Goal: Feedback & Contribution: Submit feedback/report problem

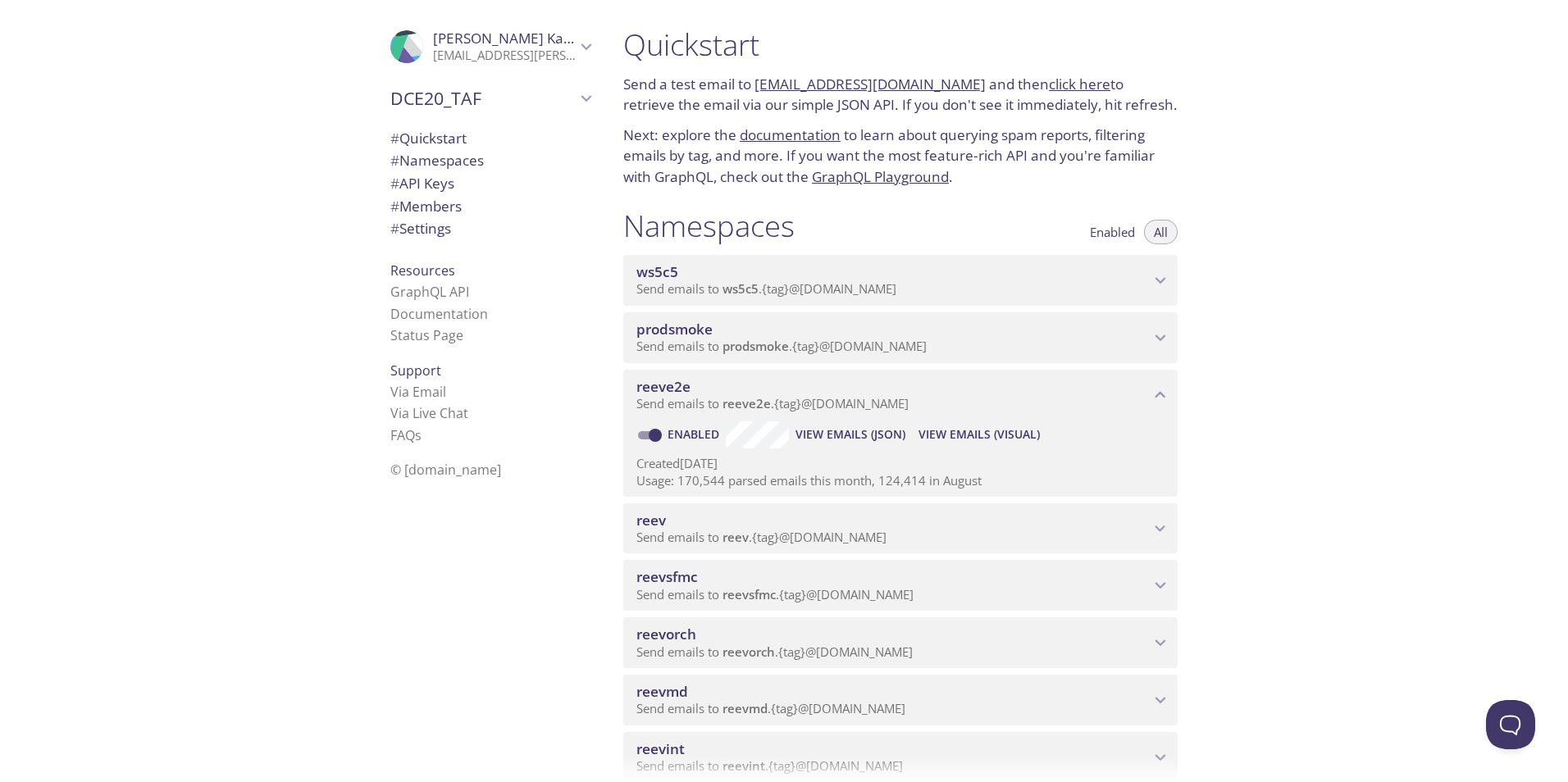
click at [556, 56] on p "[EMAIL_ADDRESS][PERSON_NAME][DOMAIN_NAME]" at bounding box center [504, 56] width 143 height 17
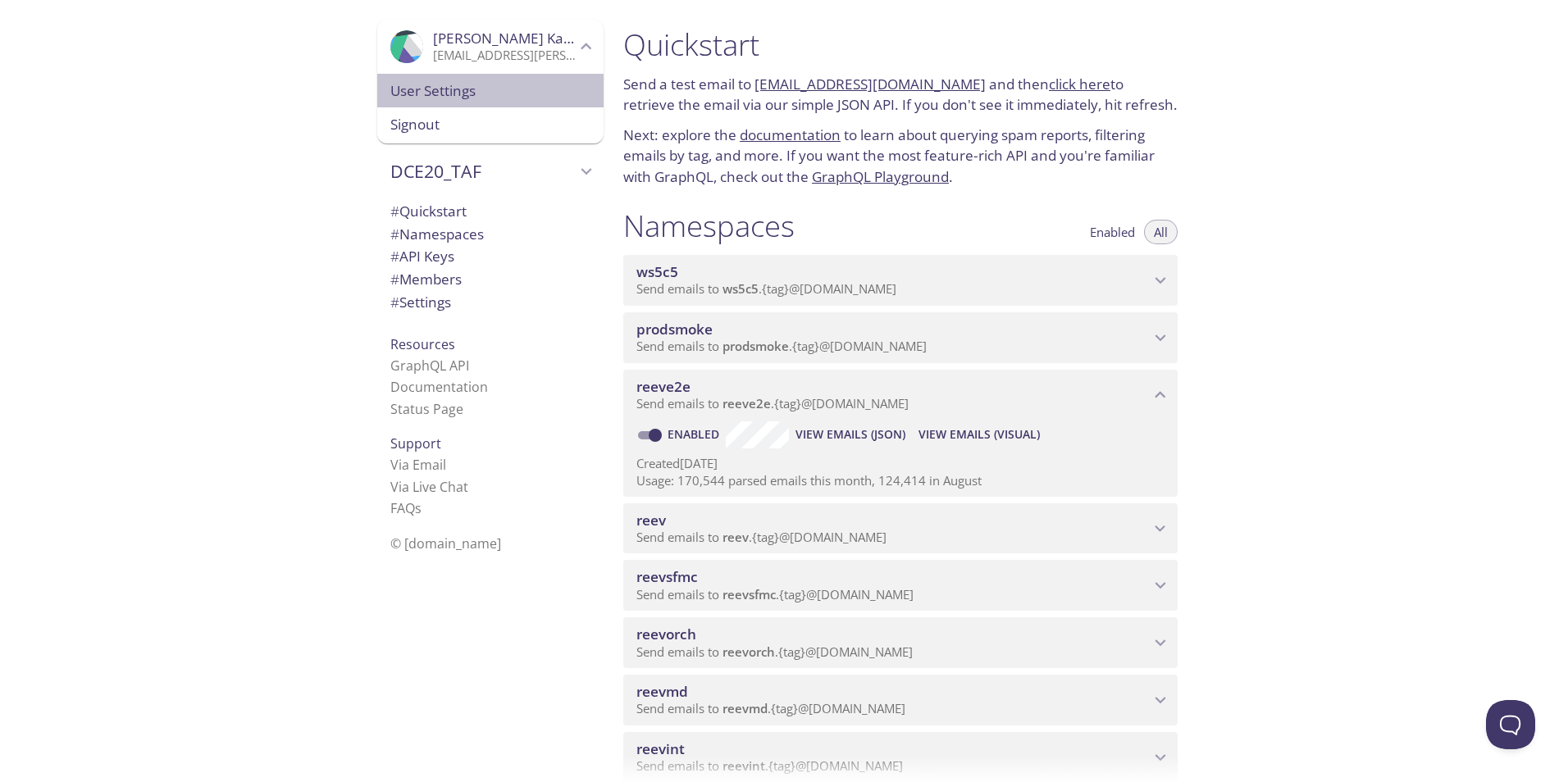
click at [411, 95] on span "User Settings" at bounding box center [491, 91] width 200 height 21
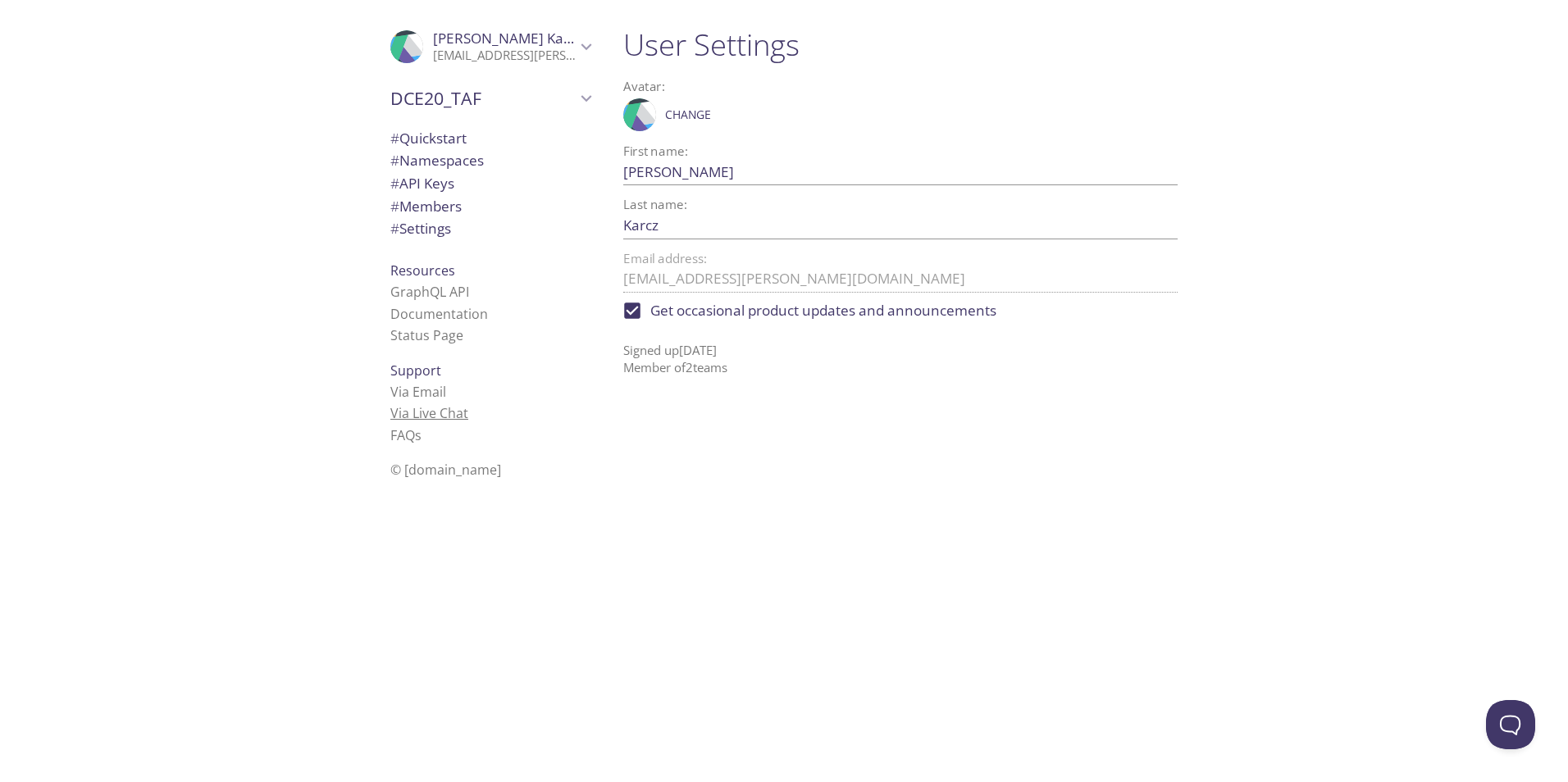
click at [430, 415] on link "Via Live Chat" at bounding box center [429, 413] width 78 height 18
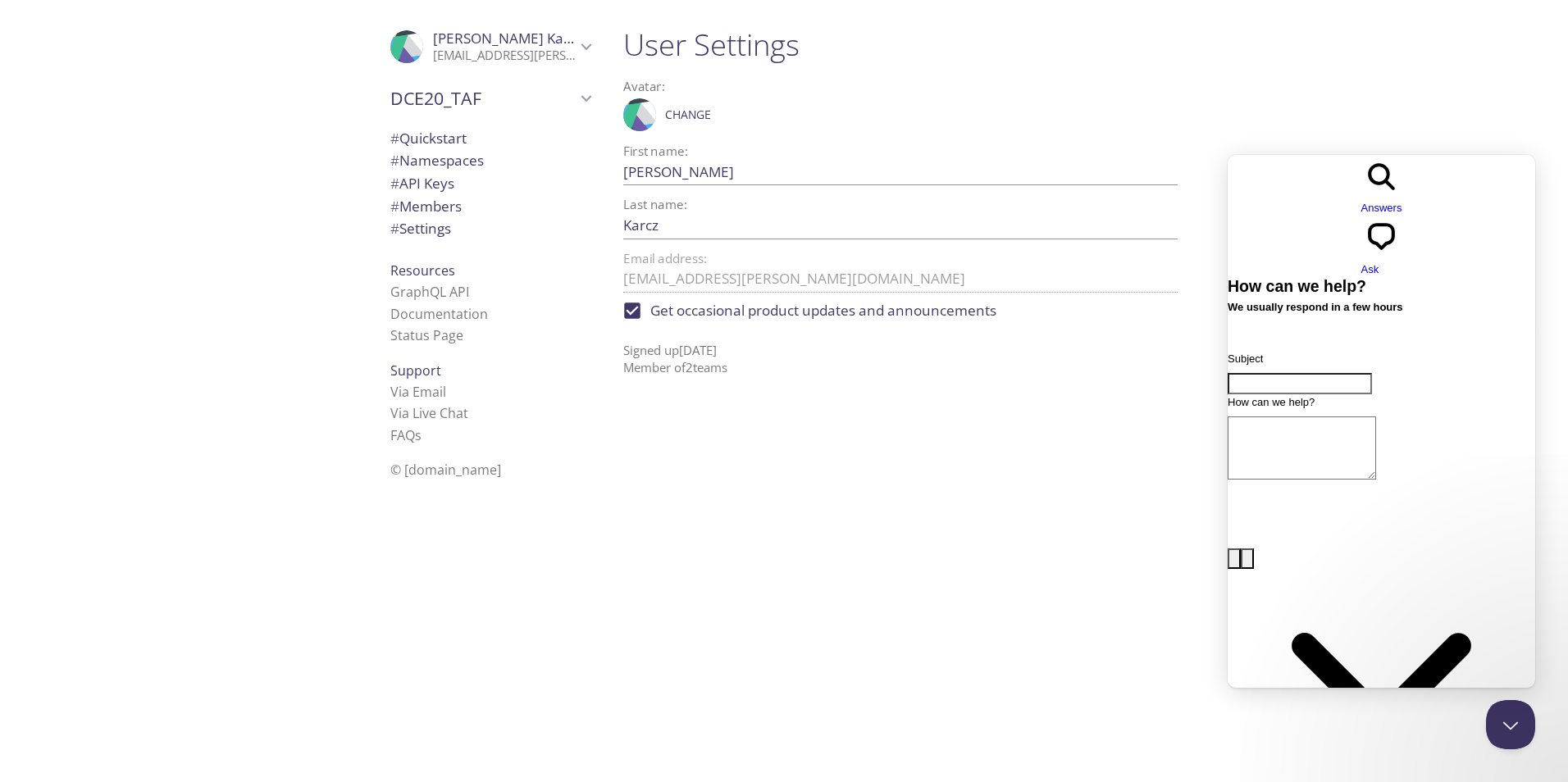
click at [1336, 373] on input "Subject" at bounding box center [1299, 383] width 144 height 21
click at [722, 368] on p "Signed up 16 Feb 2023 Member of 2 team s" at bounding box center [900, 353] width 554 height 49
click at [460, 161] on span "# Namespaces" at bounding box center [437, 160] width 94 height 19
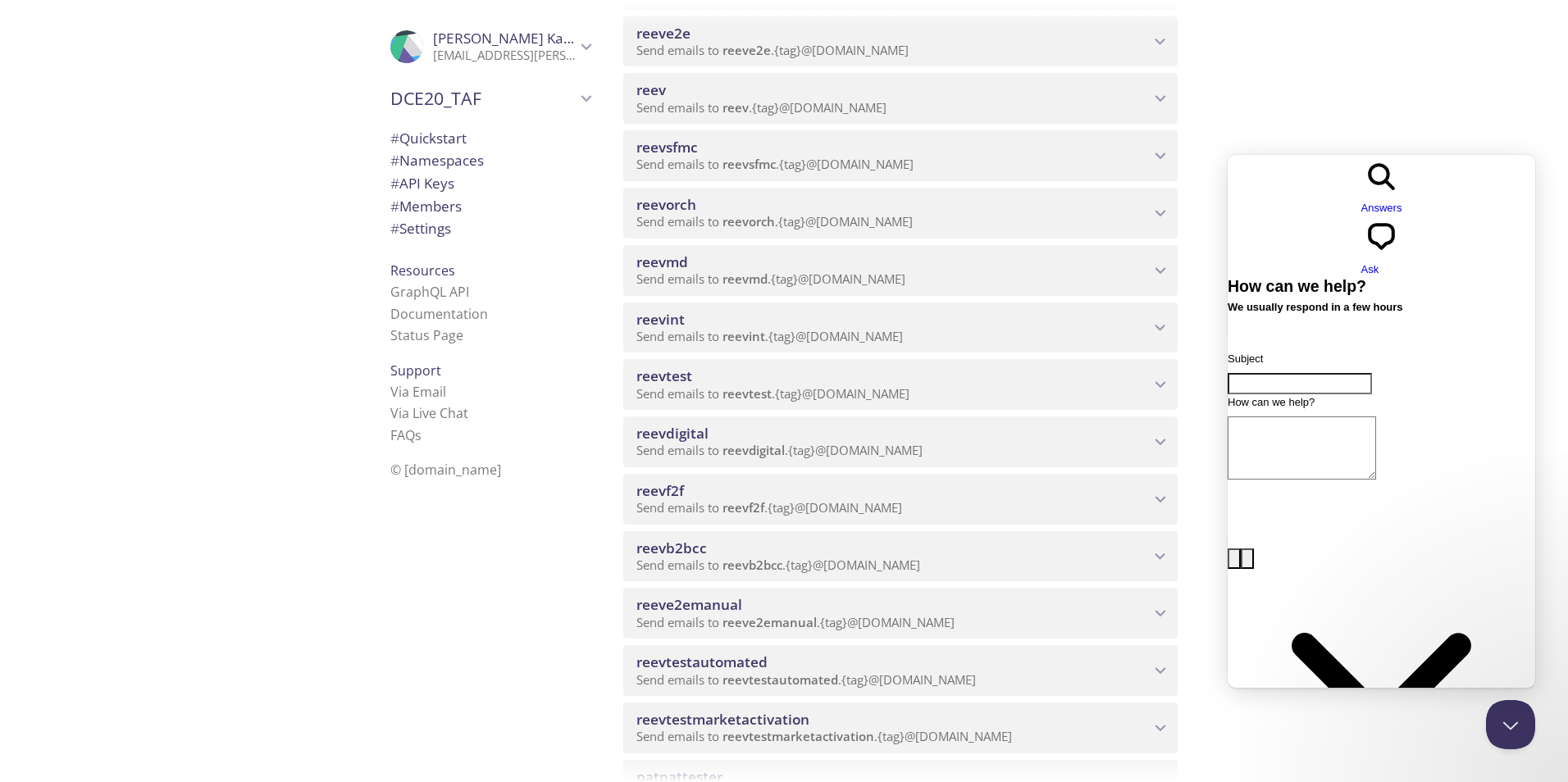
scroll to position [410, 0]
click at [1154, 550] on icon "reeve2emanual namespace" at bounding box center [1160, 556] width 21 height 21
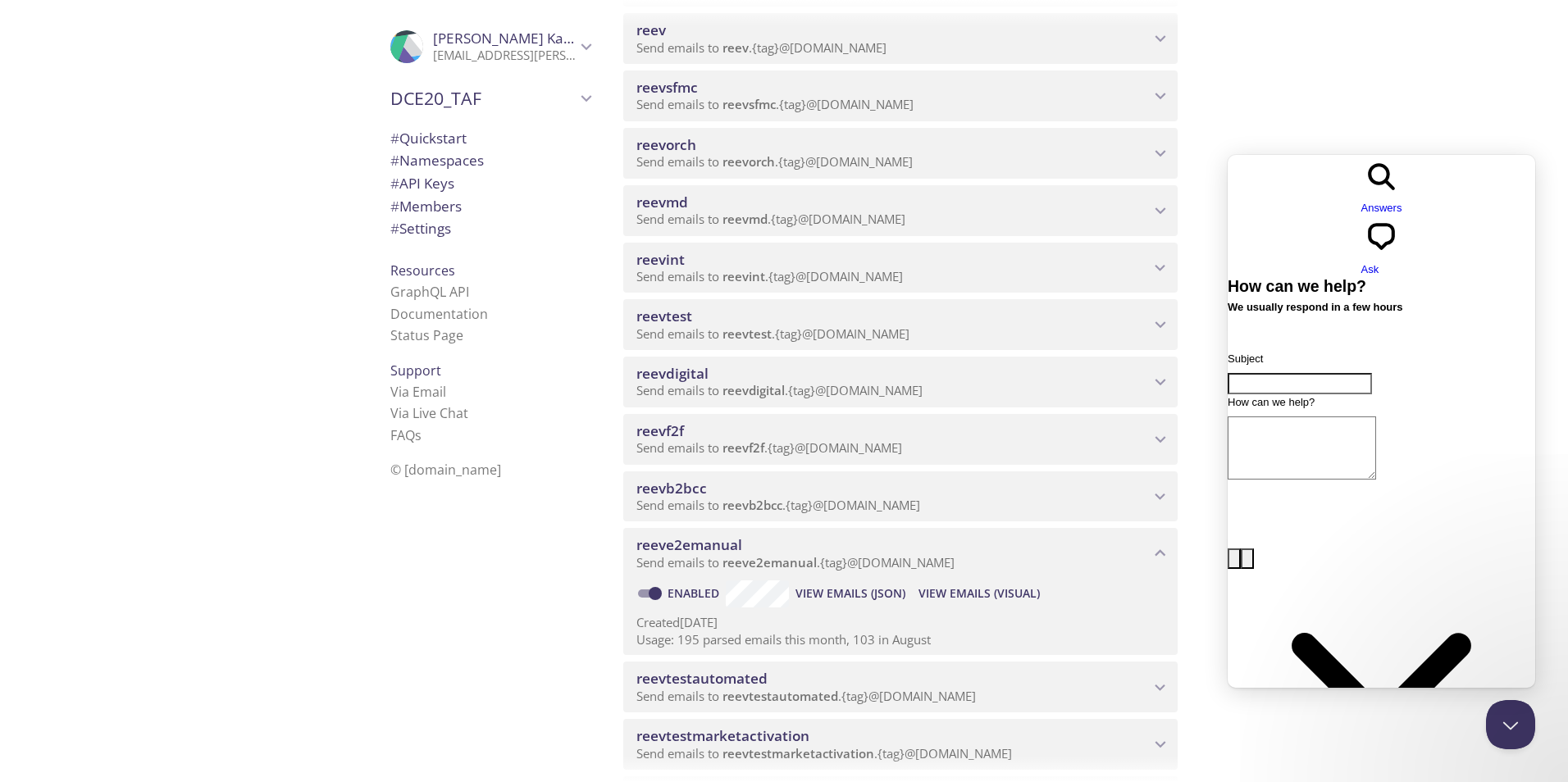
scroll to position [414, 0]
click at [988, 591] on span "View Emails (Visual)" at bounding box center [978, 592] width 121 height 19
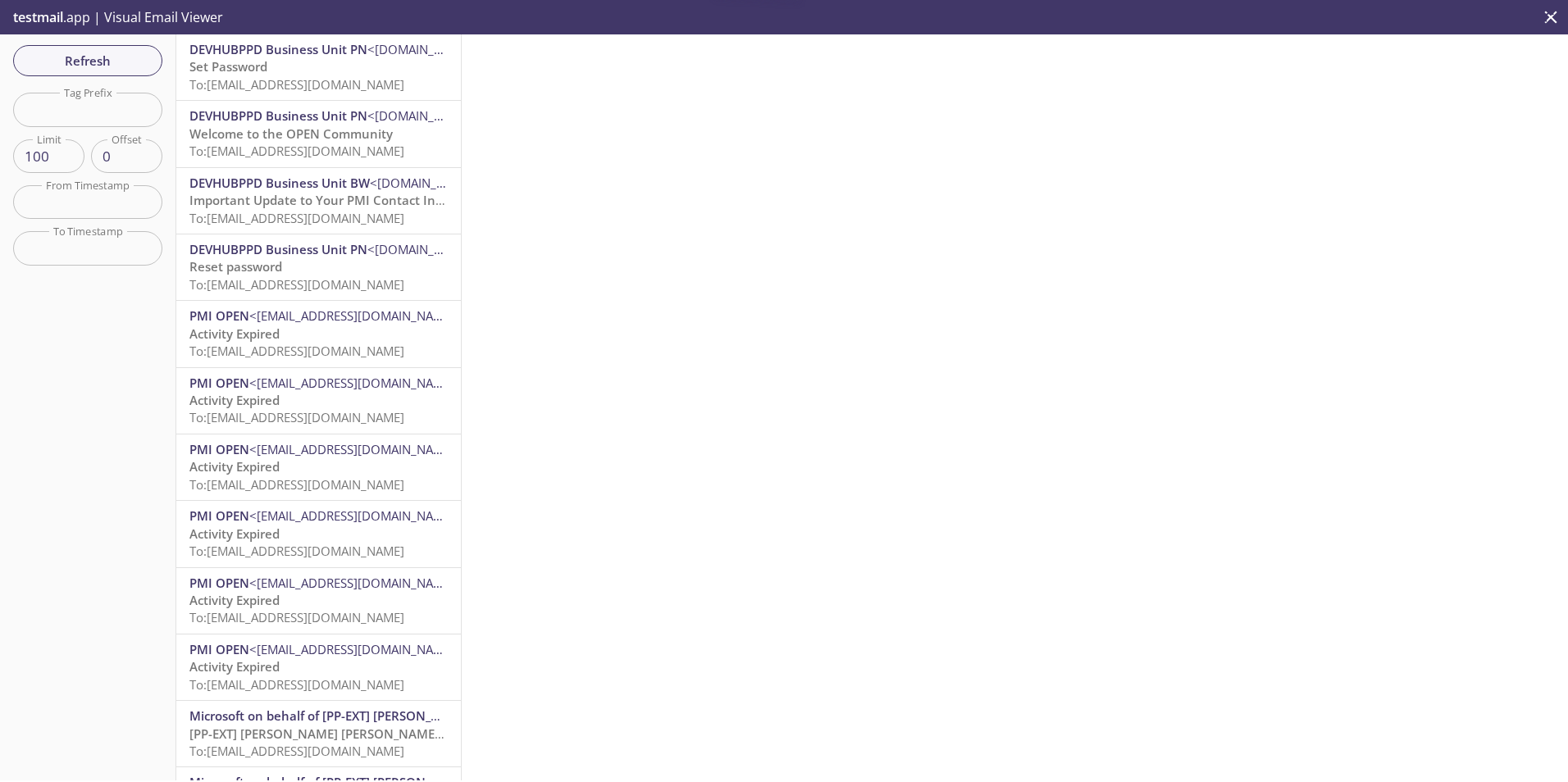
click at [322, 73] on p "Set Password To: reeve2emanual.pn24@inbox.testmail.app" at bounding box center [319, 75] width 259 height 35
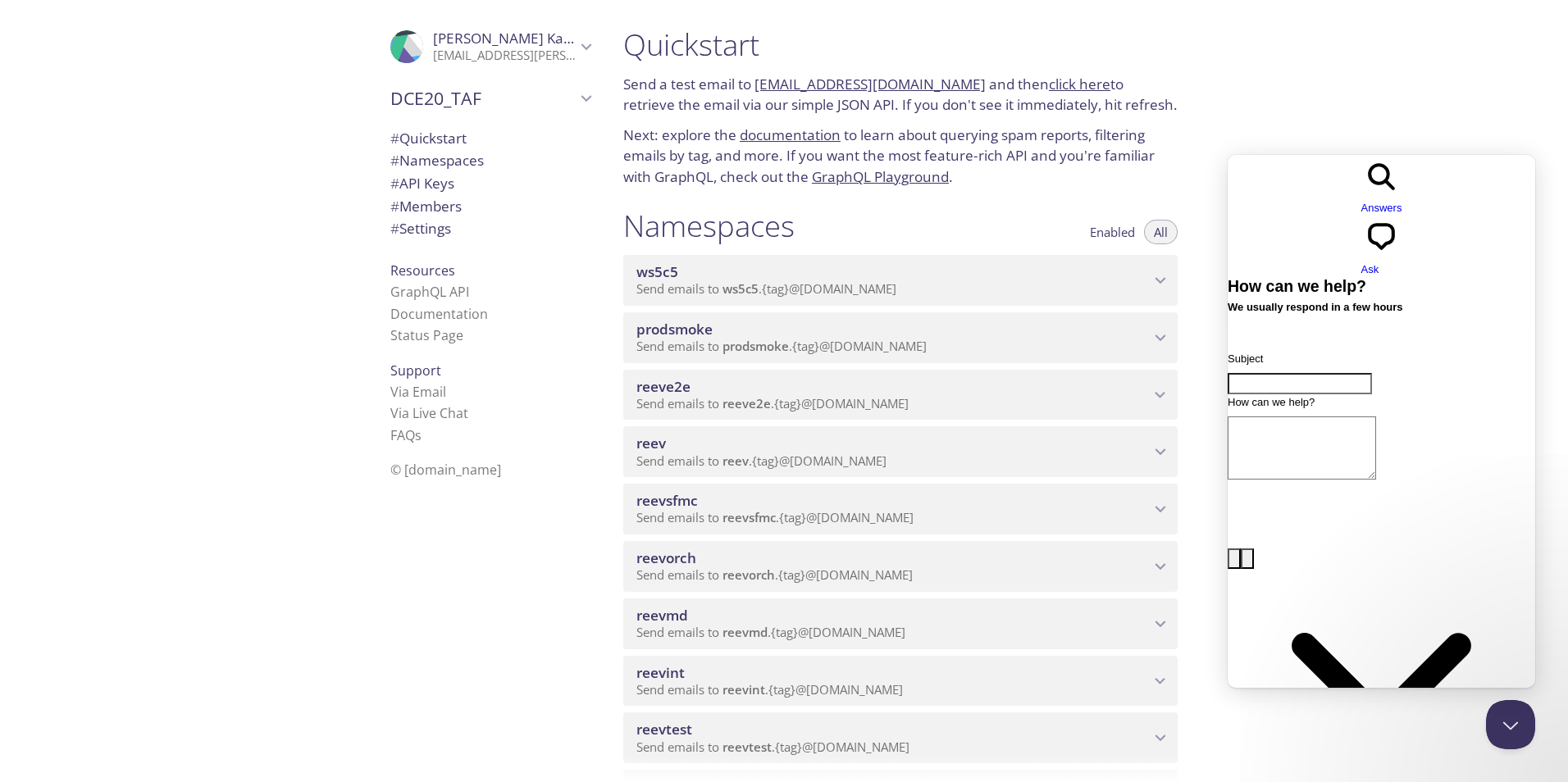
click at [1005, 393] on span "reeve2e" at bounding box center [893, 387] width 513 height 18
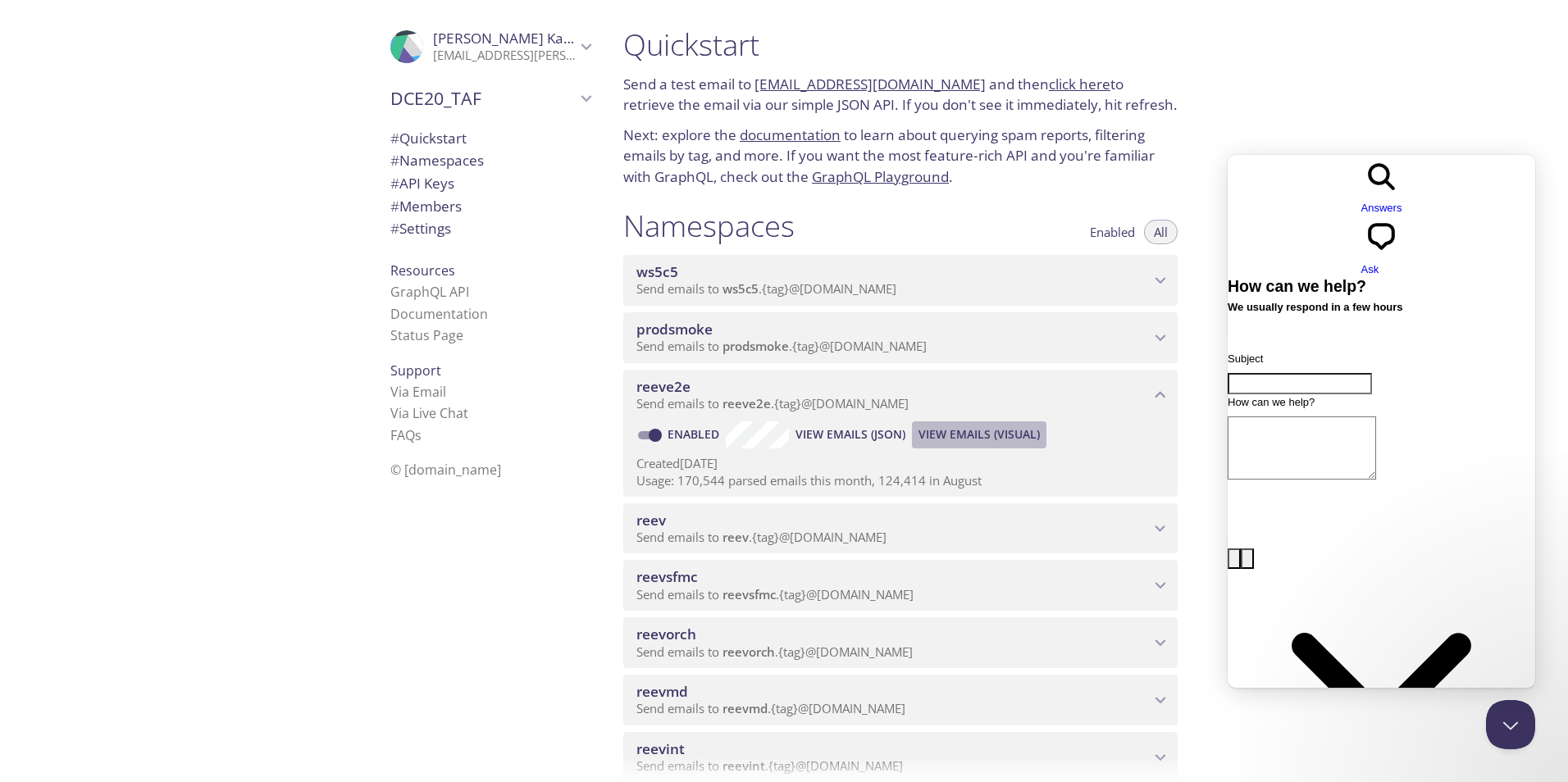
click at [1005, 436] on span "View Emails (Visual)" at bounding box center [978, 434] width 121 height 19
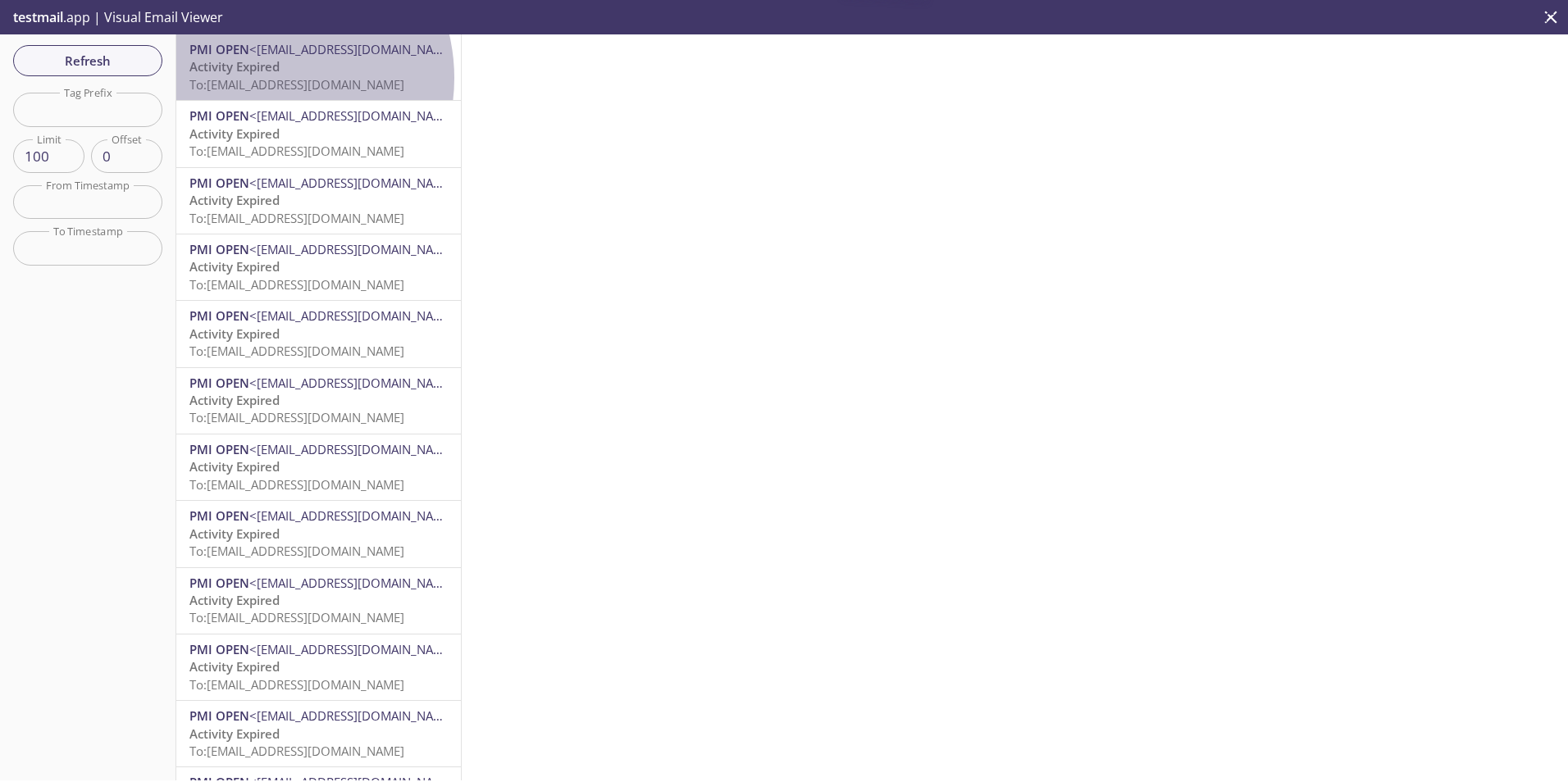
click at [264, 78] on span "To: [EMAIL_ADDRESS][DOMAIN_NAME]" at bounding box center [297, 84] width 215 height 17
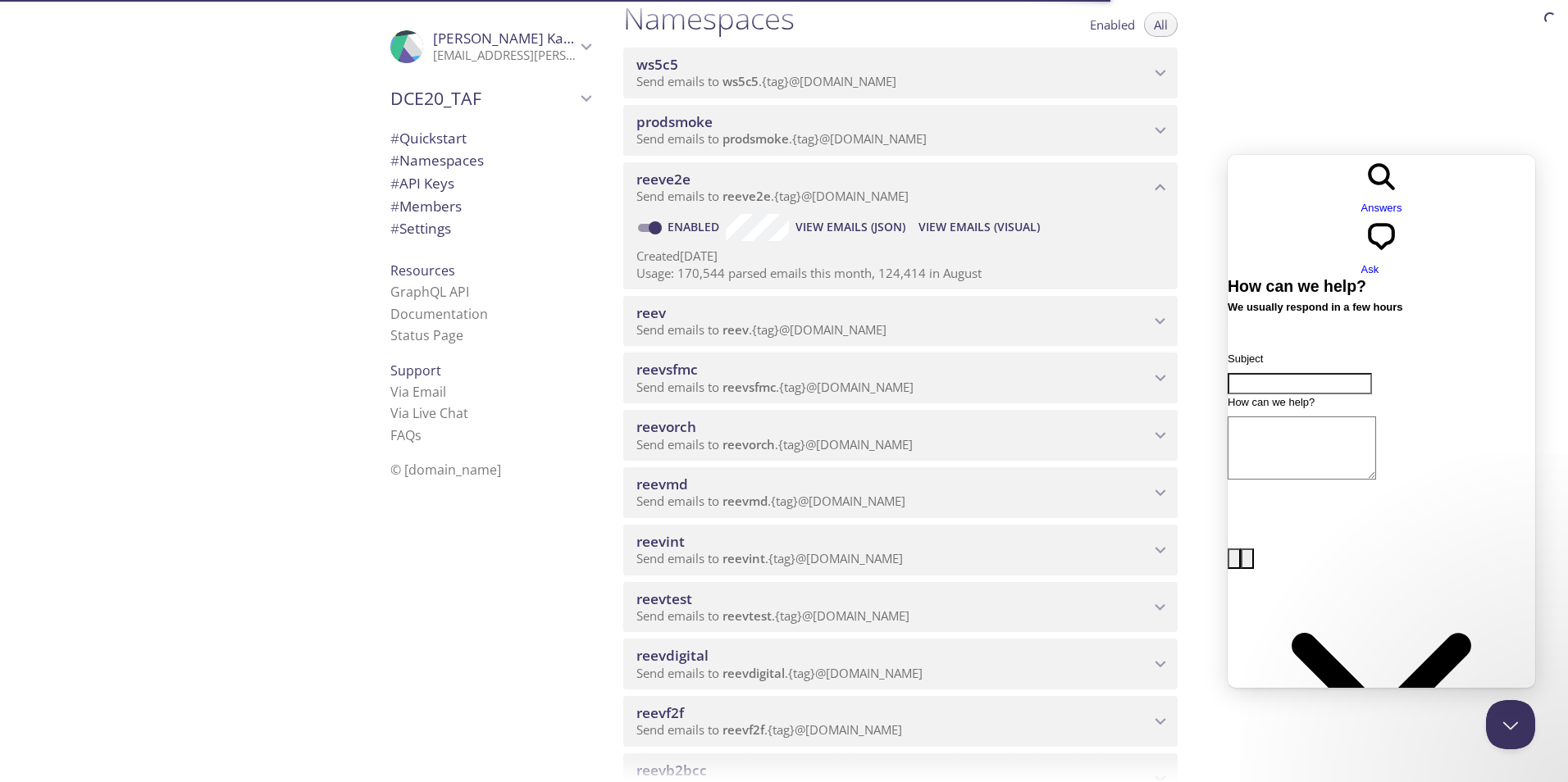
scroll to position [126, 0]
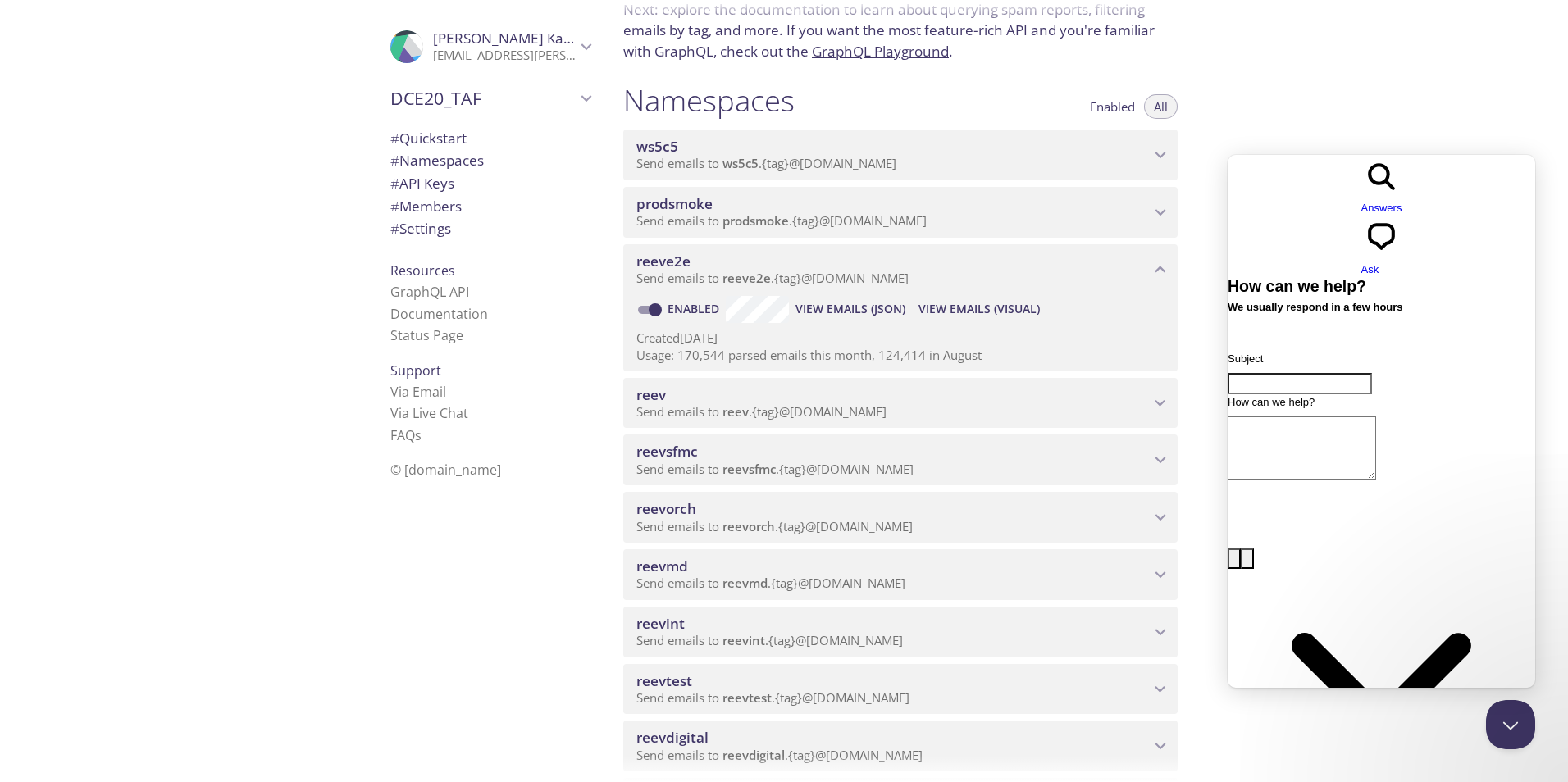
click at [1309, 373] on input "Subject" at bounding box center [1299, 383] width 144 height 21
paste input "inbox.testmail.app"
type input "inbox.testmail.app"
click at [1322, 416] on textarea "How can we help?" at bounding box center [1302, 447] width 149 height 63
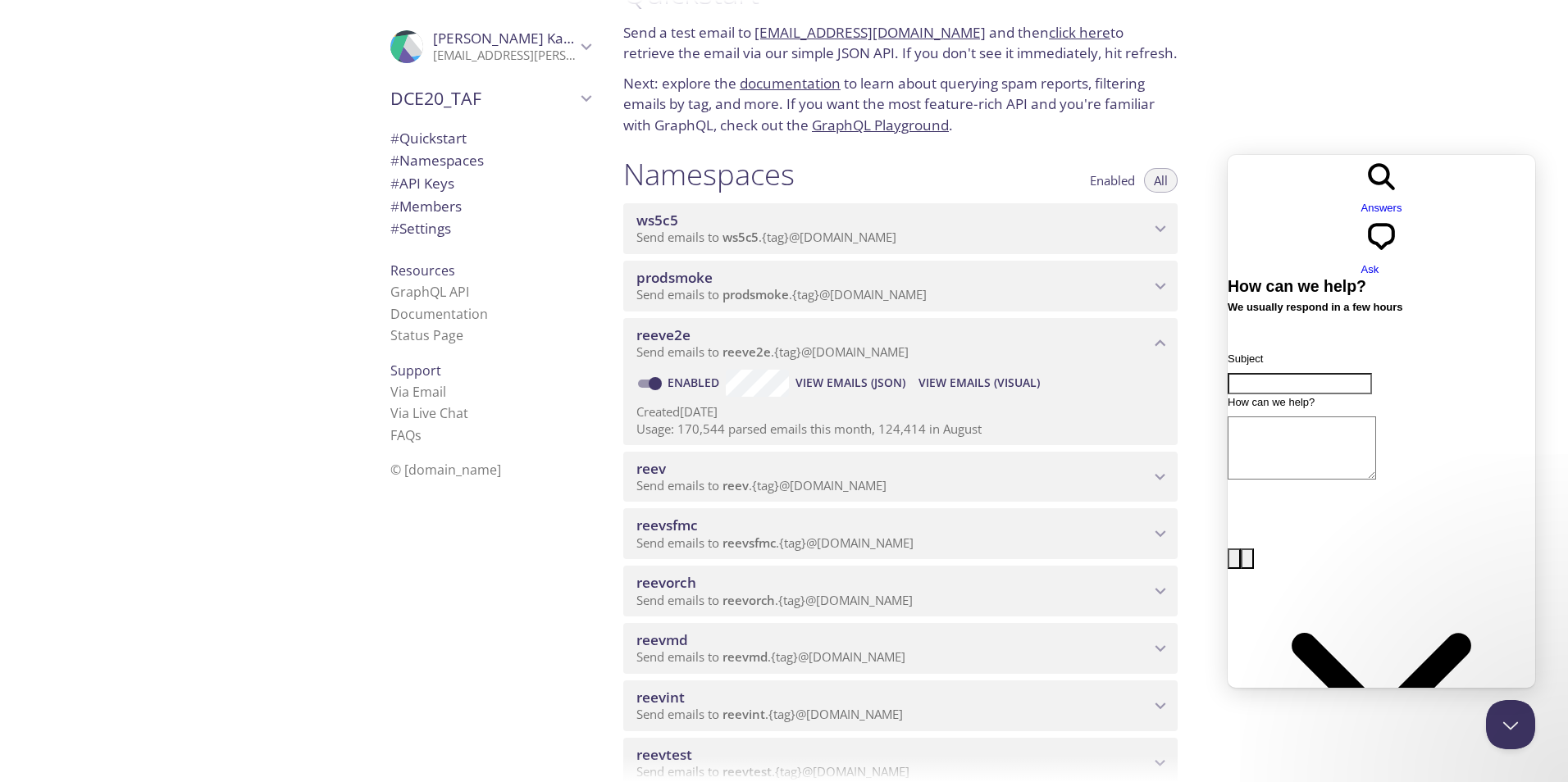
scroll to position [43, 0]
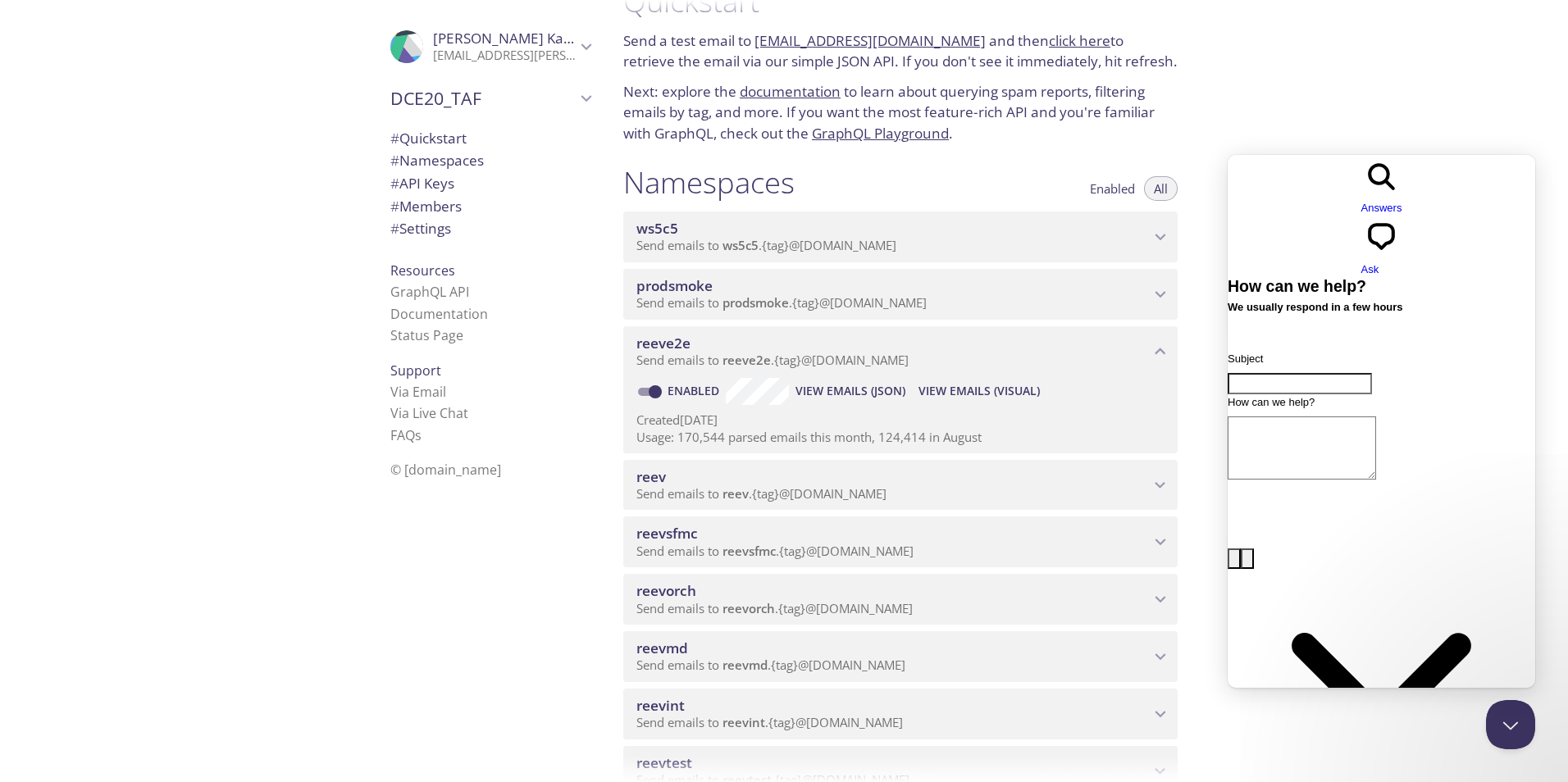
click at [1319, 373] on input "Subject" at bounding box center [1299, 383] width 144 height 21
type input "emails not being received"
click at [1344, 416] on textarea "How can we help?" at bounding box center [1302, 447] width 149 height 63
paste textarea "testmail"
paste textarea "inbox.testmail.app"
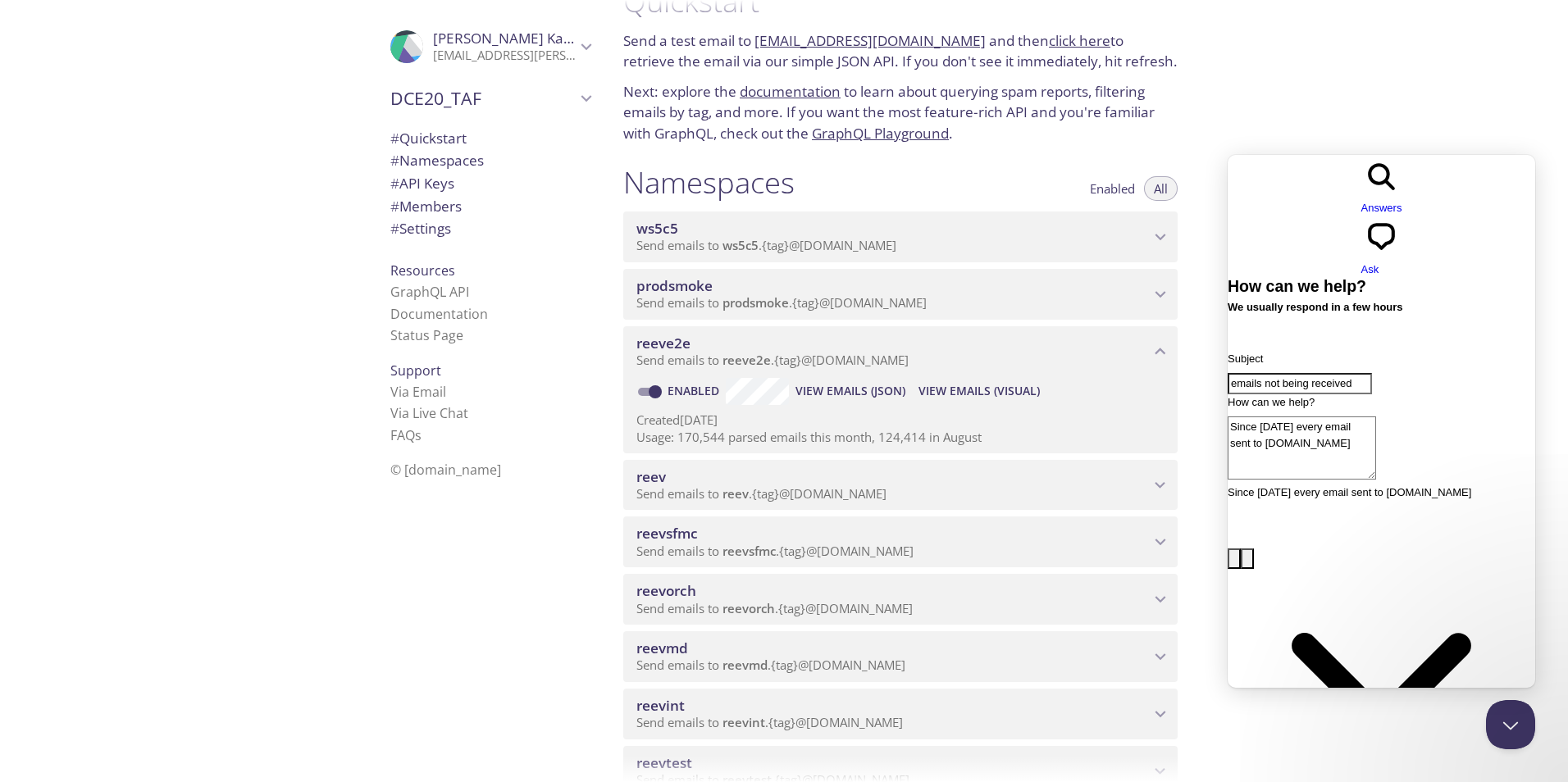
click at [1375, 416] on textarea "Since yesterday every email sent to inbox.testmail.app" at bounding box center [1302, 447] width 149 height 63
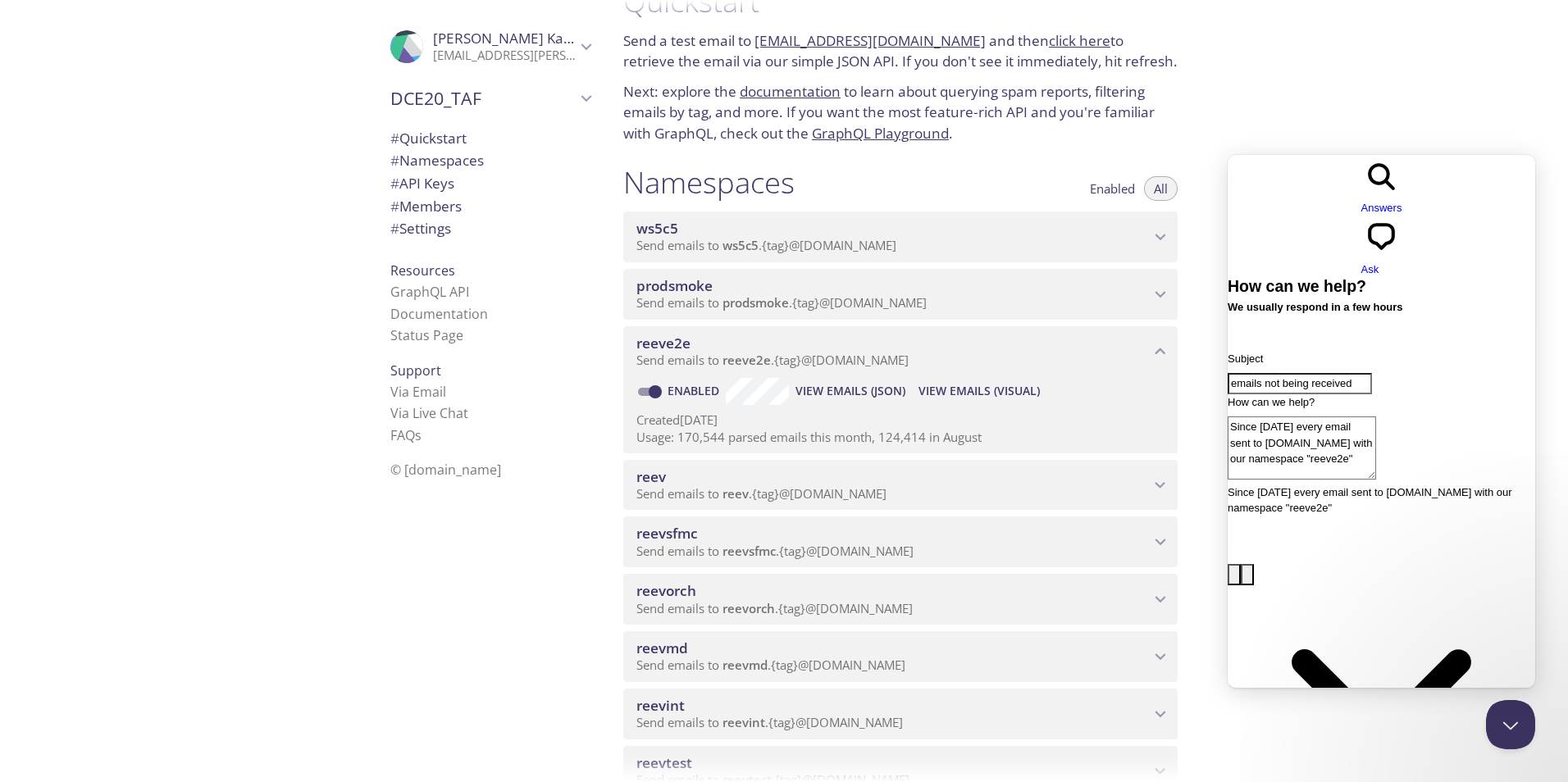
click at [1375, 416] on textarea "Since yesterday every email sent to inbox.testmail.app with our namespace "reev…" at bounding box center [1302, 447] width 149 height 63
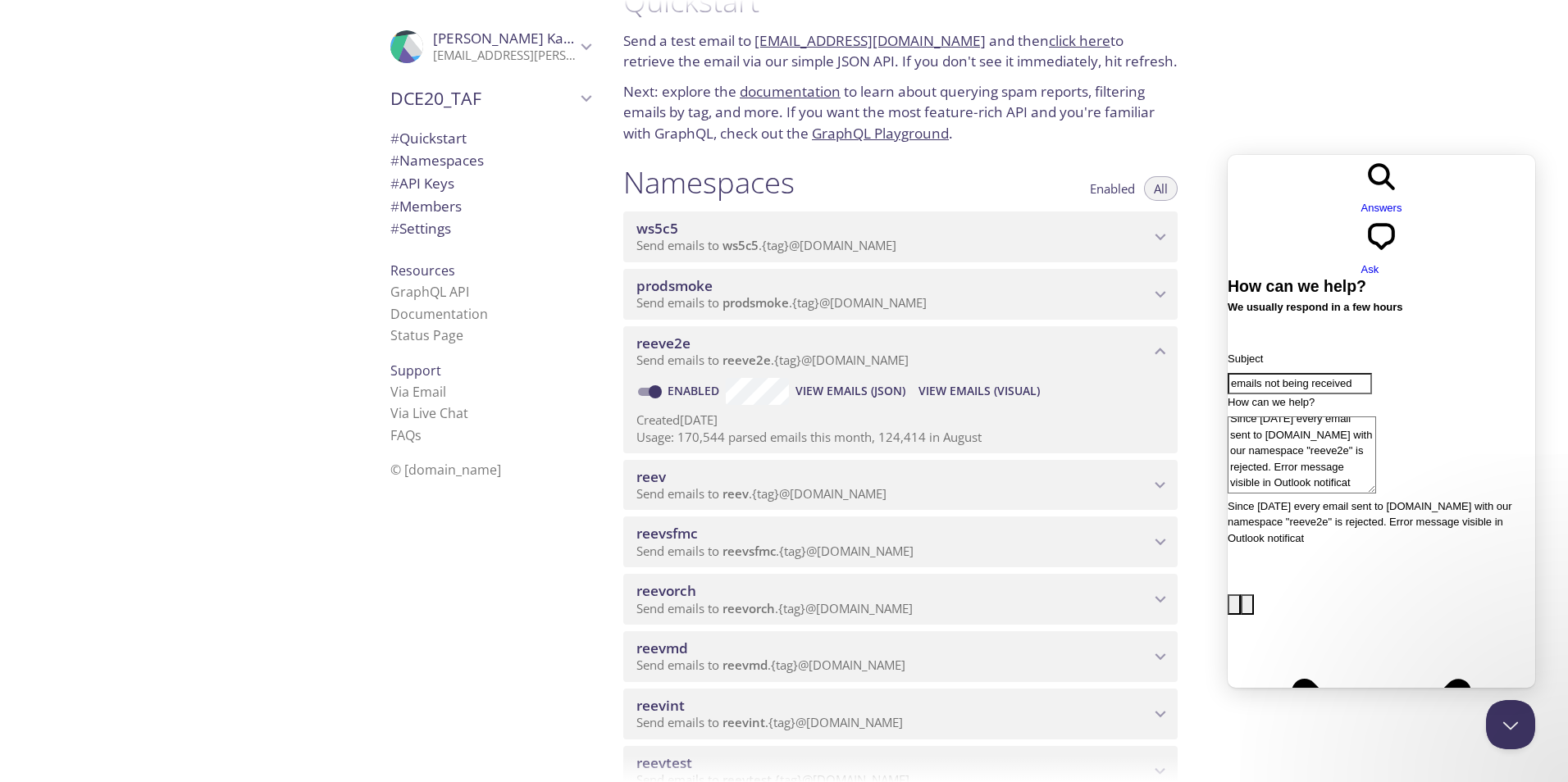
scroll to position [8, 0]
paste textarea "550 5.0.350 Remote server returned an error -> 550 Recipient suspended for pote…"
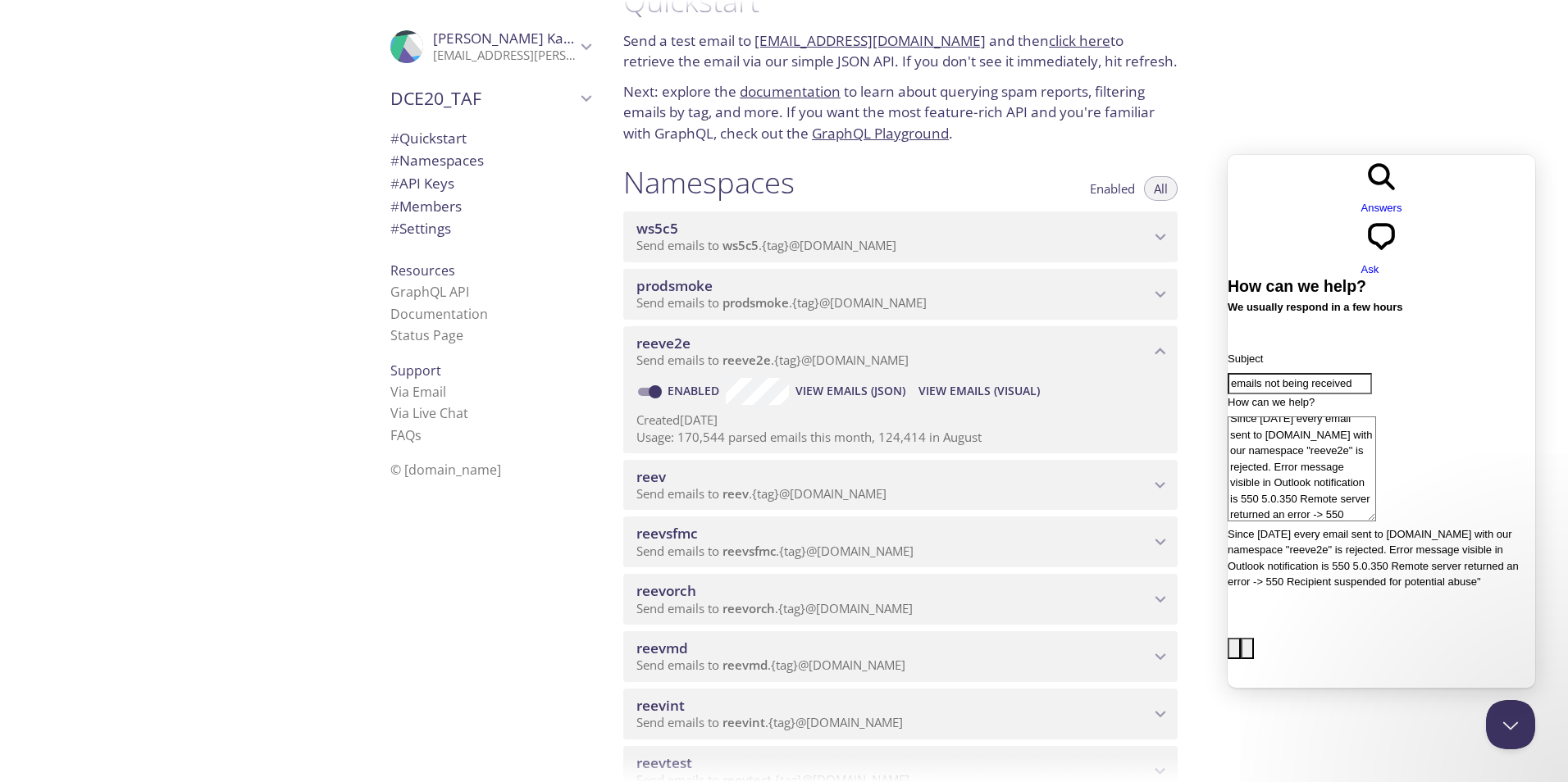
click at [1375, 452] on textarea "Since yesterday every email sent to inbox.testmail.app with our namespace "reev…" at bounding box center [1302, 468] width 149 height 105
click at [1370, 427] on textarea "Since yesterday every email sent to inbox.testmail.app with our namespace "reev…" at bounding box center [1302, 468] width 149 height 105
click at [1375, 461] on textarea "Since yesterday every email sent to inbox.testmail.app with our namespace "reev…" at bounding box center [1302, 468] width 149 height 105
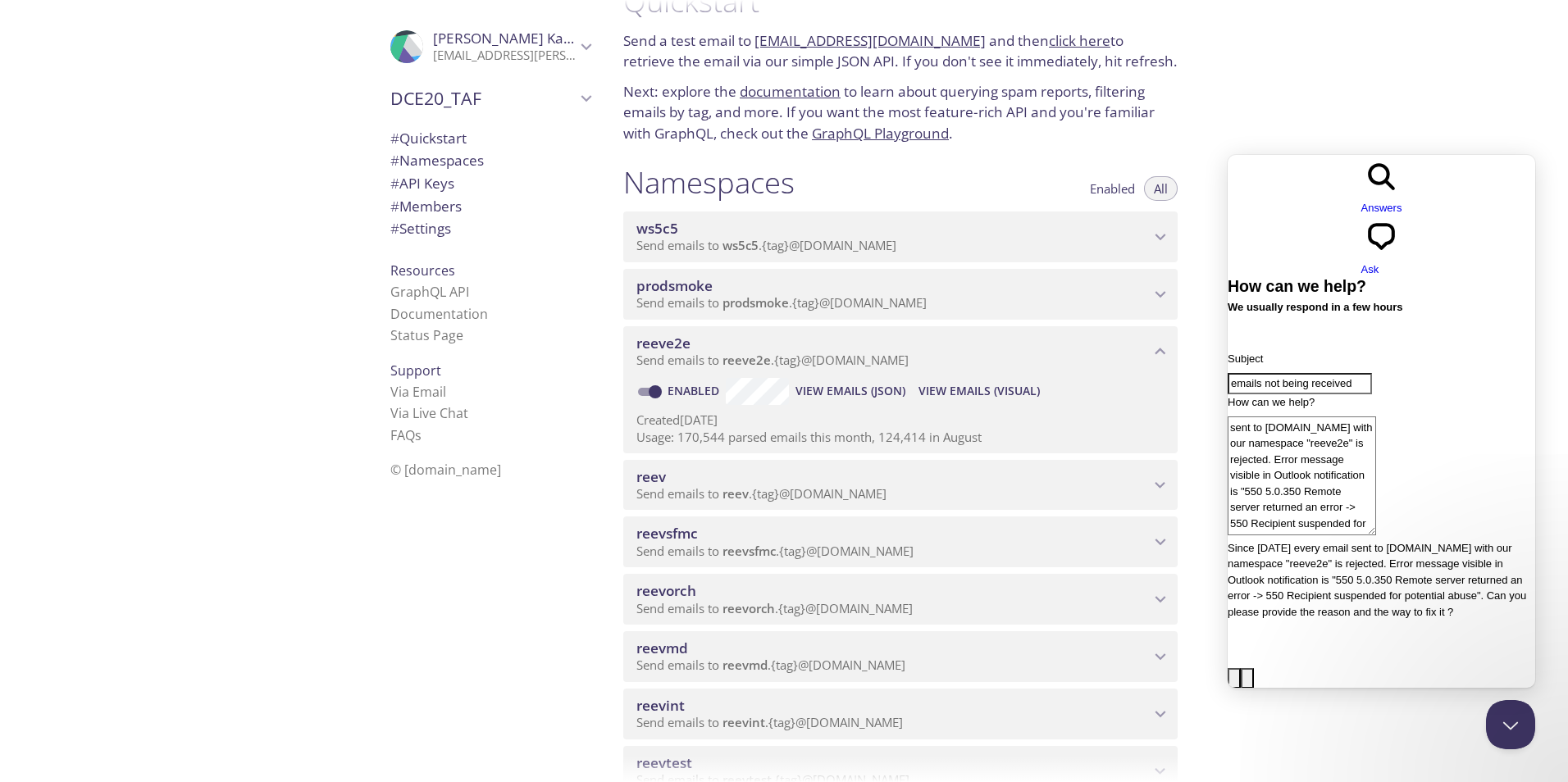
type textarea "Since [DATE] every email sent to [DOMAIN_NAME] with our namespace "reeve2e" is …"
click at [576, 50] on icon "Paweł Karcz" at bounding box center [586, 46] width 21 height 21
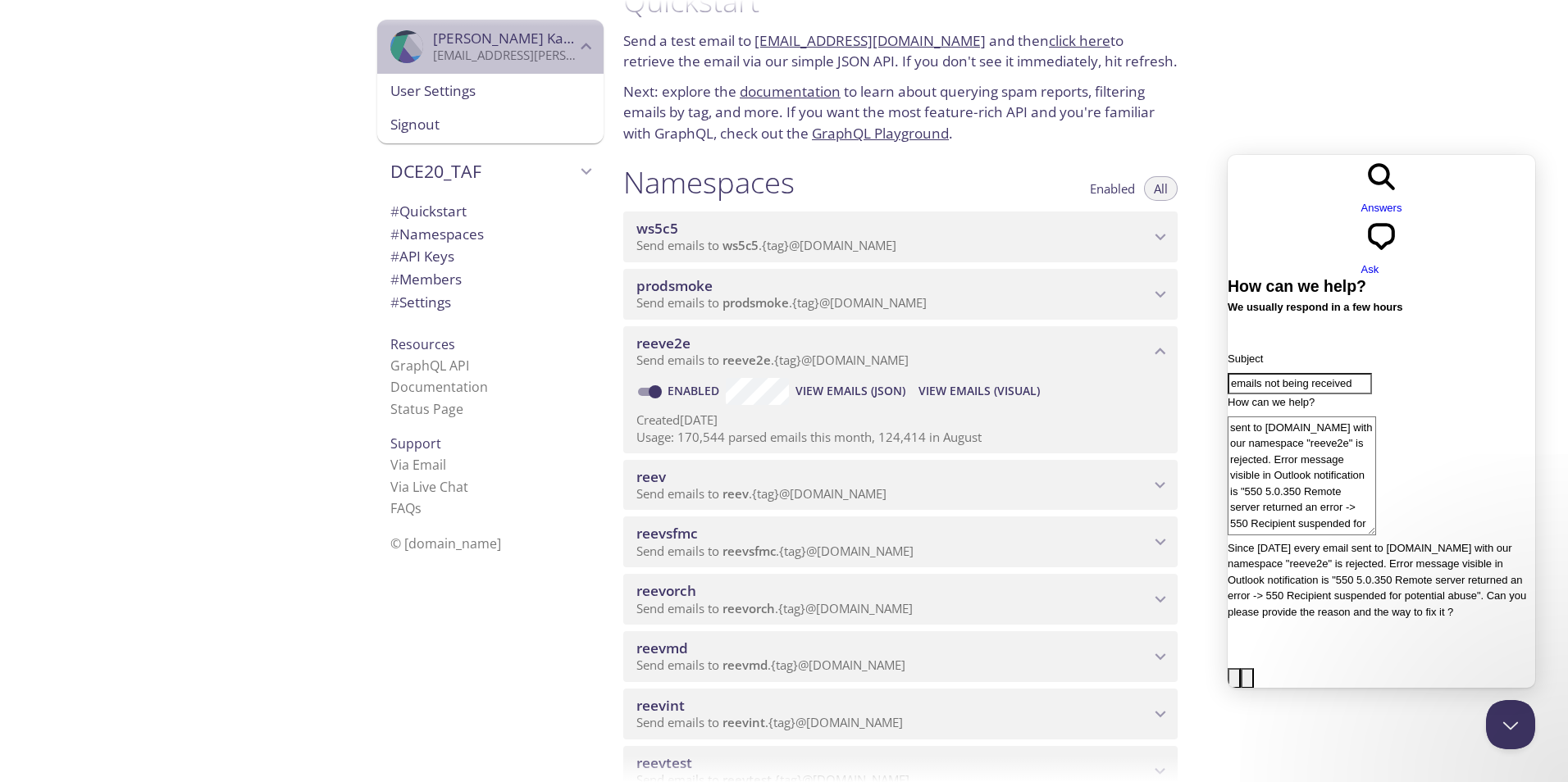
click at [576, 51] on icon "Paweł Karcz" at bounding box center [586, 46] width 21 height 21
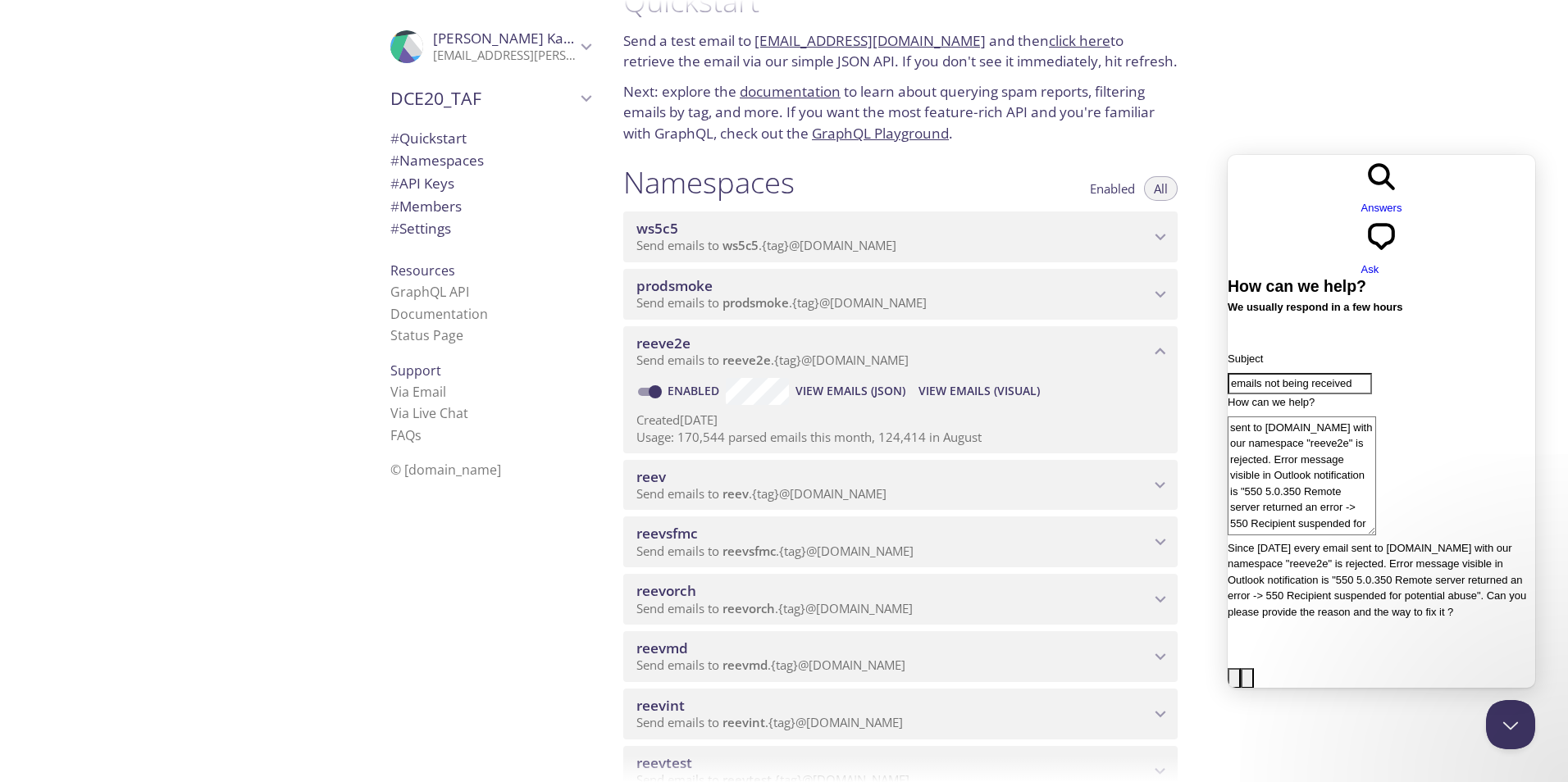
scroll to position [0, 0]
click at [1372, 373] on input "emails not being received" at bounding box center [1299, 383] width 144 height 21
click at [1372, 373] on input "emails not being received namespace" at bounding box center [1299, 383] width 144 height 21
drag, startPoint x: 1307, startPoint y: 414, endPoint x: 1262, endPoint y: 414, distance: 45.0
click at [1262, 416] on textarea "Since [DATE] every email sent to [DOMAIN_NAME] with our namespace "reeve2e" is …" at bounding box center [1302, 476] width 149 height 119
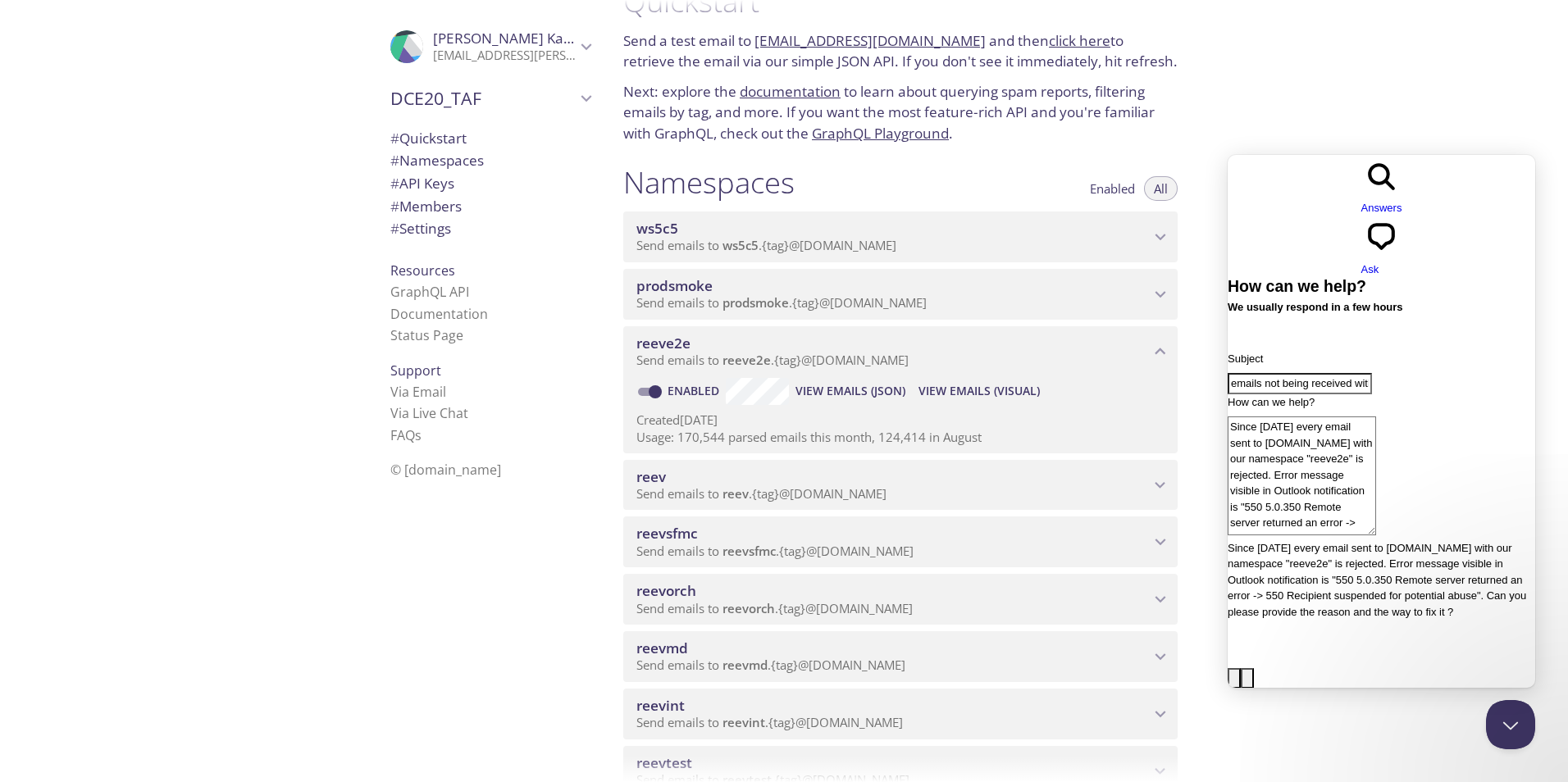
click at [1372, 373] on input "emails not being received with namespace" at bounding box center [1299, 383] width 144 height 21
paste input ""reeve2e""
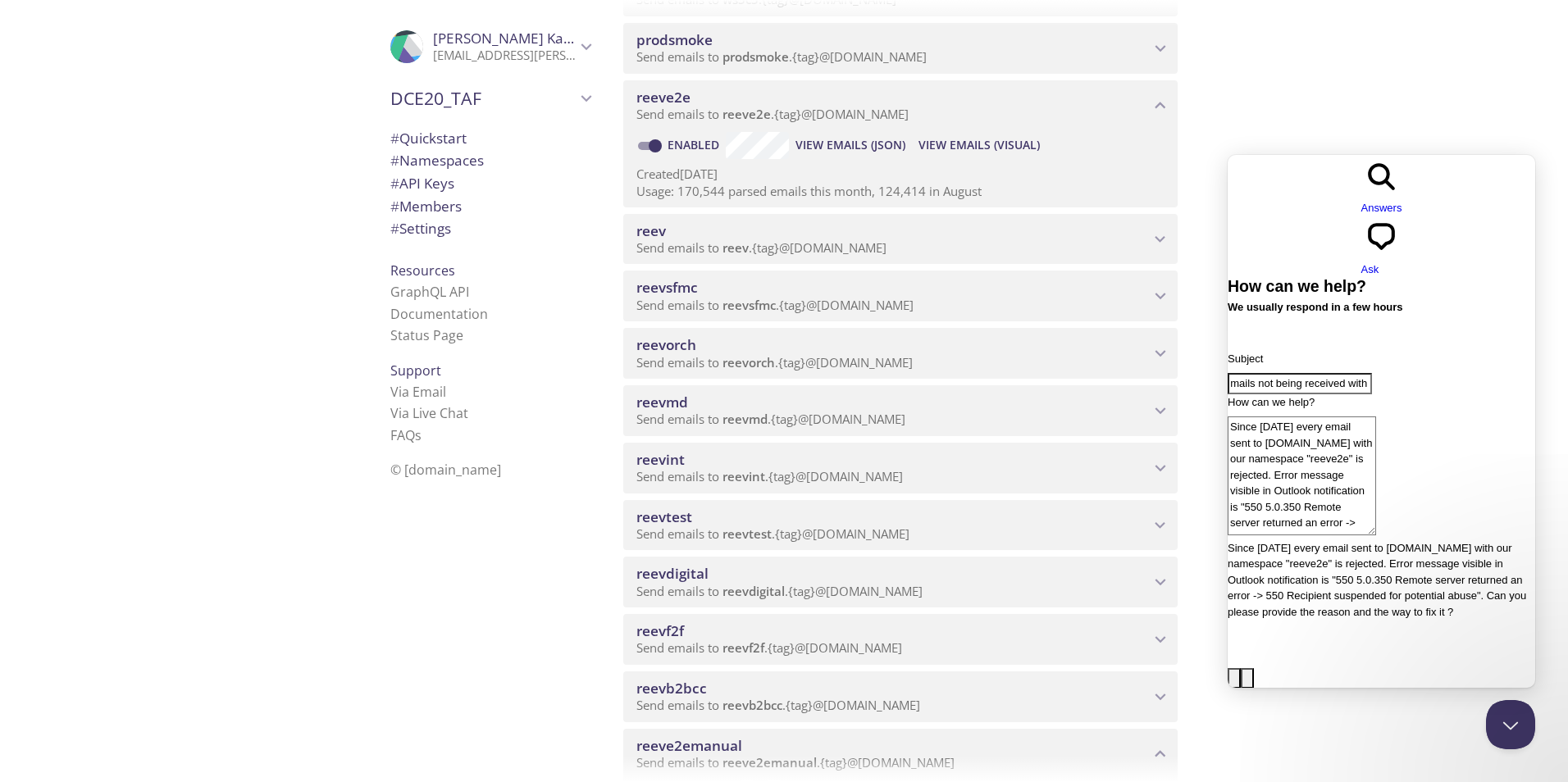
type input "emails not being received with namespace "reeve2e""
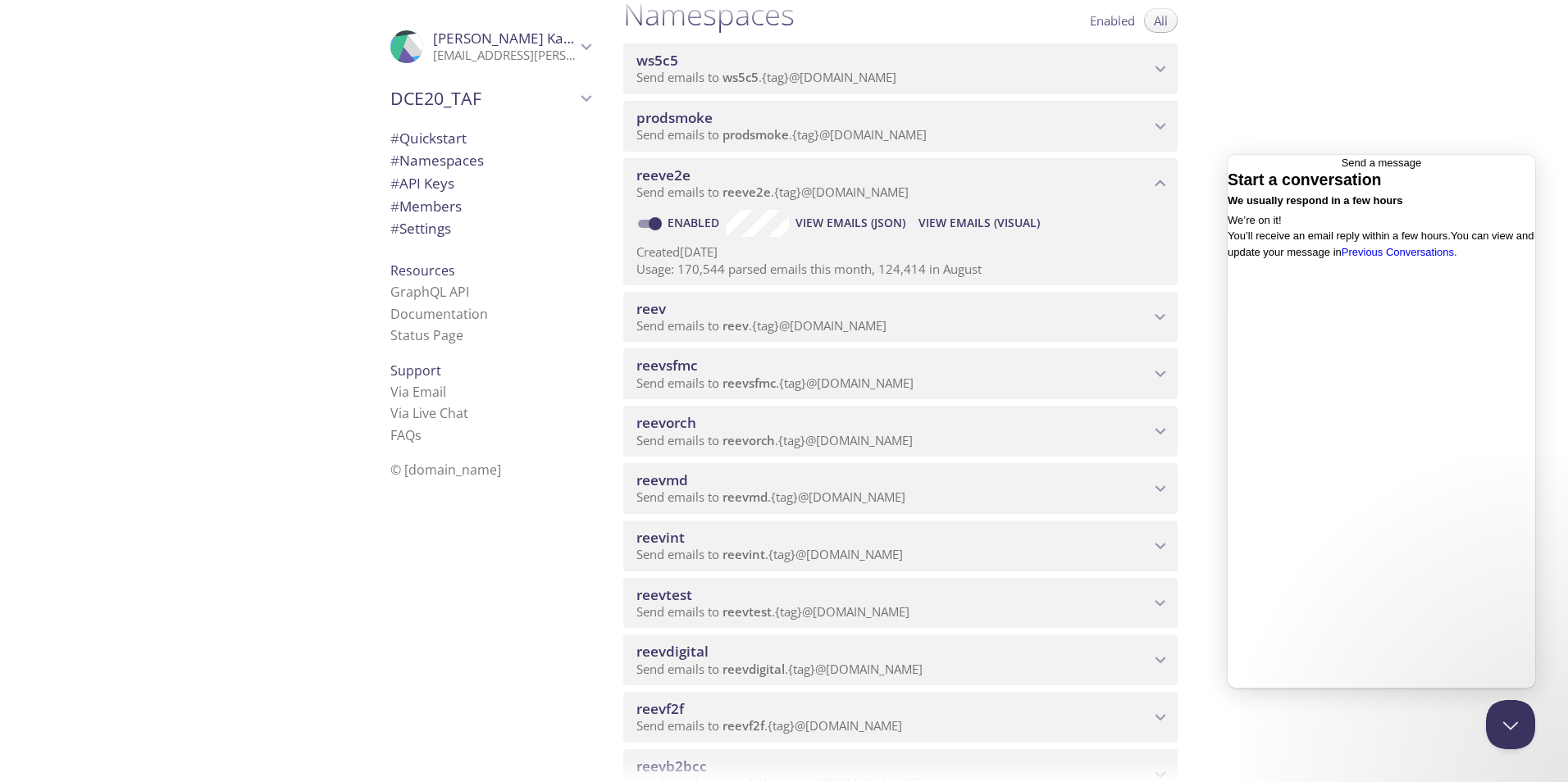
scroll to position [207, 0]
click at [1408, 259] on link "Previous Conversations ." at bounding box center [1399, 251] width 116 height 12
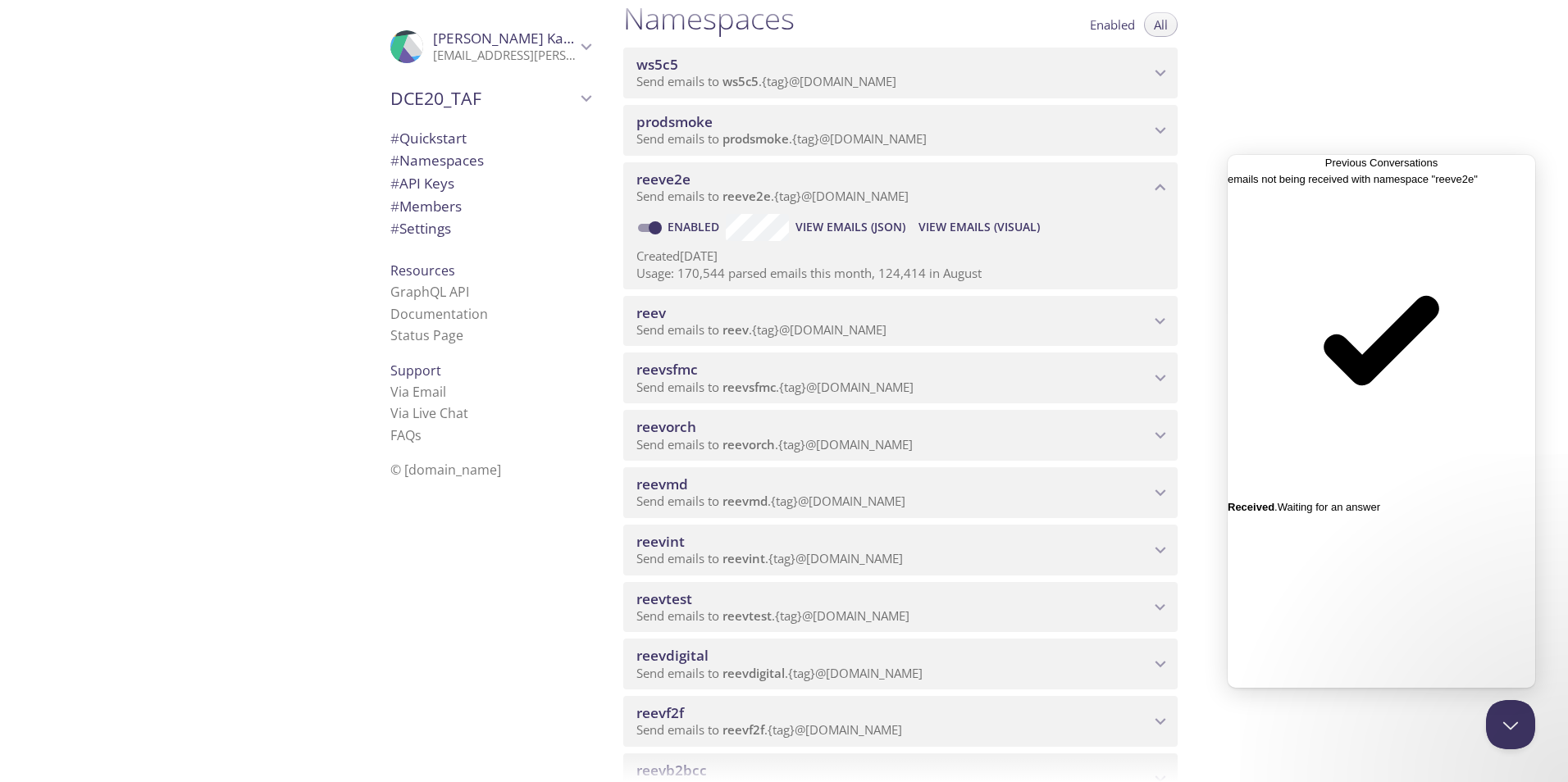
click at [1387, 188] on div "emails not being received with namespace "reeve2e"" at bounding box center [1381, 180] width 307 height 17
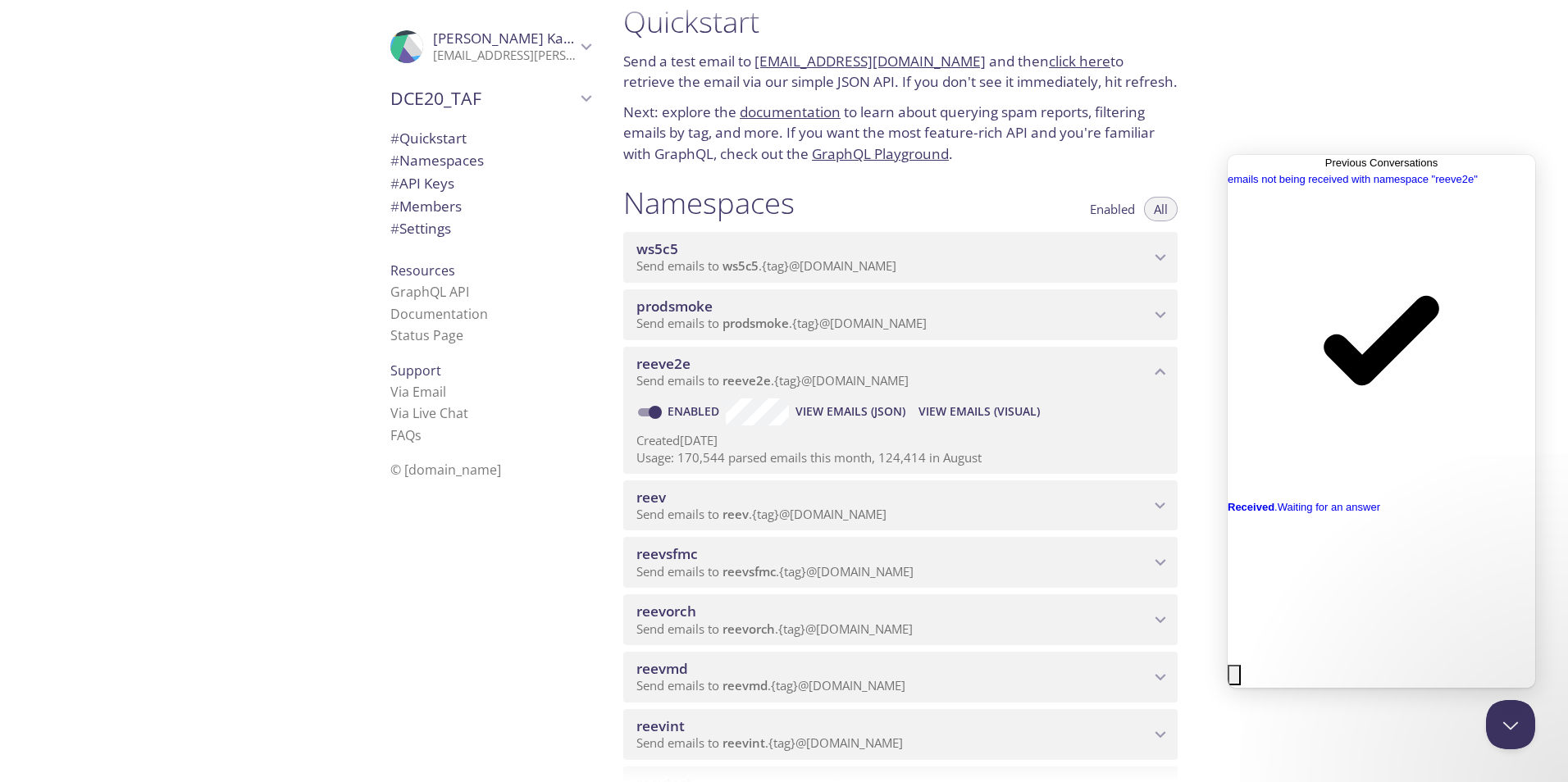
scroll to position [0, 0]
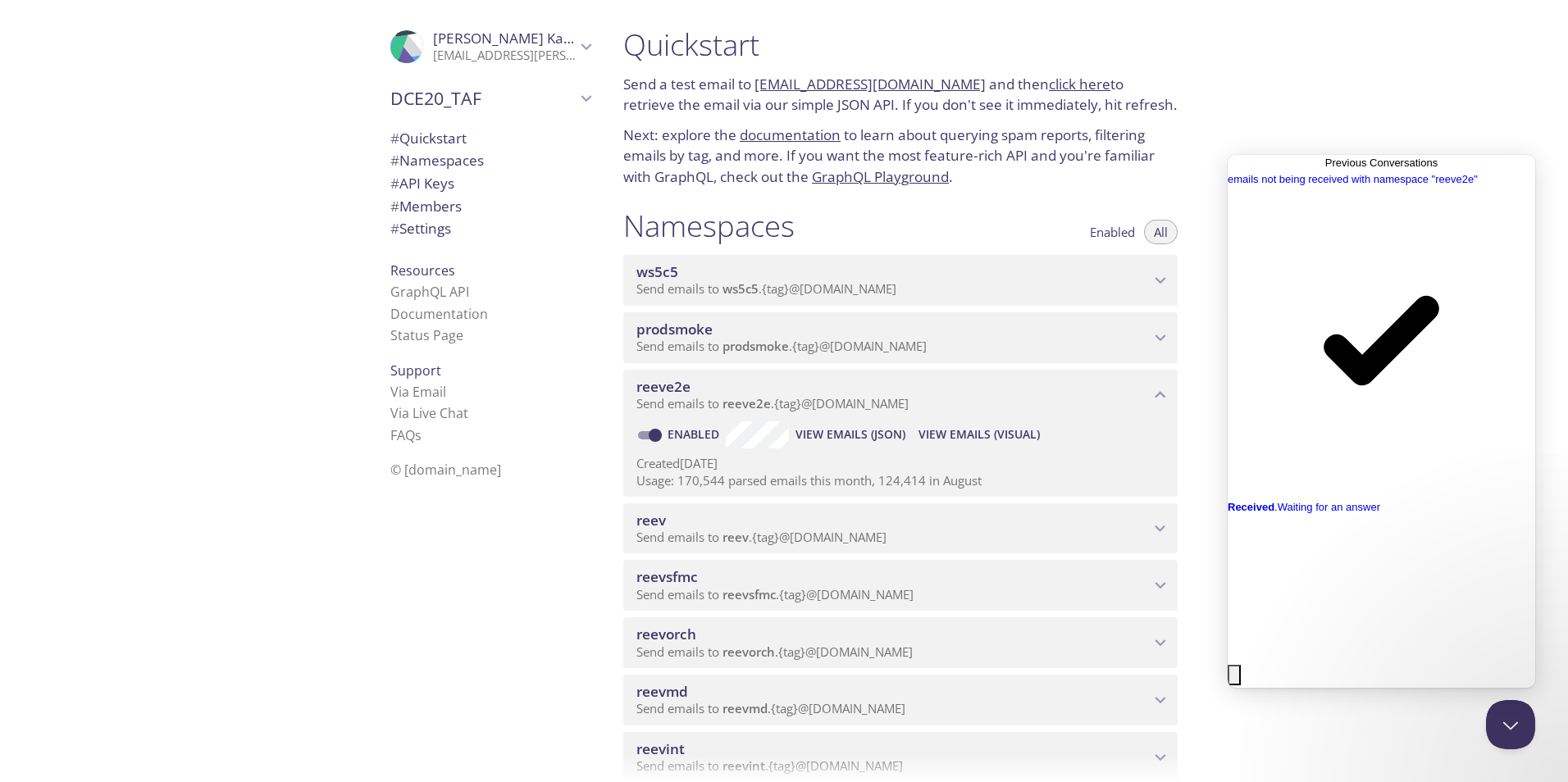
drag, startPoint x: 1437, startPoint y: 314, endPoint x: 1395, endPoint y: 326, distance: 43.7
drag, startPoint x: 1395, startPoint y: 326, endPoint x: 1452, endPoint y: 315, distance: 58.1
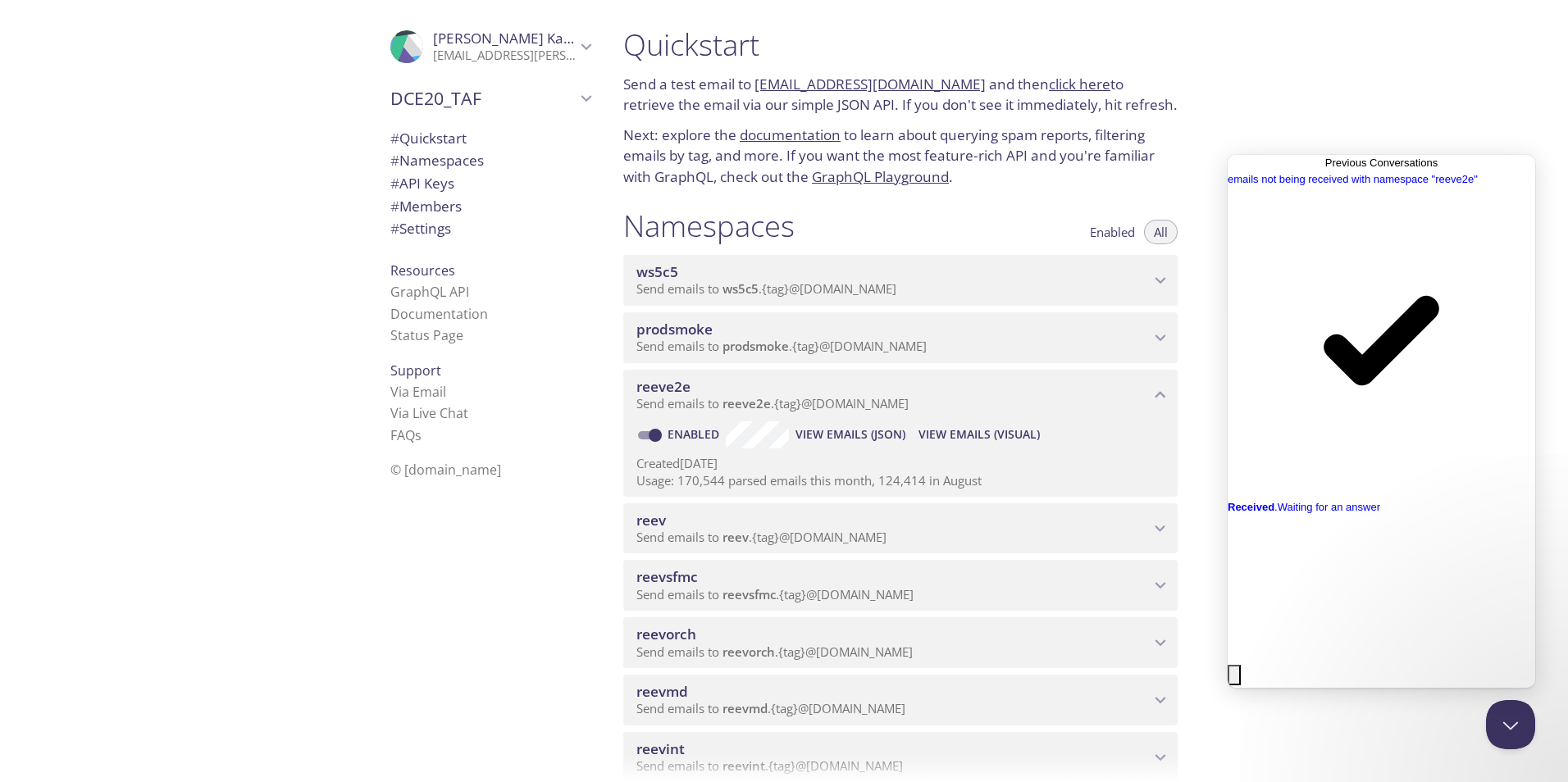
copy div "Recipient suspended for potential abuse"
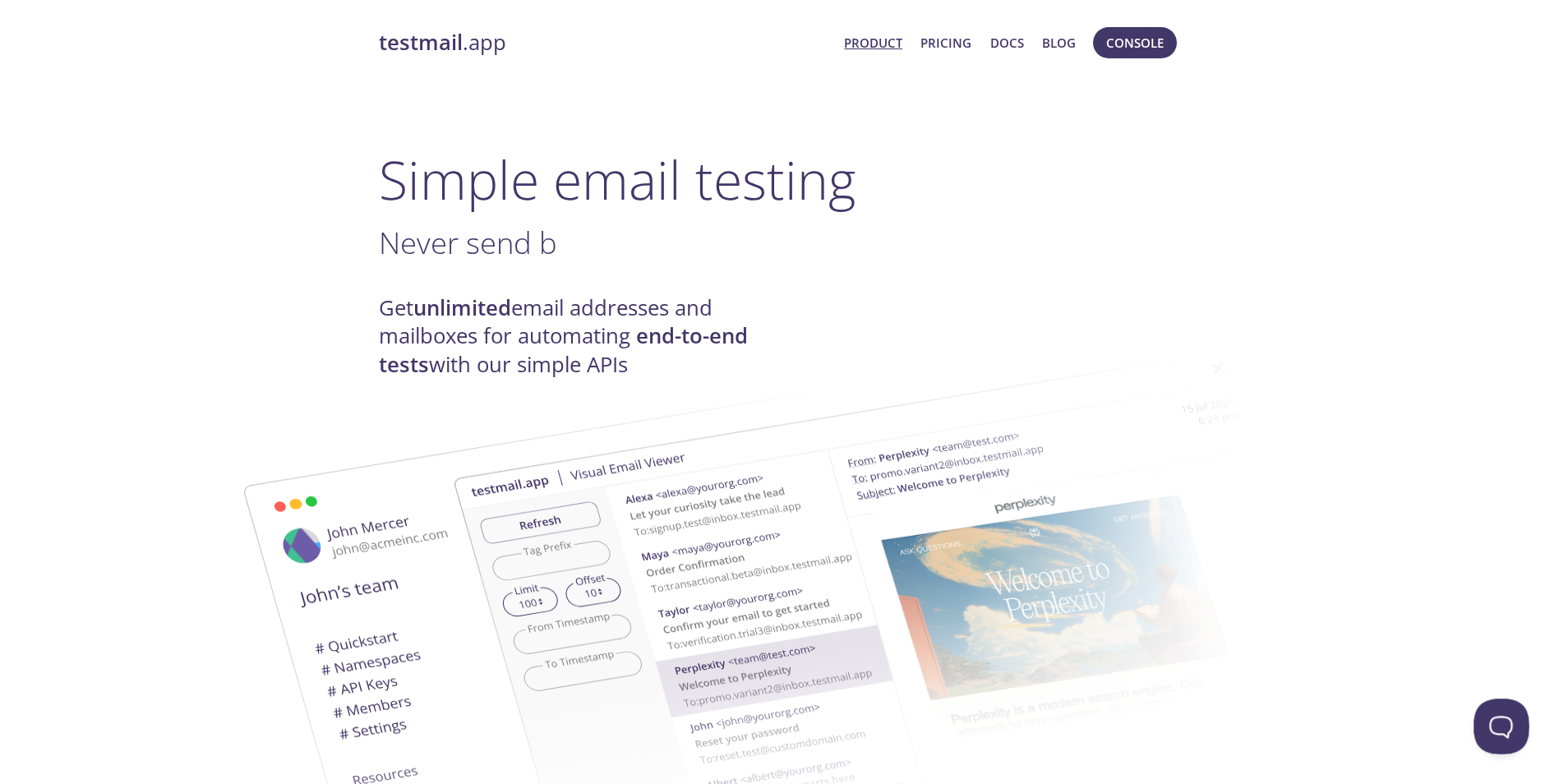
click at [1487, 715] on button "Open Beacon popover" at bounding box center [1498, 723] width 50 height 50
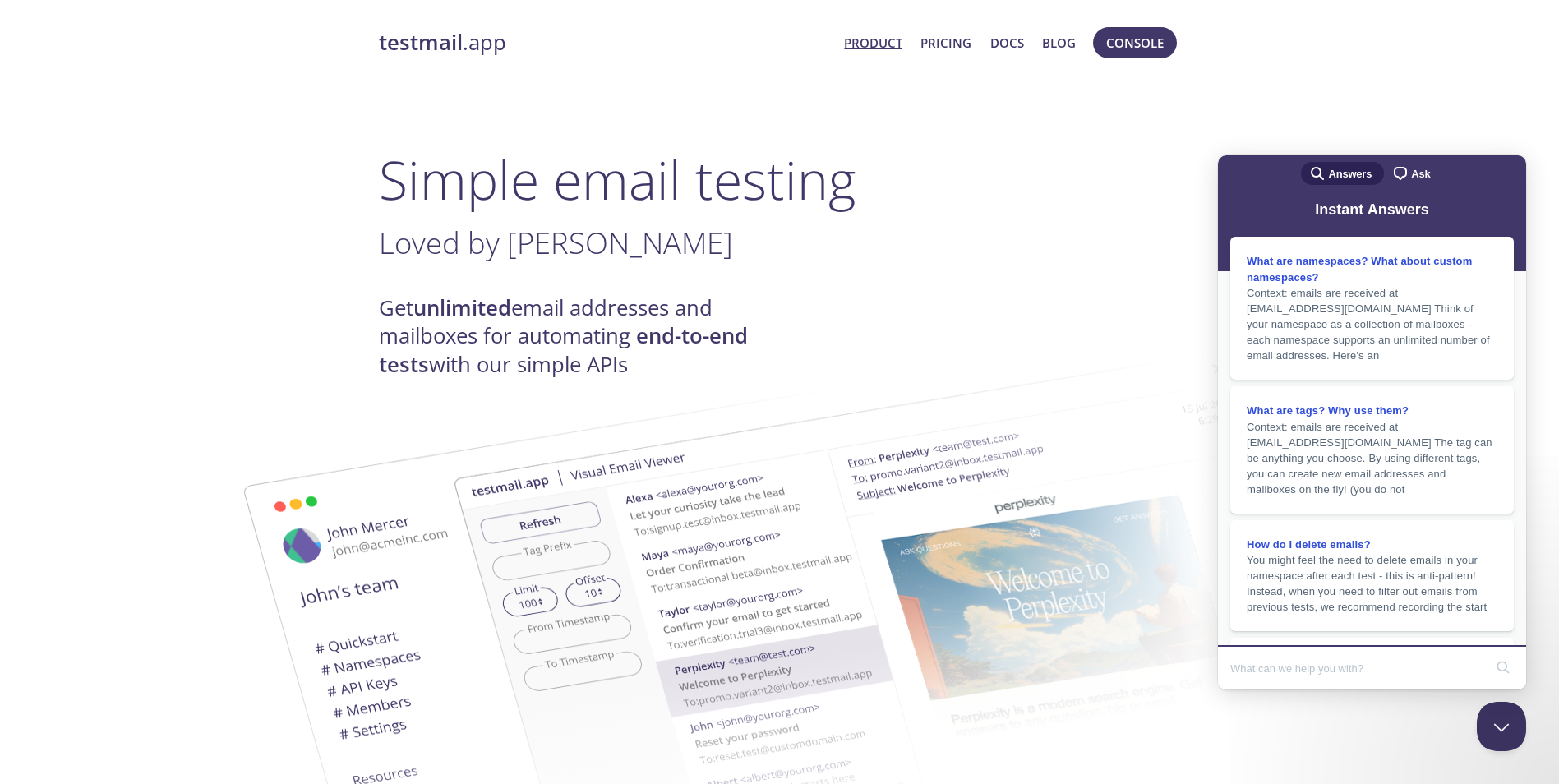
click at [1398, 167] on span "chat-square" at bounding box center [1400, 173] width 19 height 19
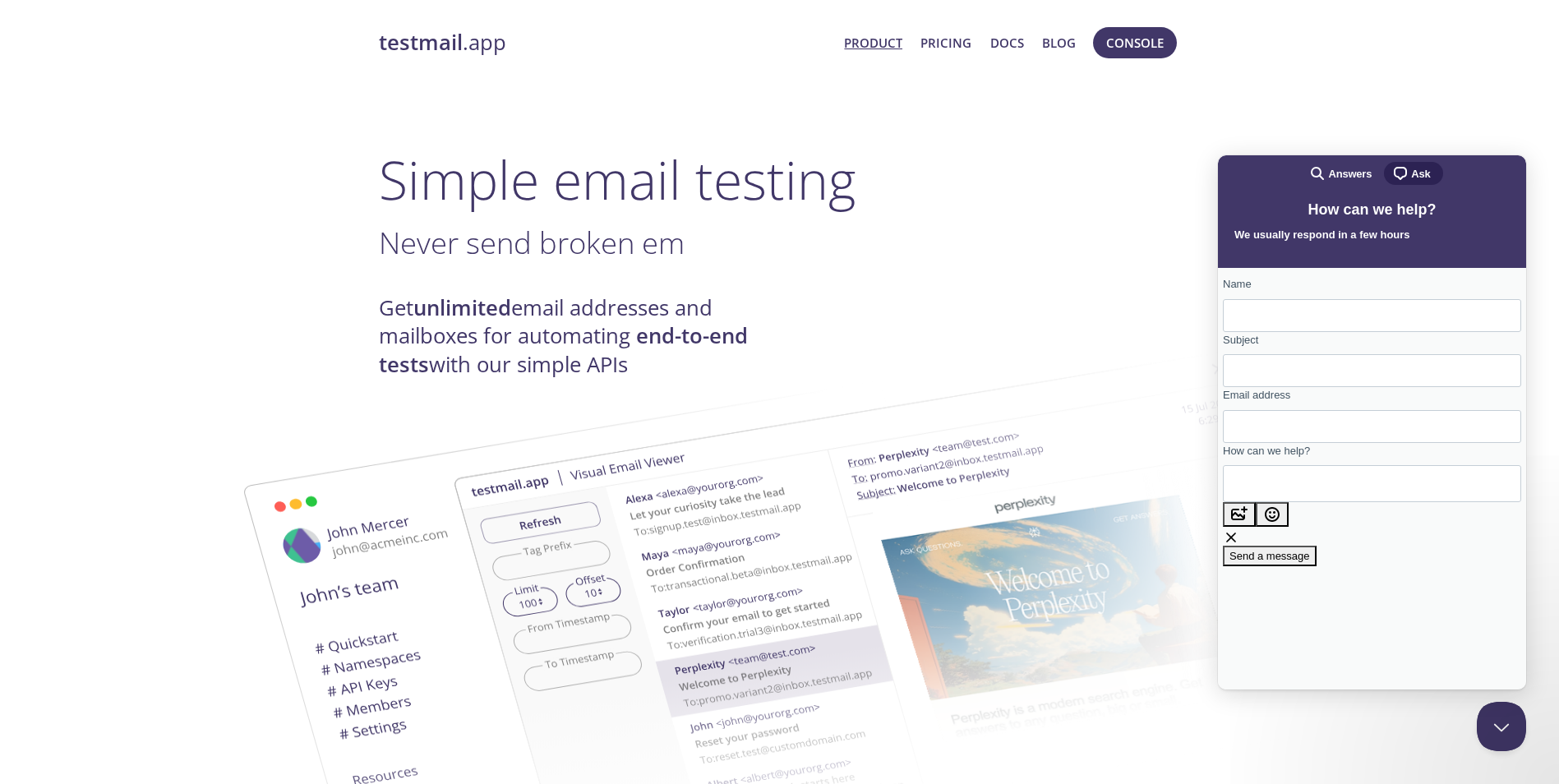
click at [1130, 51] on span "Console" at bounding box center [1135, 42] width 58 height 21
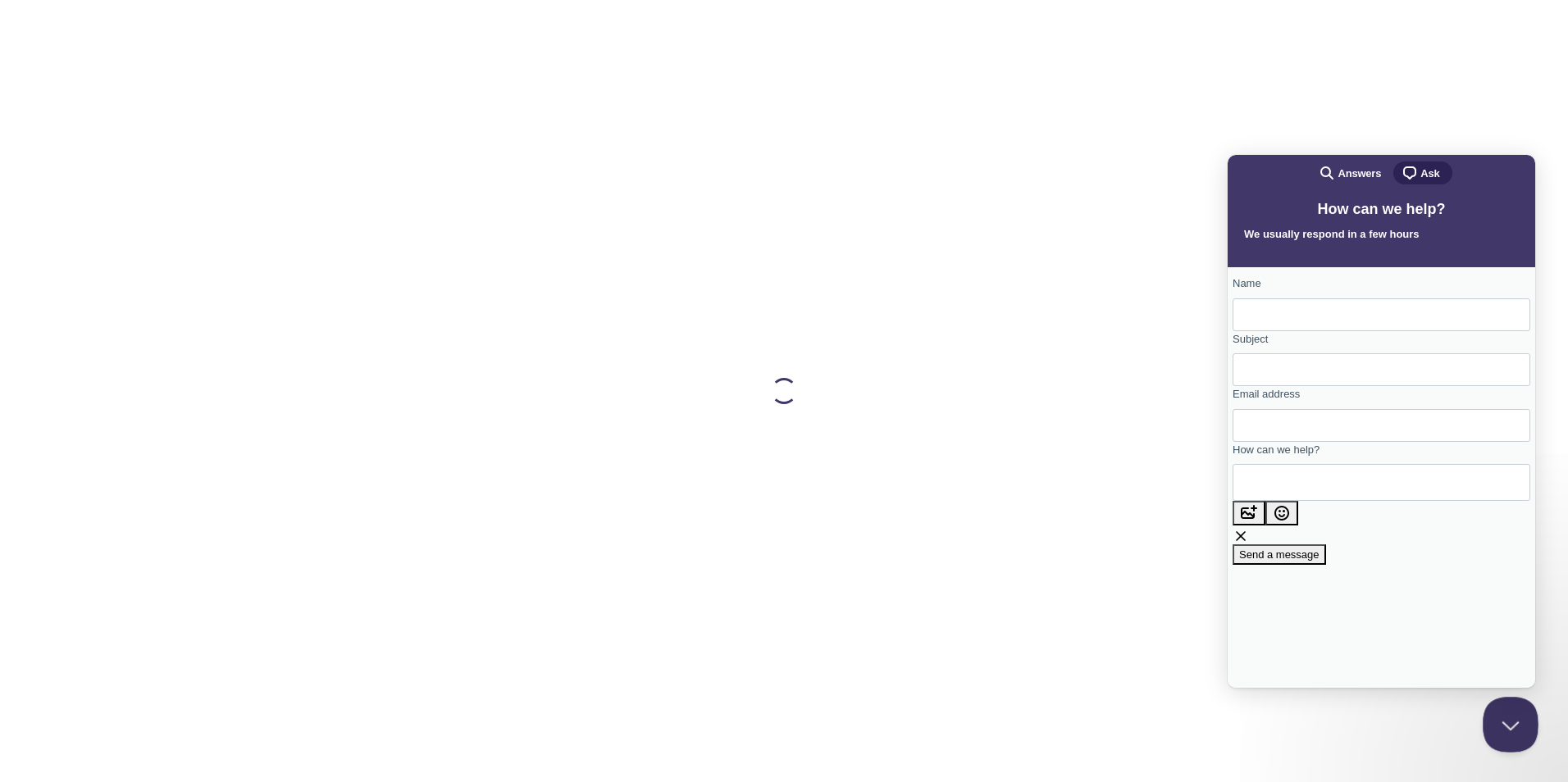
click at [1507, 725] on button "Close Beacon popover" at bounding box center [1507, 721] width 50 height 50
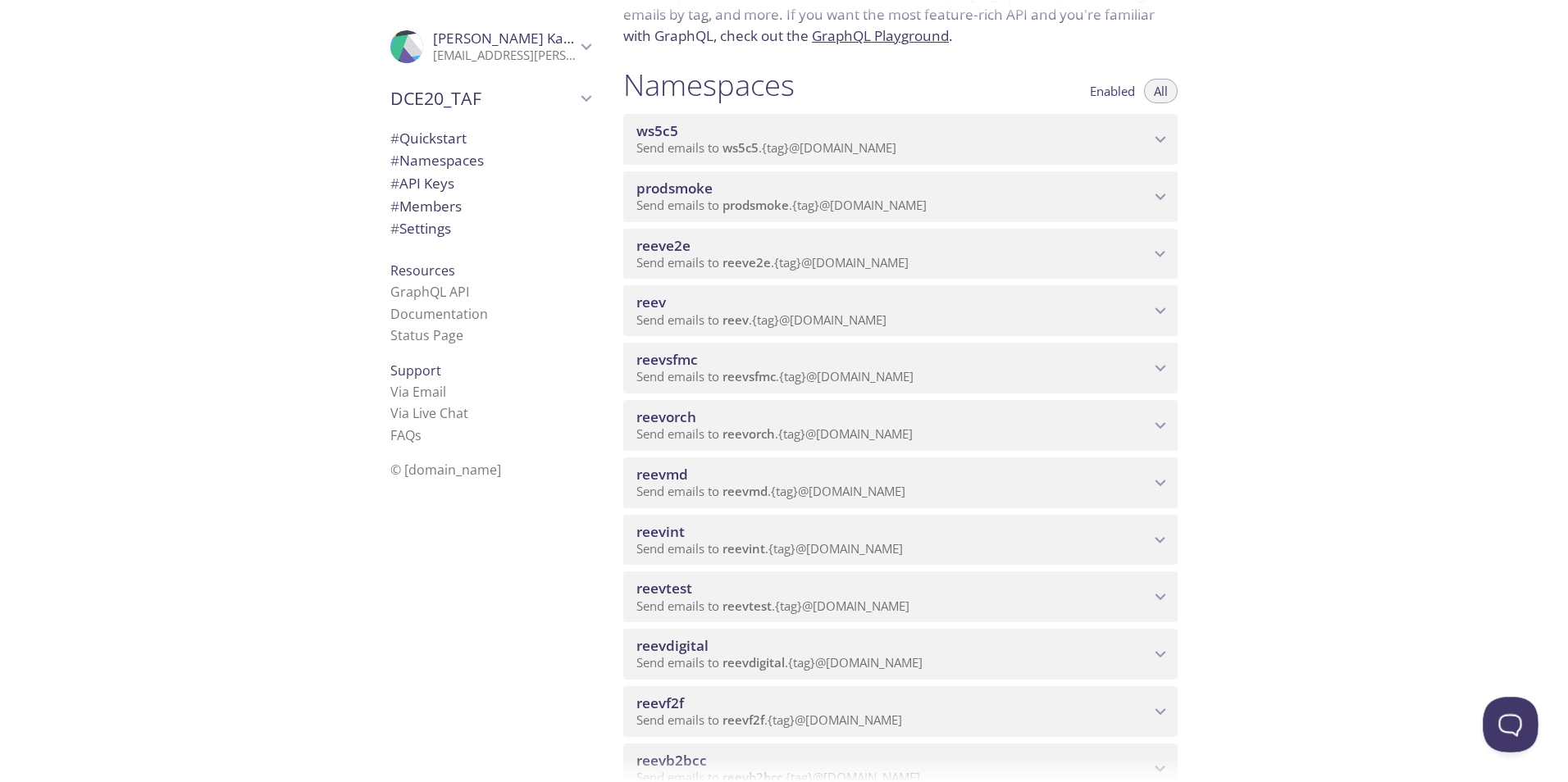
scroll to position [164, 0]
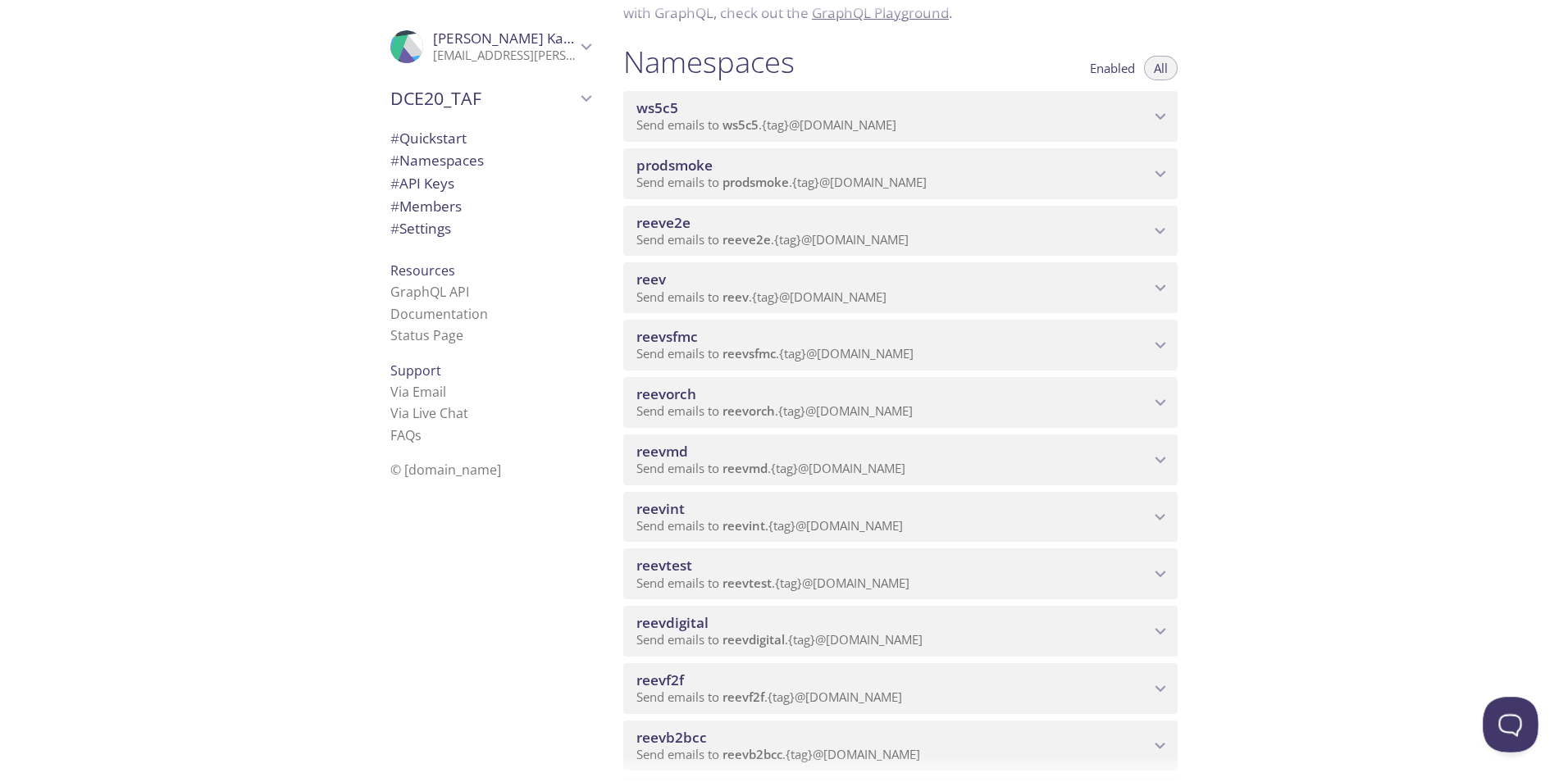
click at [1502, 721] on button "Open Beacon popover" at bounding box center [1507, 721] width 50 height 50
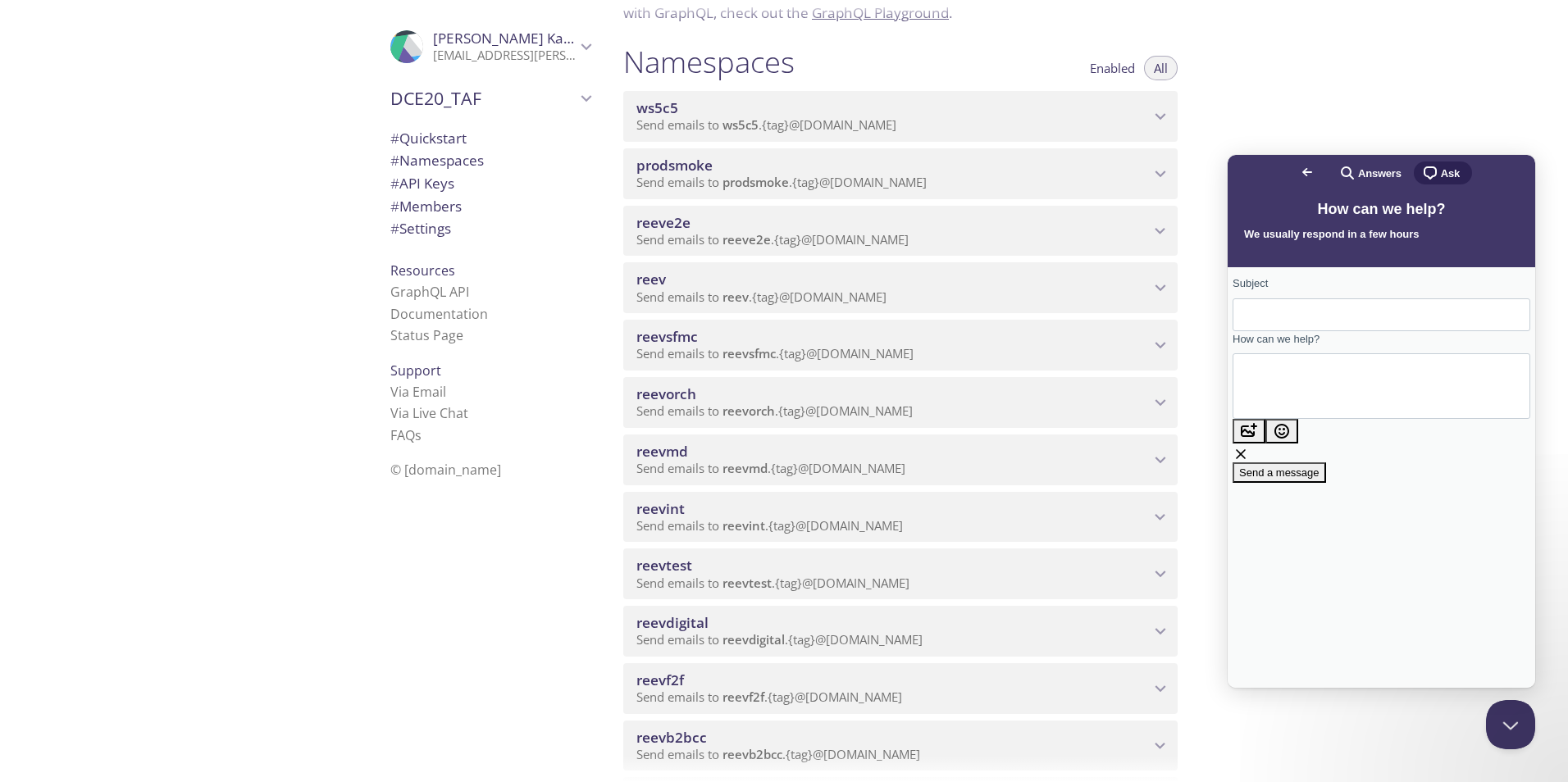
scroll to position [0, 0]
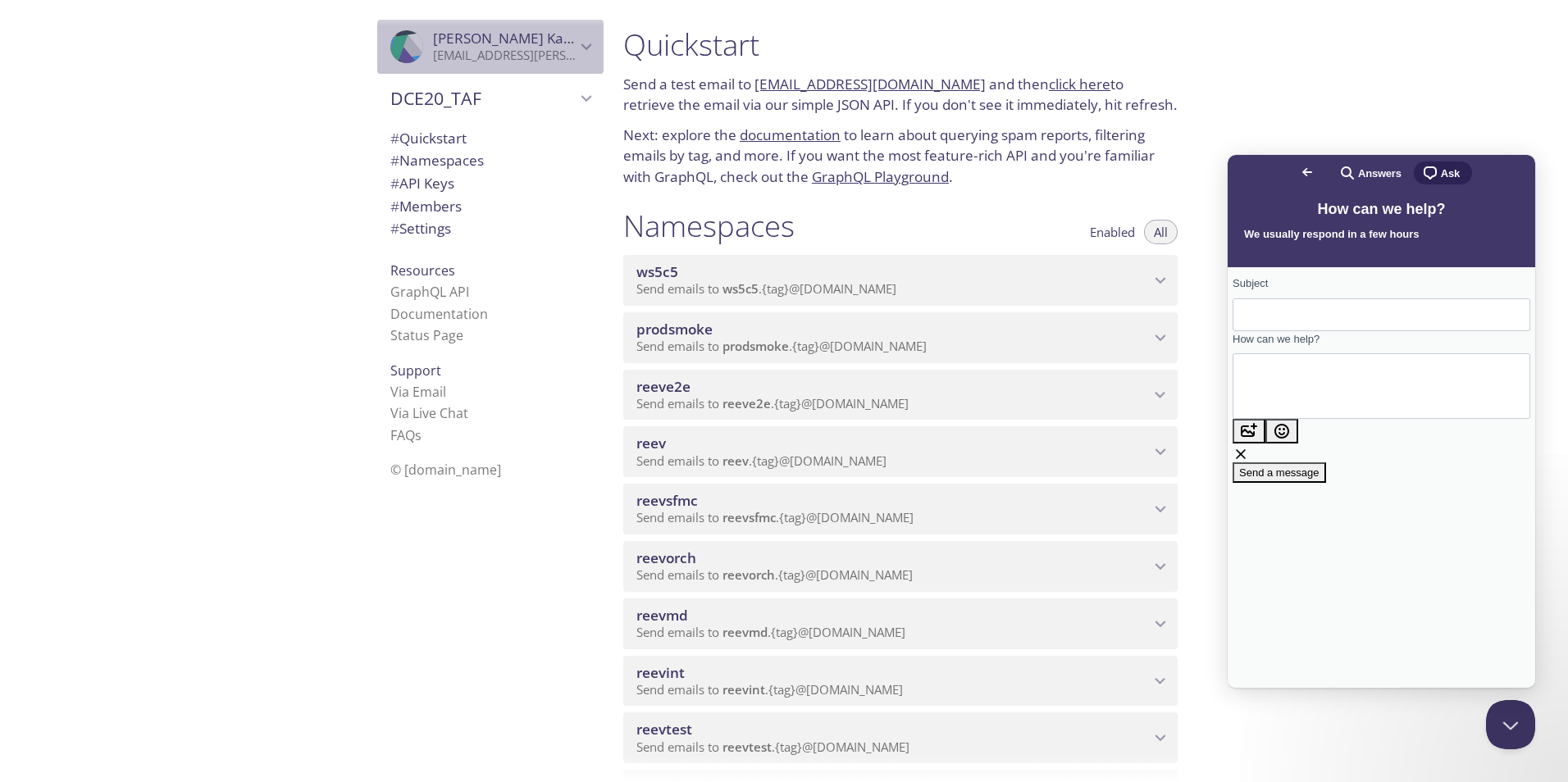
click at [491, 54] on p "[EMAIL_ADDRESS][PERSON_NAME][DOMAIN_NAME]" at bounding box center [504, 56] width 143 height 17
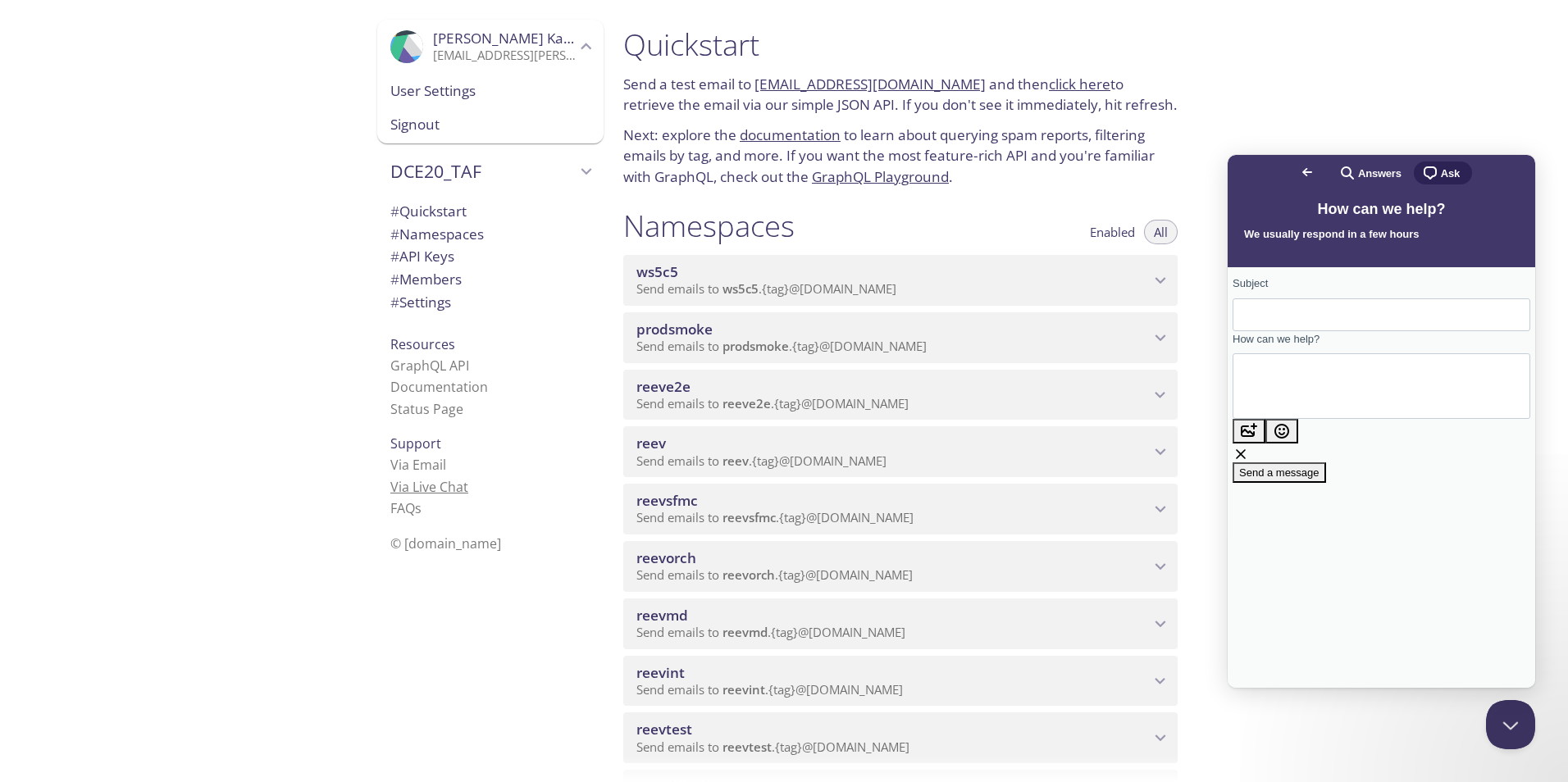
click at [431, 487] on link "Via Live Chat" at bounding box center [429, 487] width 78 height 18
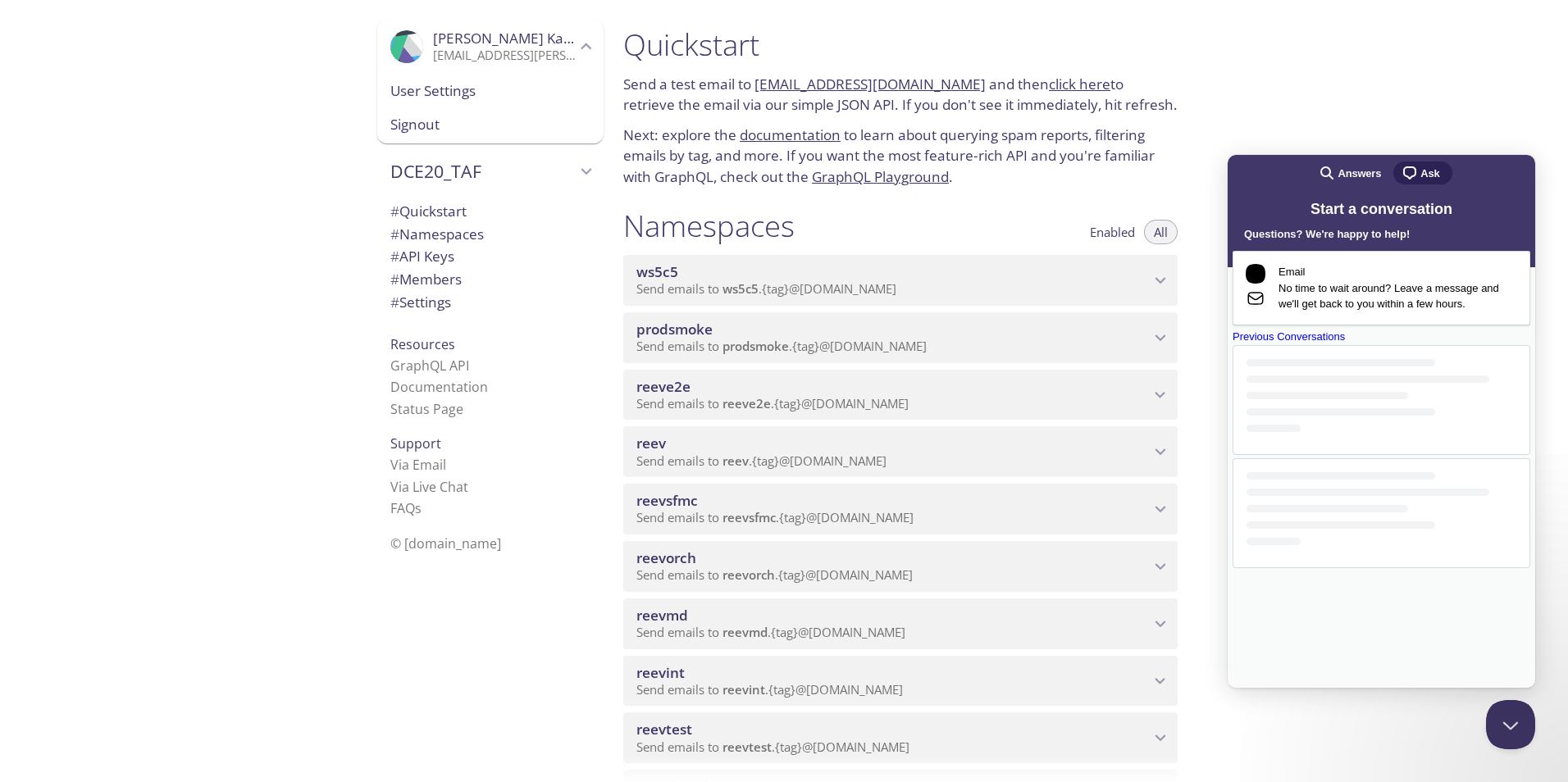
click at [1409, 228] on span "Questions? We're happy to help!" at bounding box center [1326, 234] width 166 height 12
click at [1384, 345] on div "Previous Conversations" at bounding box center [1381, 337] width 298 height 17
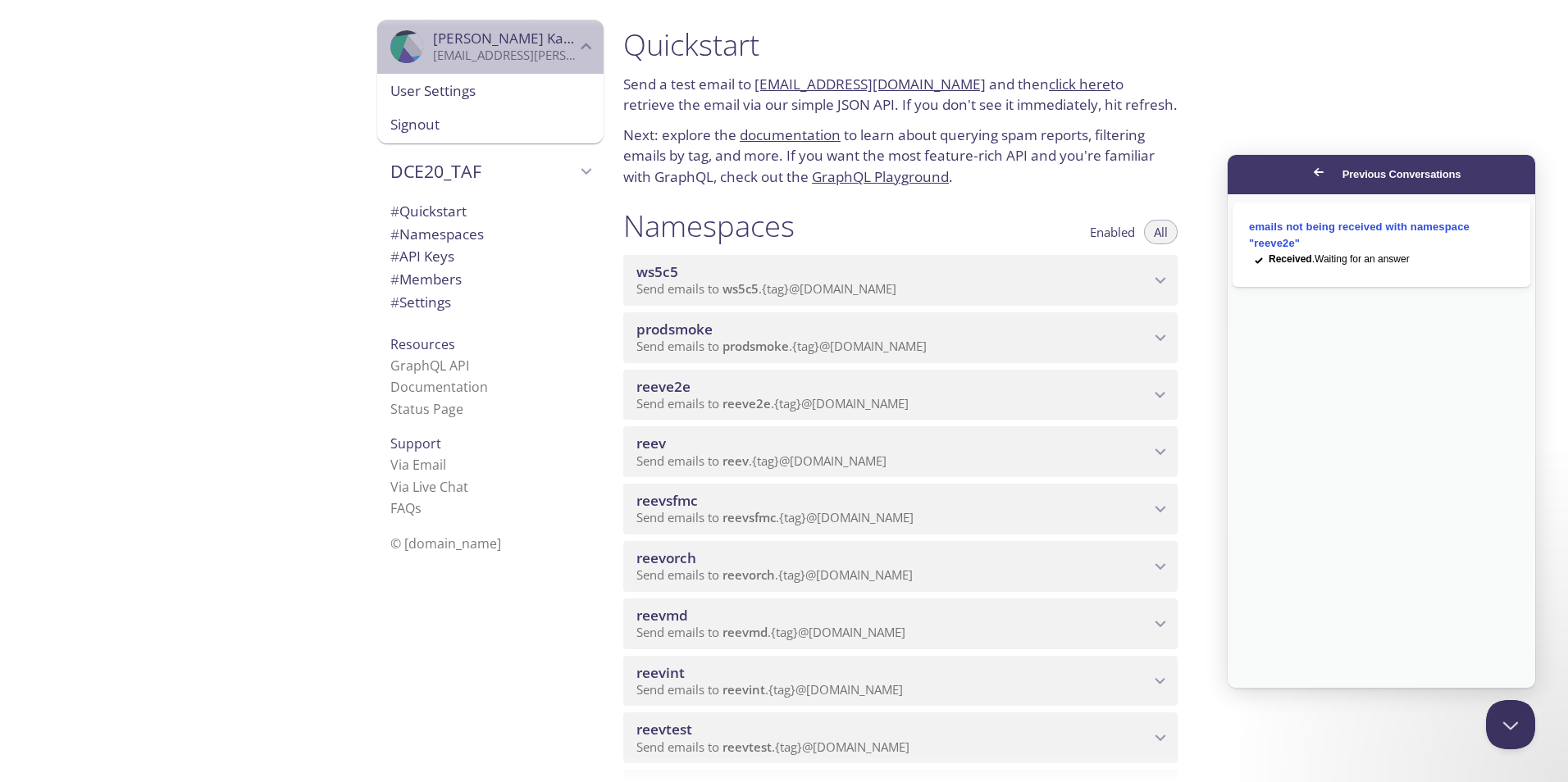
click at [467, 53] on p "[EMAIL_ADDRESS][PERSON_NAME][DOMAIN_NAME]" at bounding box center [504, 56] width 143 height 17
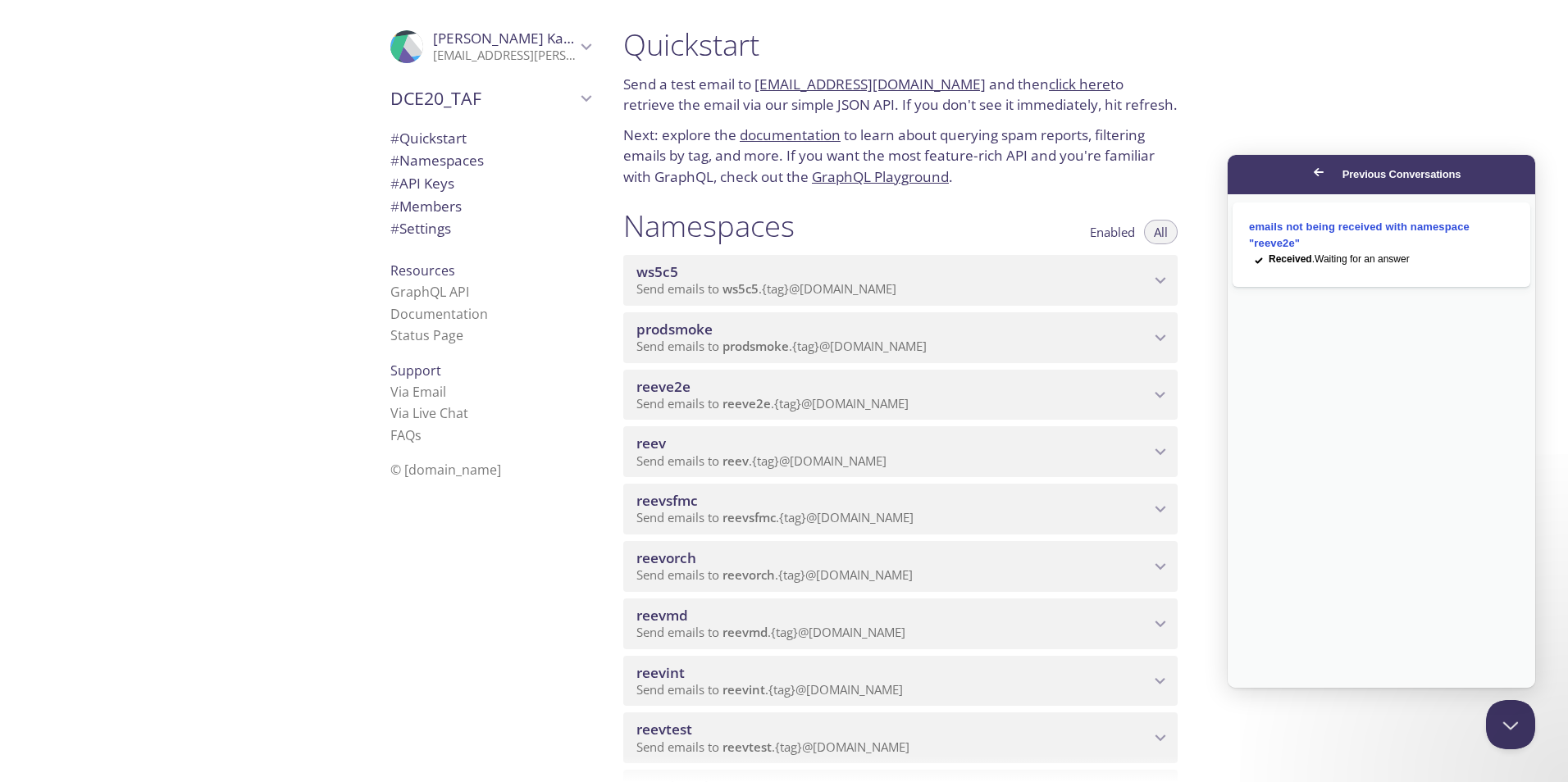
drag, startPoint x: 467, startPoint y: 53, endPoint x: 458, endPoint y: 61, distance: 12.0
click at [464, 72] on div ".cls-1 { fill: #6d5ca8; } .cls-2 { fill: #3fc191; } .cls-3 { fill: #3b4752; } .…" at bounding box center [490, 46] width 226 height 54
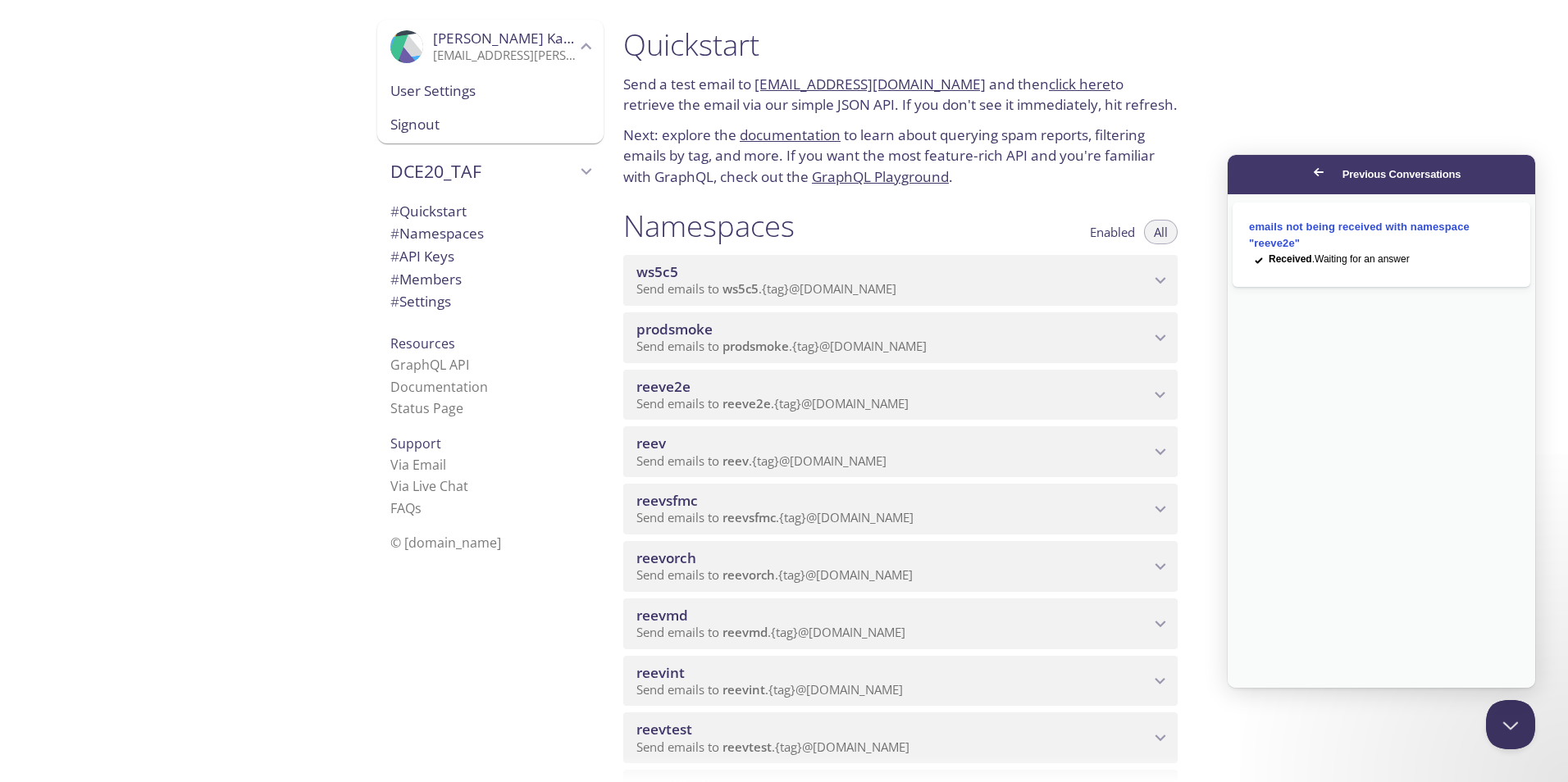
click at [458, 48] on p "[EMAIL_ADDRESS][PERSON_NAME][DOMAIN_NAME]" at bounding box center [504, 56] width 143 height 17
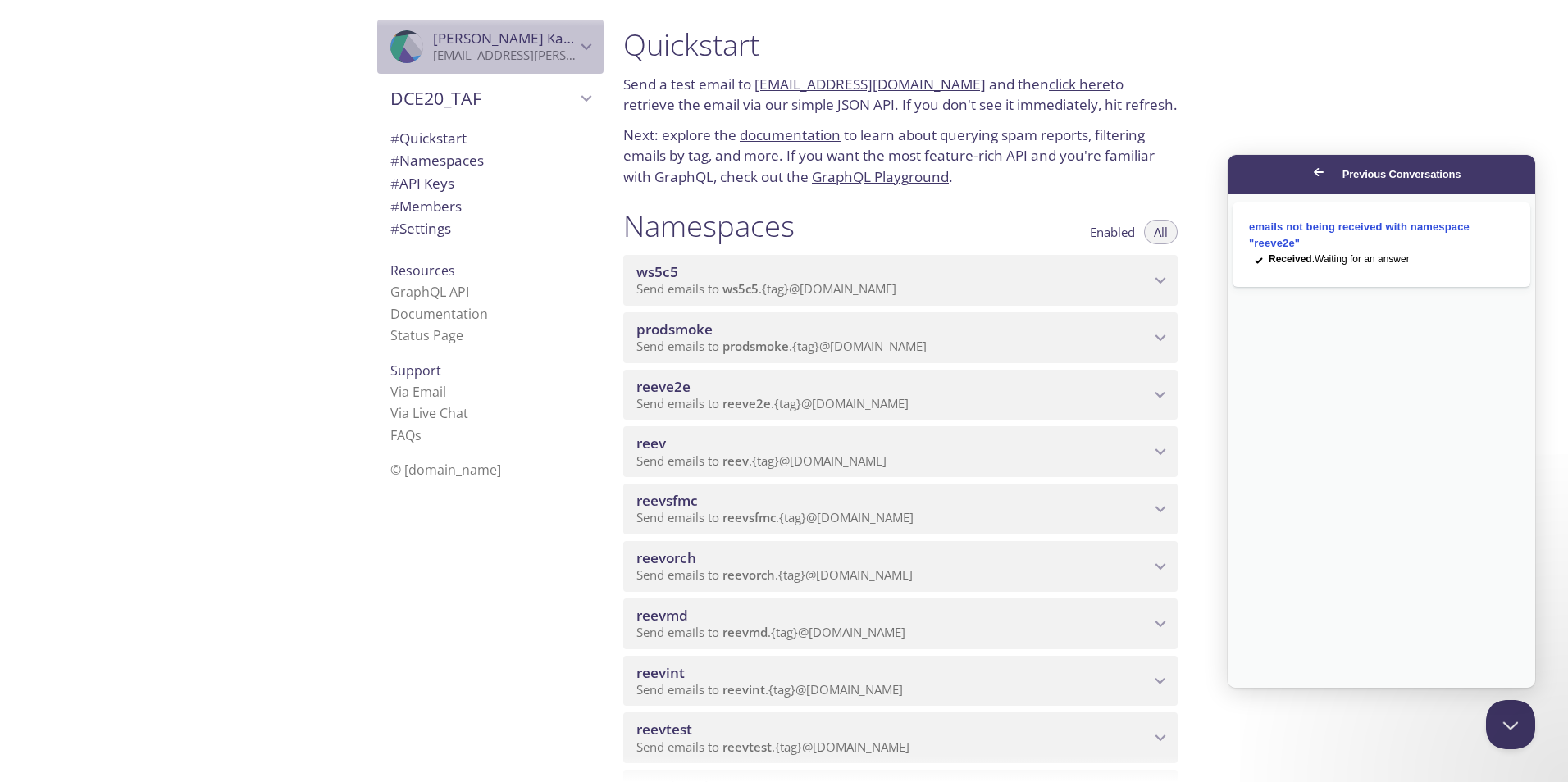
click at [452, 48] on p "[EMAIL_ADDRESS][PERSON_NAME][DOMAIN_NAME]" at bounding box center [504, 56] width 143 height 17
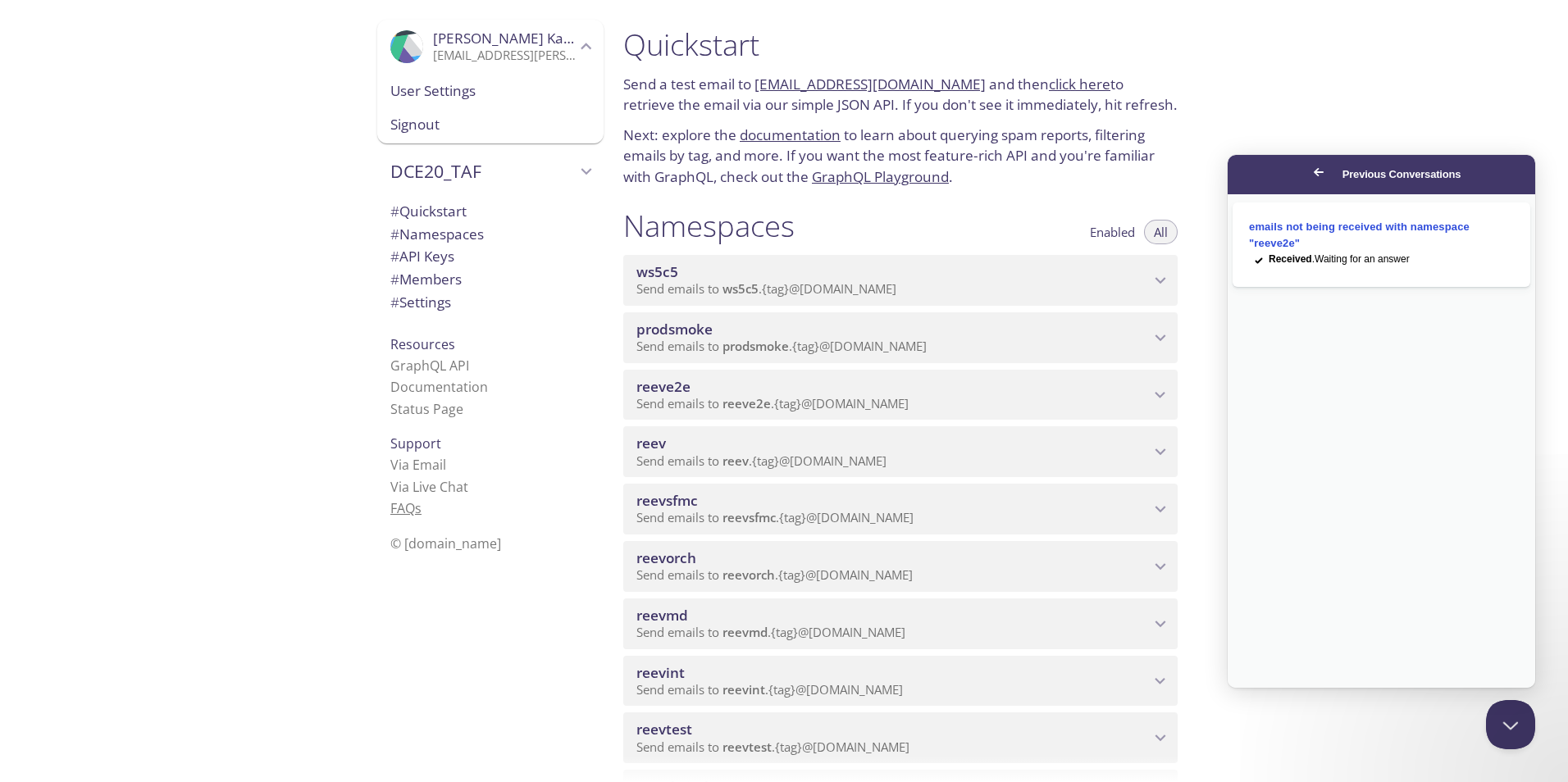
click at [400, 504] on link "FAQ s" at bounding box center [406, 509] width 31 height 18
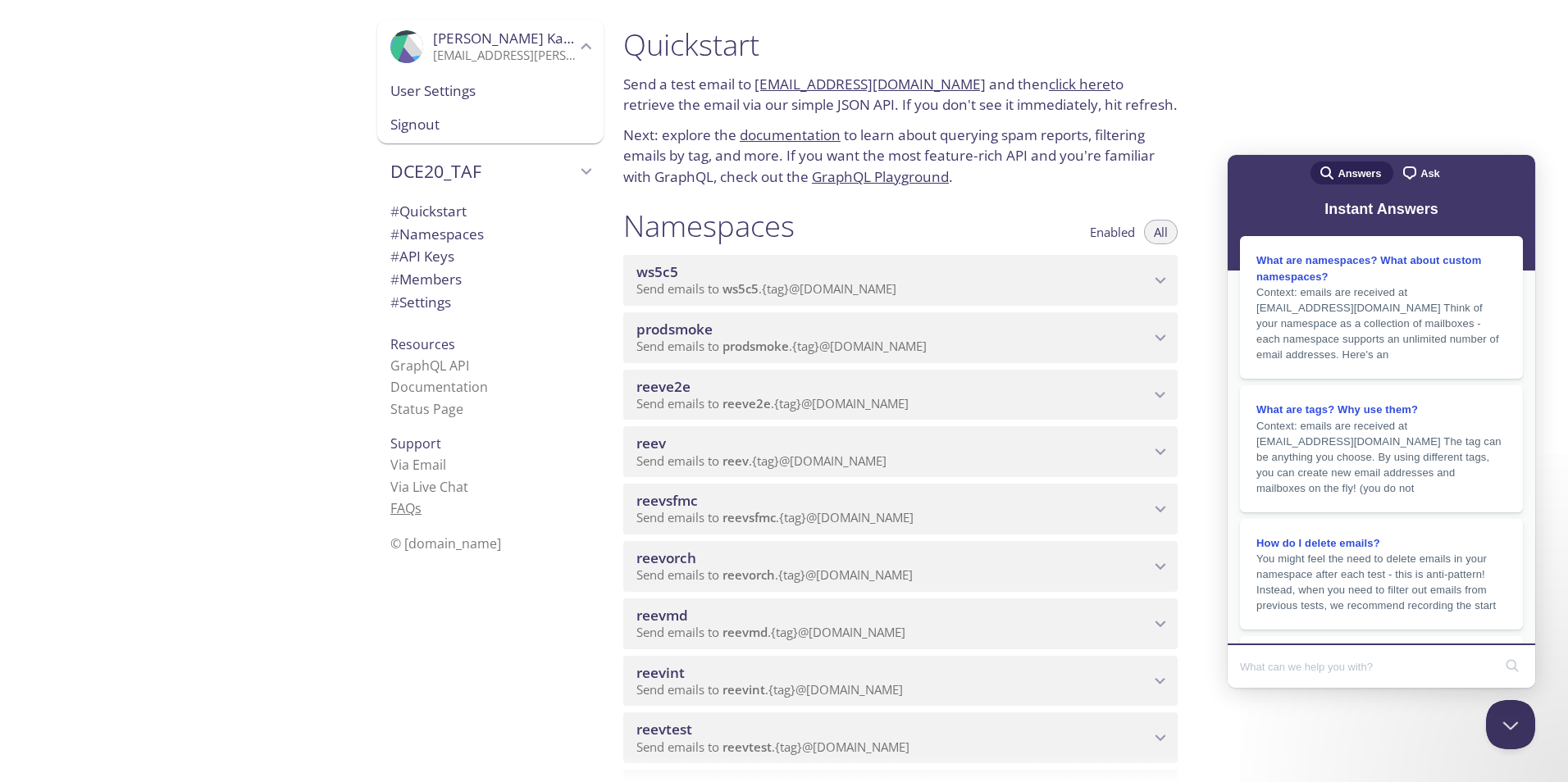
click at [397, 508] on link "FAQ s" at bounding box center [406, 509] width 31 height 18
click at [1390, 199] on h2 "Instant Answers" at bounding box center [1381, 207] width 275 height 26
drag, startPoint x: 521, startPoint y: 669, endPoint x: 532, endPoint y: 661, distance: 13.6
click at [521, 669] on div ".cls-1 { fill: #6d5ca8; } .cls-2 { fill: #3fc191; } .cls-3 { fill: #3b4752; } .…" at bounding box center [487, 391] width 246 height 782
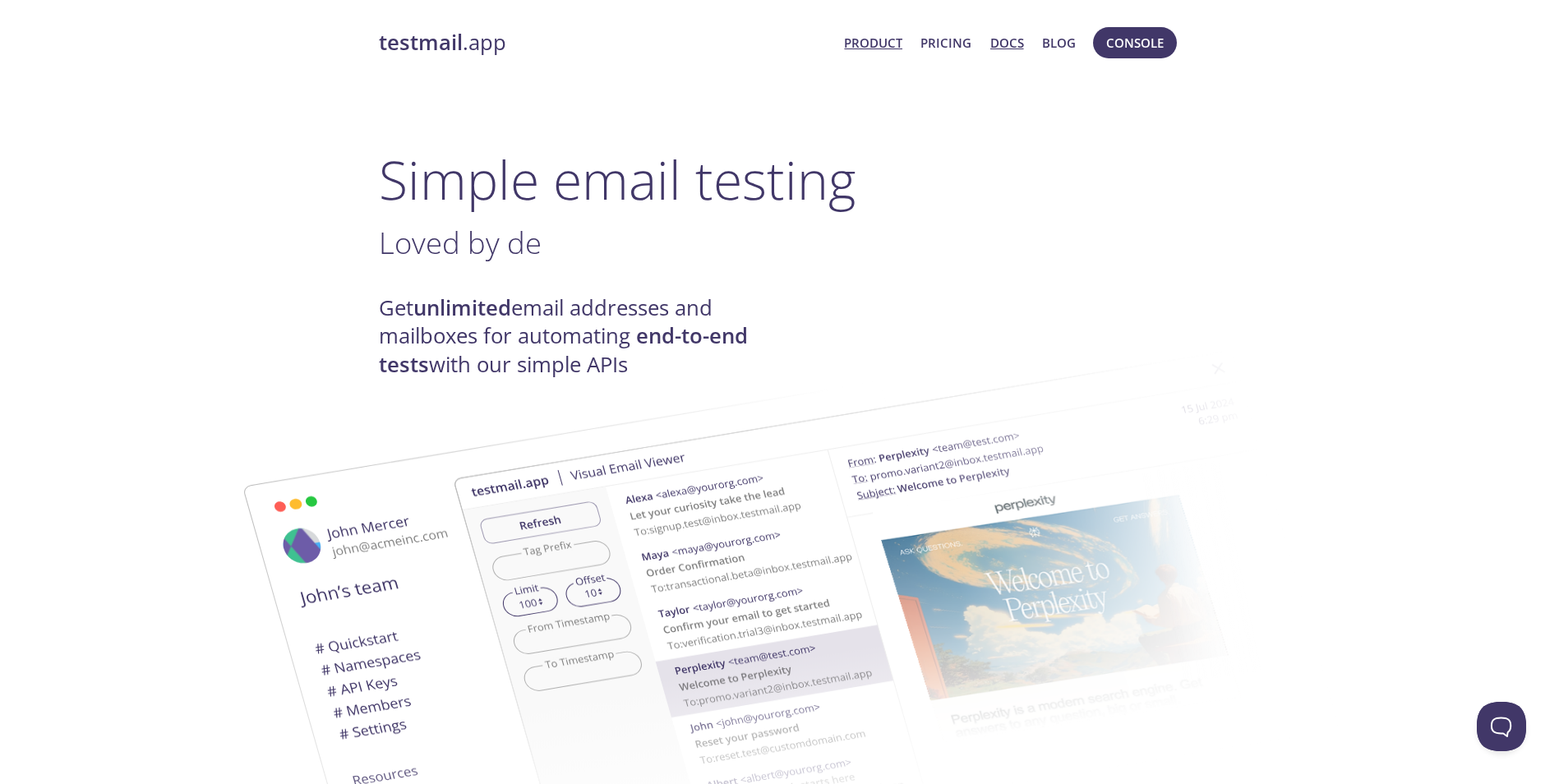
click at [1002, 40] on link "Docs" at bounding box center [1007, 42] width 34 height 21
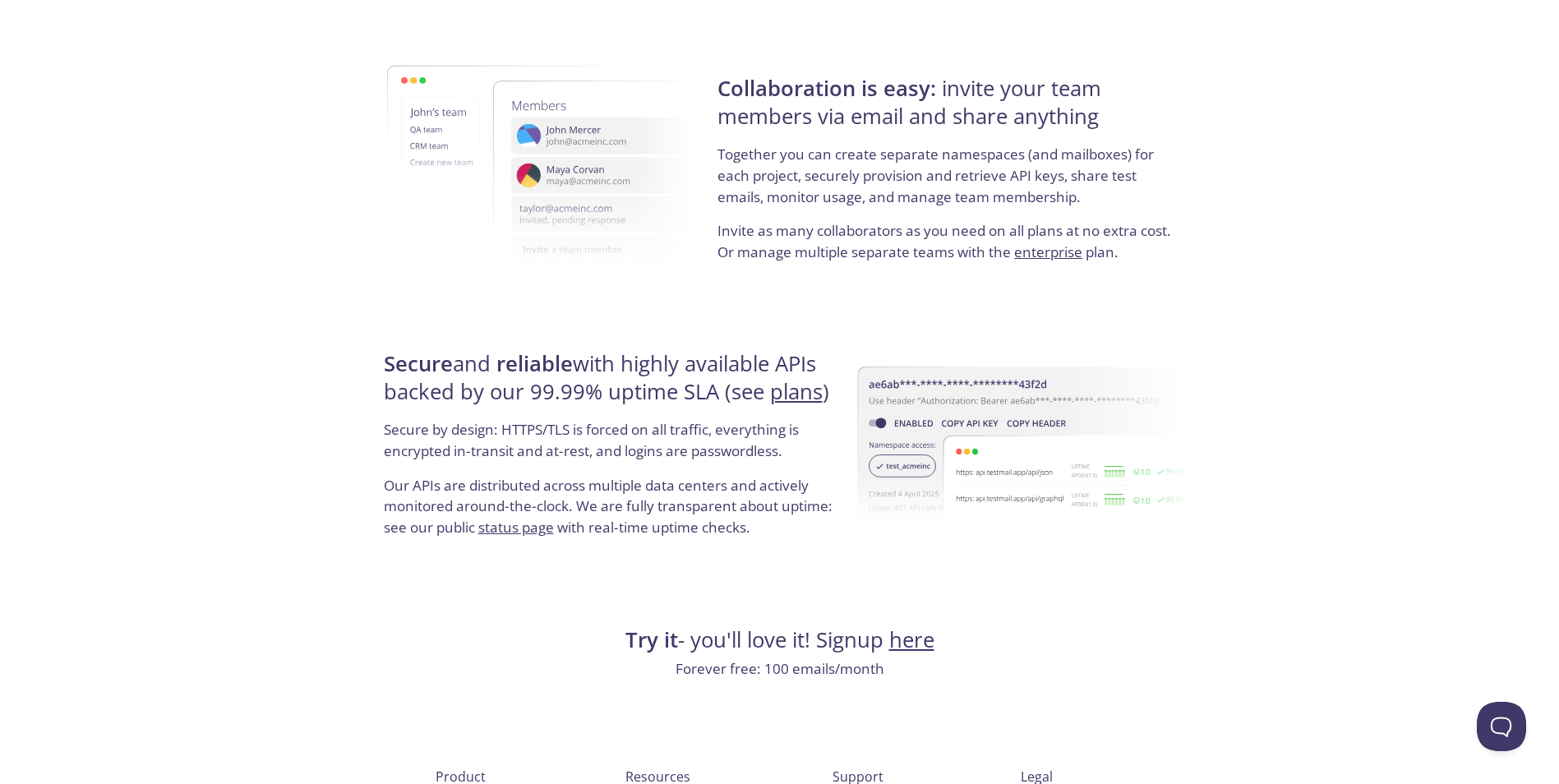
scroll to position [2974, 0]
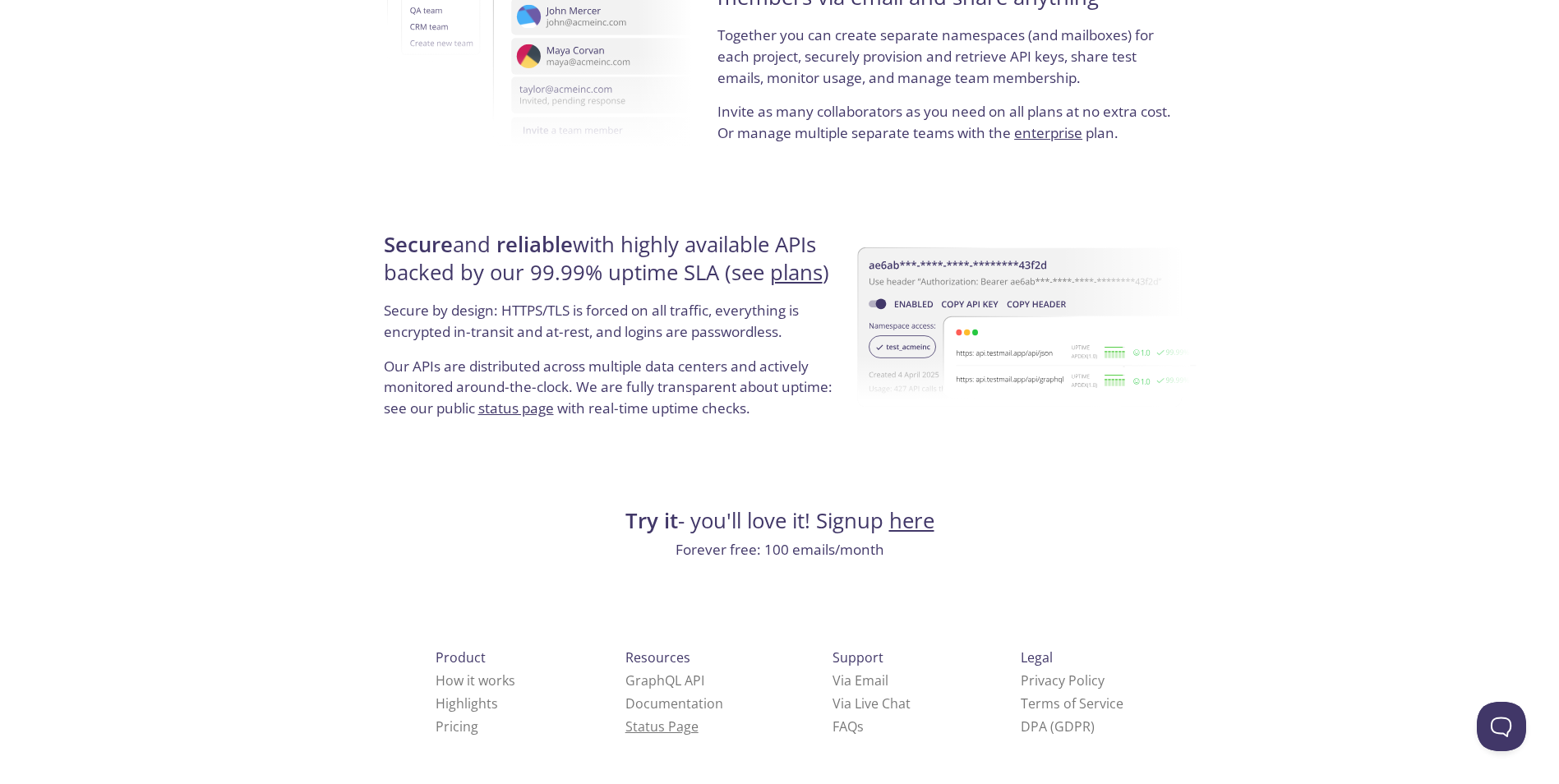
click at [625, 726] on link "Status Page" at bounding box center [662, 727] width 74 height 18
click at [833, 726] on link "FAQ s" at bounding box center [848, 727] width 31 height 18
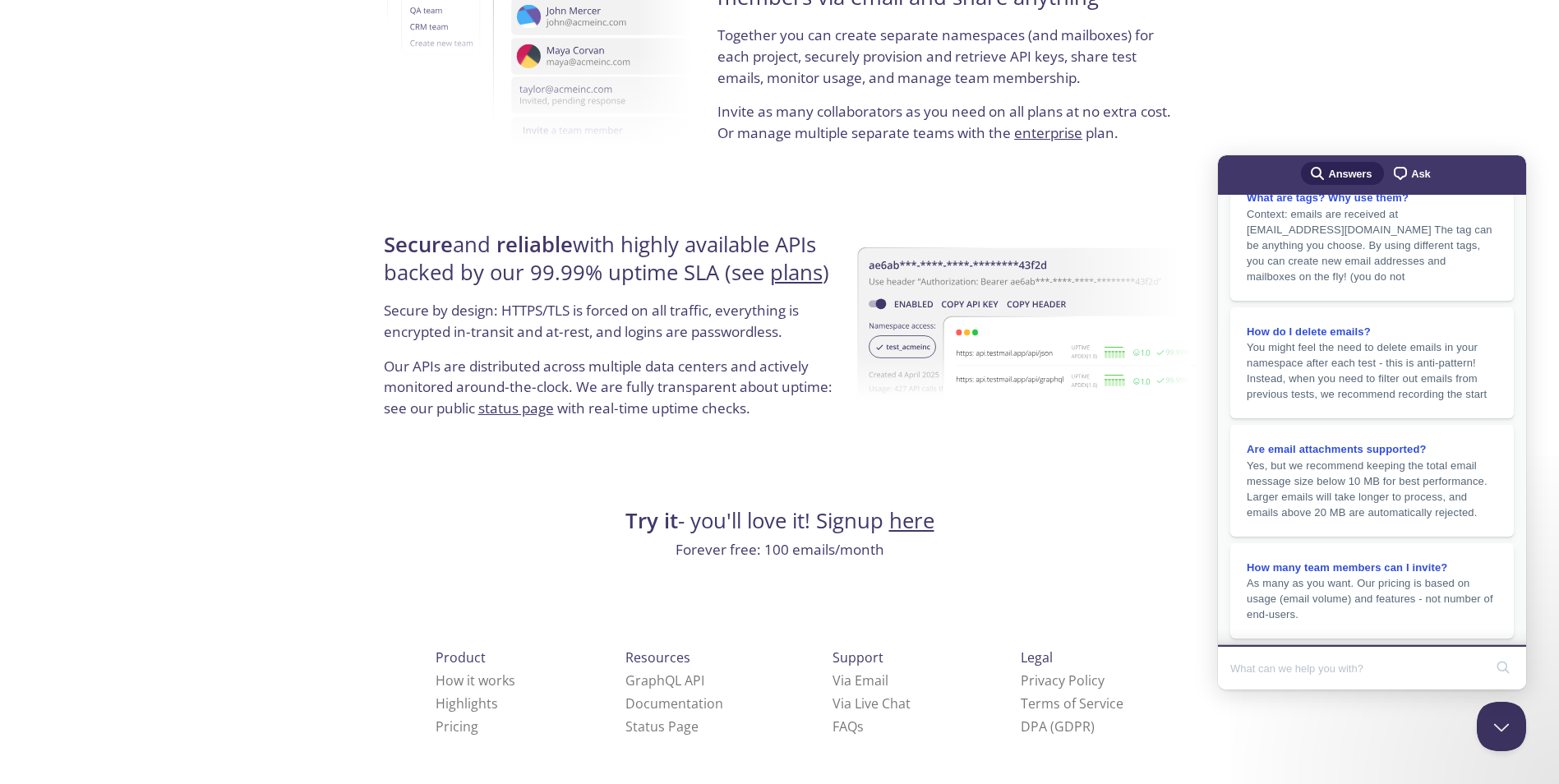
scroll to position [246, 0]
click at [1354, 343] on span "You might feel the need to delete emails in your namespace after each test - th…" at bounding box center [1366, 369] width 240 height 59
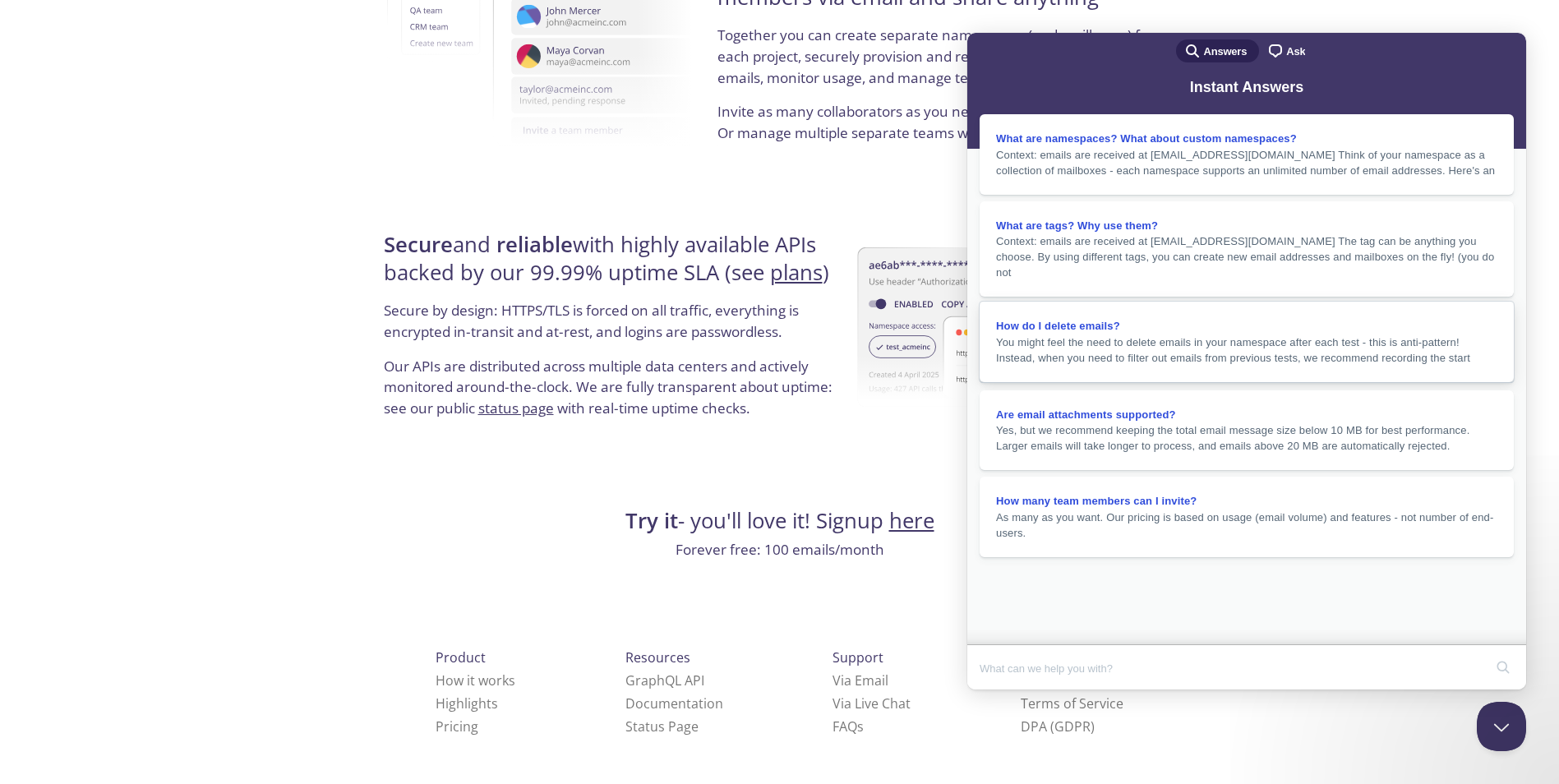
scroll to position [0, 0]
click at [998, 690] on button "Close" at bounding box center [983, 700] width 29 height 21
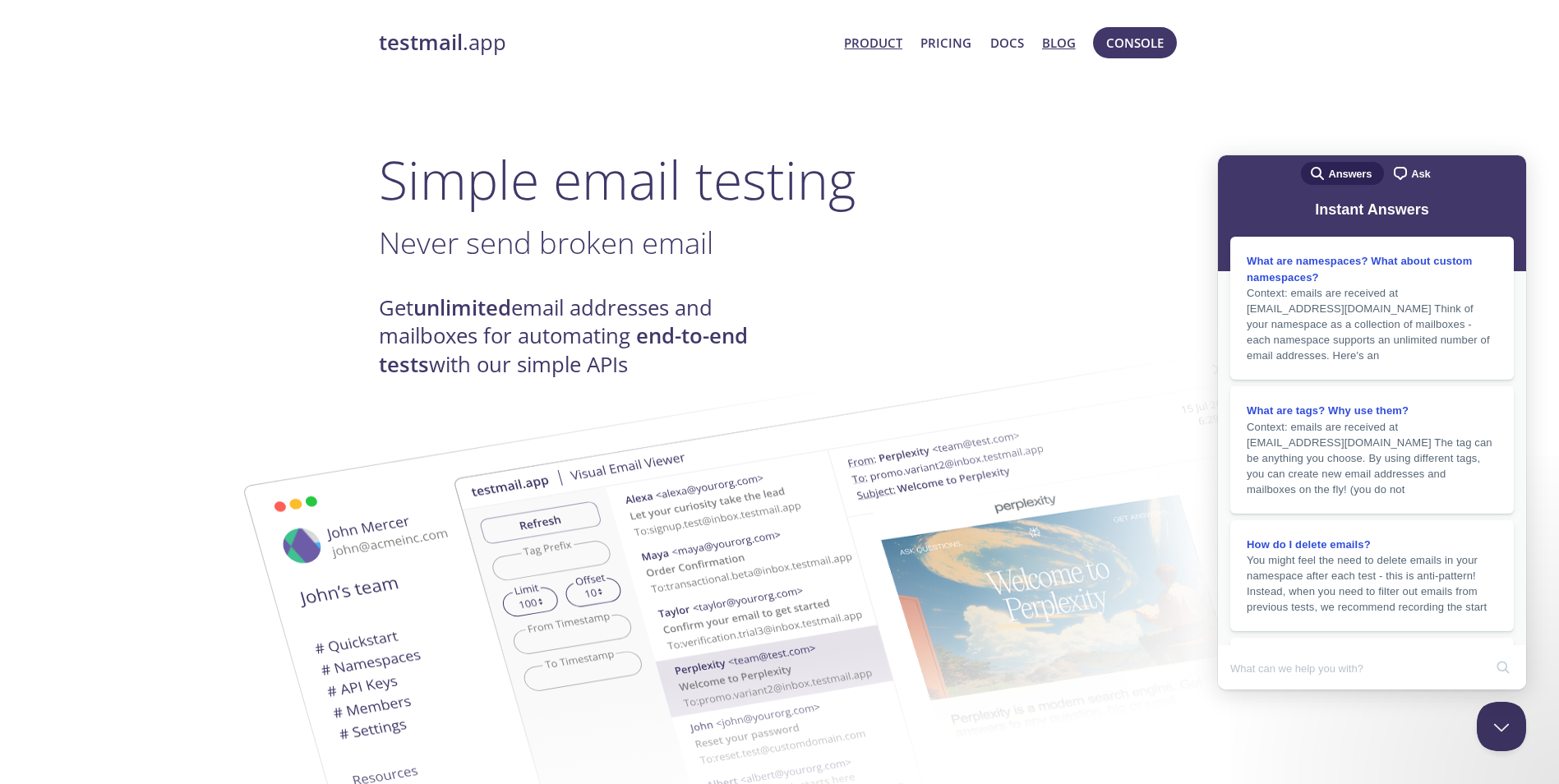
click at [1053, 49] on link "Blog" at bounding box center [1059, 42] width 34 height 21
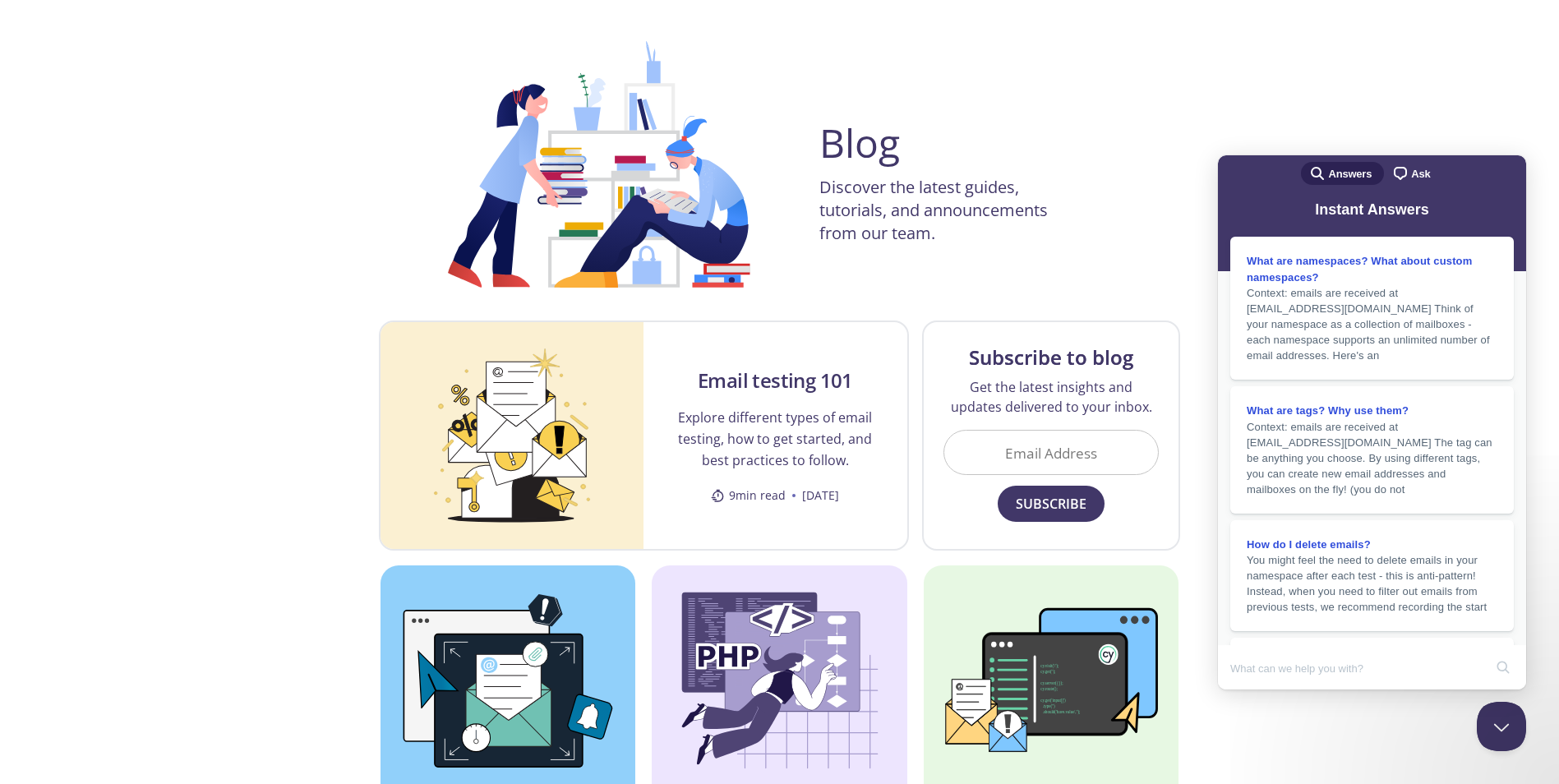
scroll to position [165, 0]
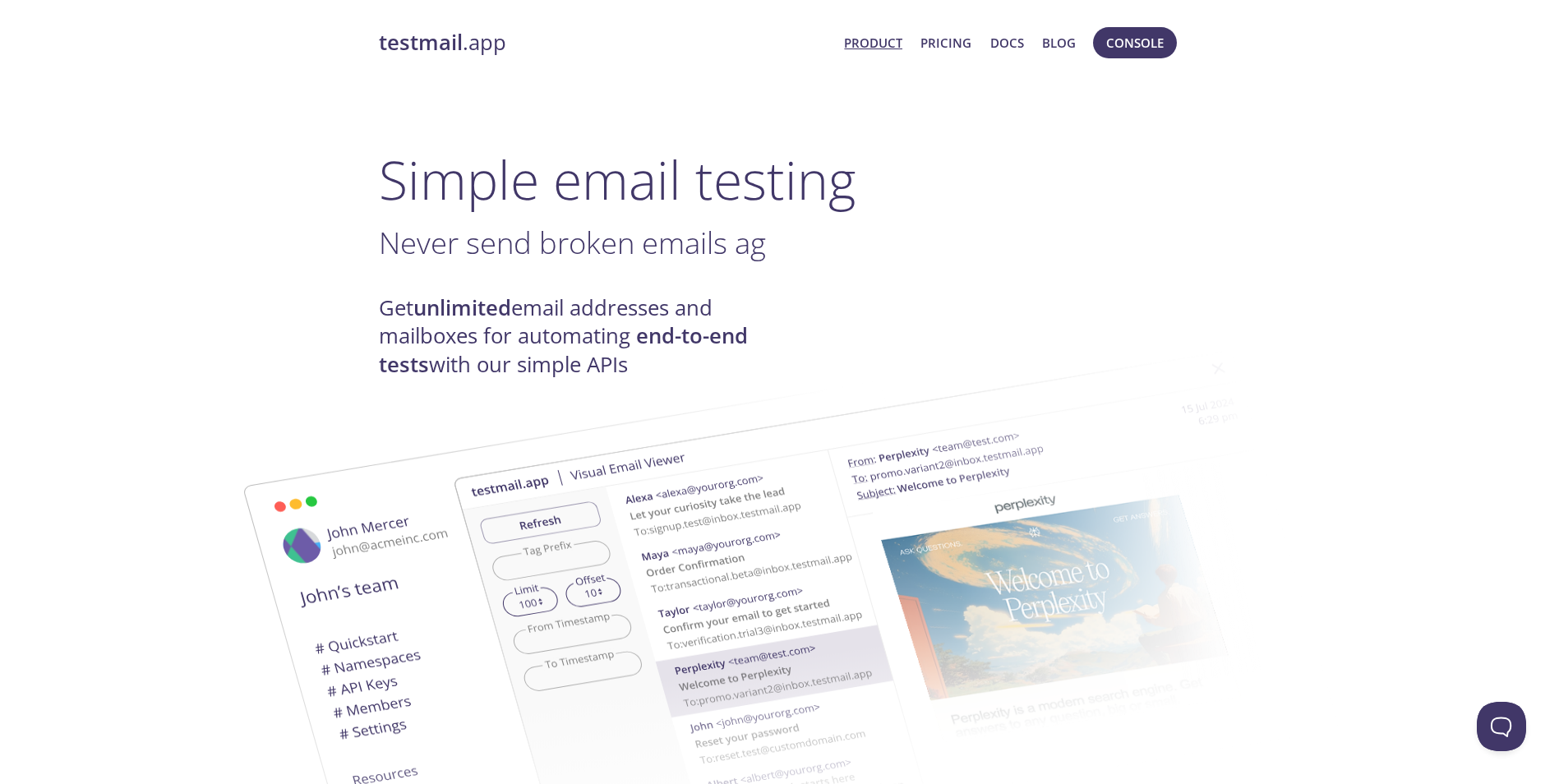
click at [1098, 29] on span "Console" at bounding box center [1135, 42] width 92 height 40
click at [1110, 39] on span "Console" at bounding box center [1135, 42] width 58 height 21
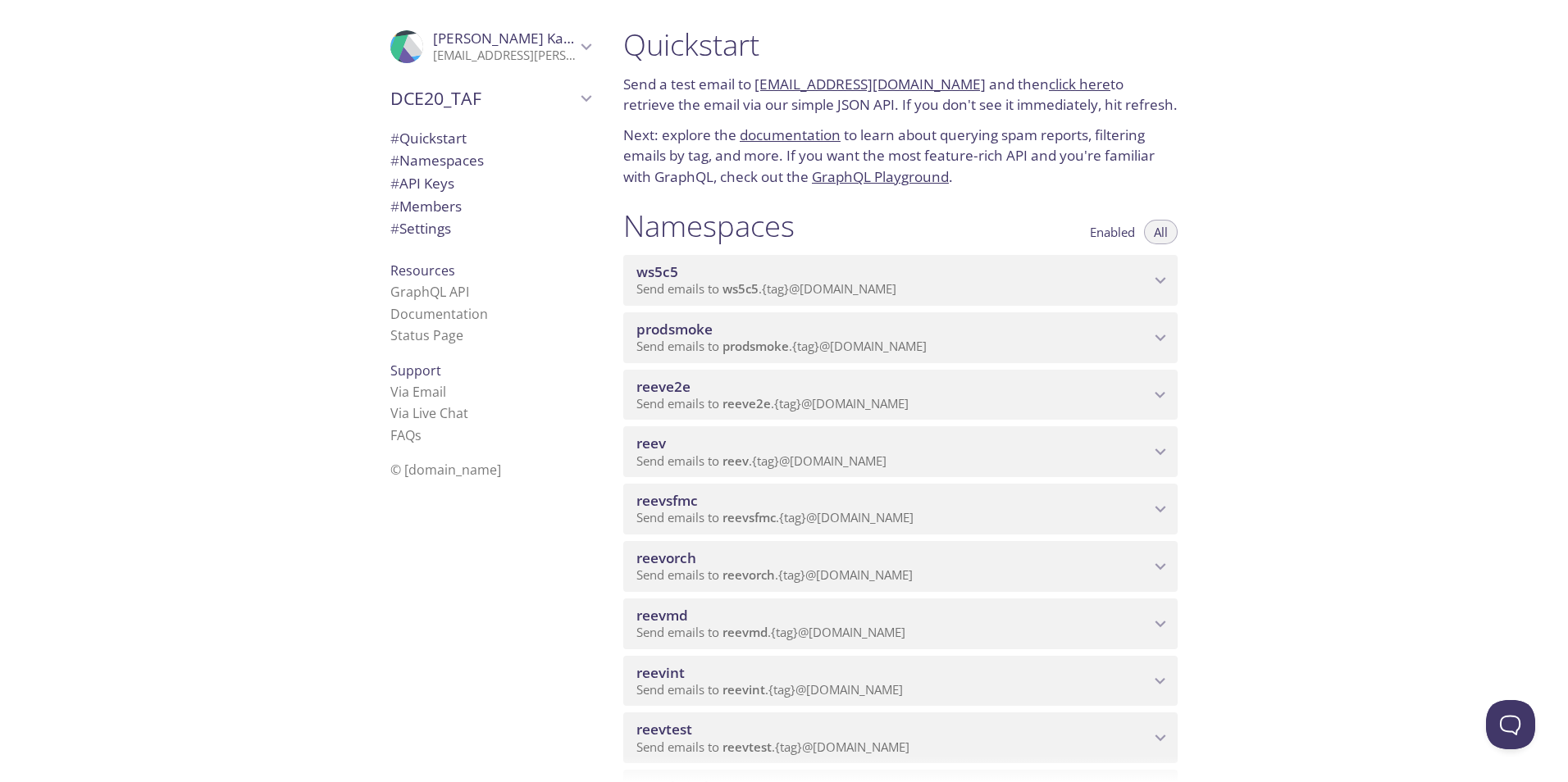
click at [723, 394] on span "reeve2e" at bounding box center [893, 387] width 513 height 18
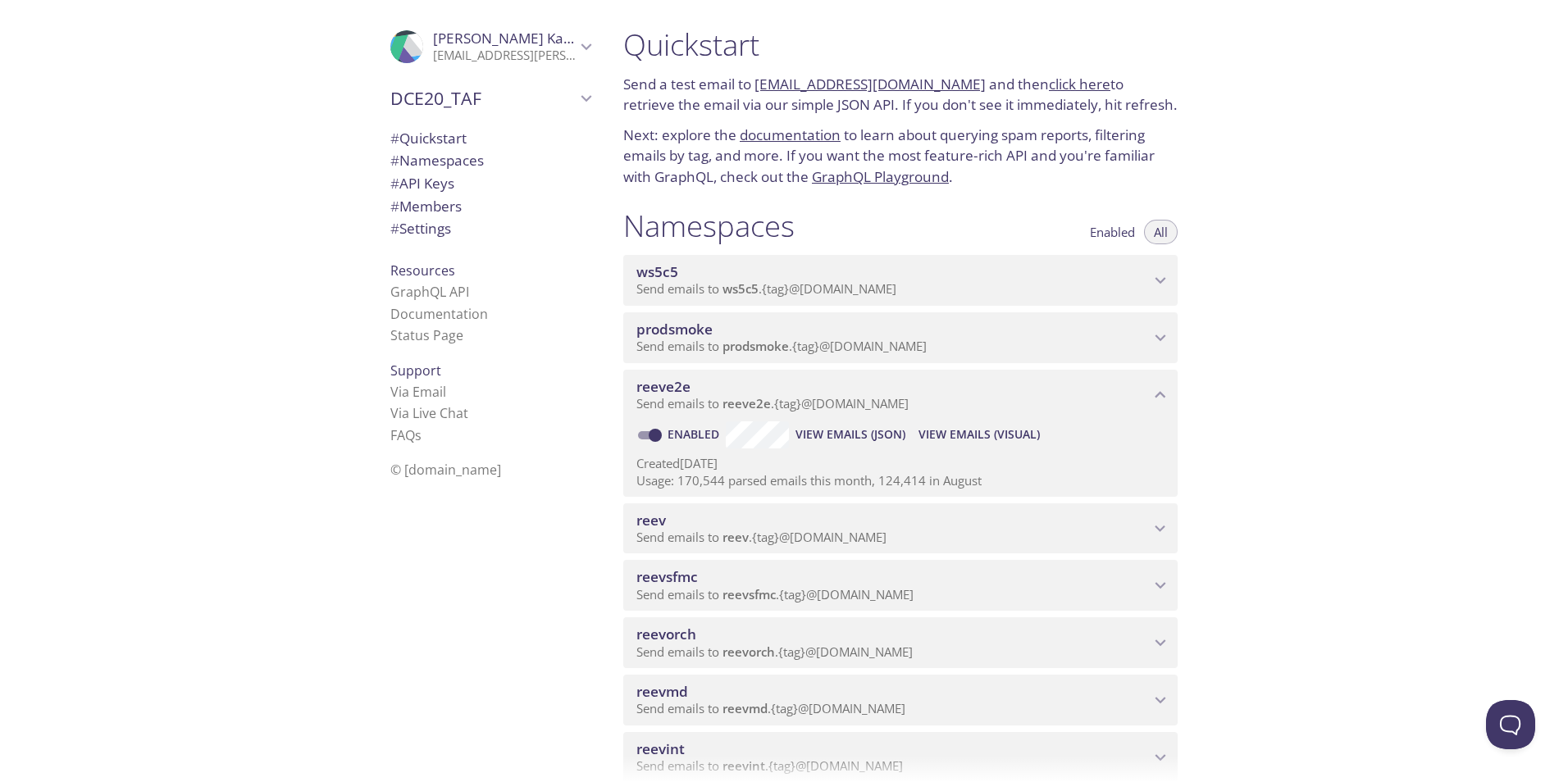
click at [982, 438] on span "View Emails (Visual)" at bounding box center [978, 434] width 121 height 19
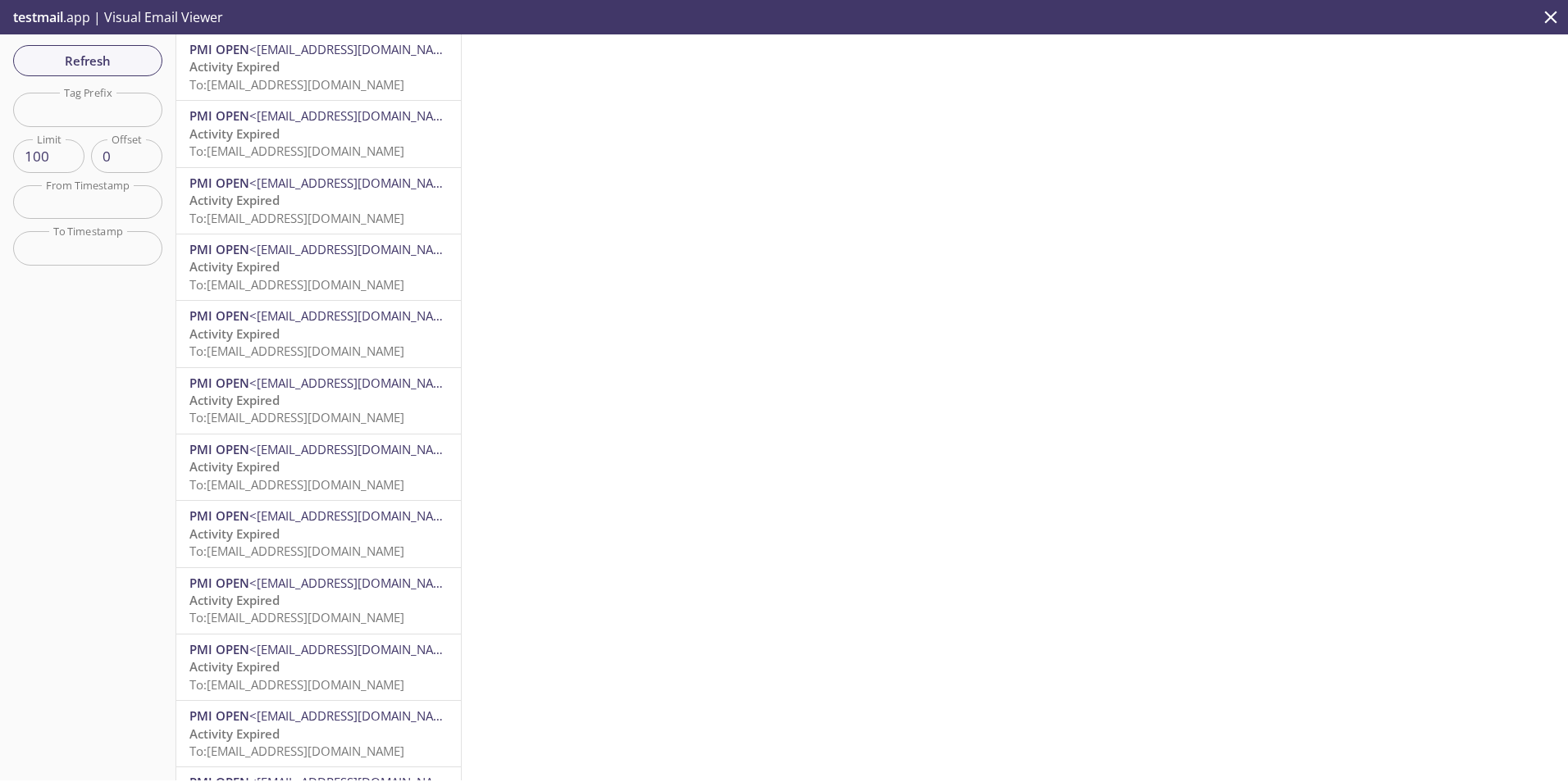
click at [312, 76] on span "To: [EMAIL_ADDRESS][DOMAIN_NAME]" at bounding box center [297, 84] width 215 height 17
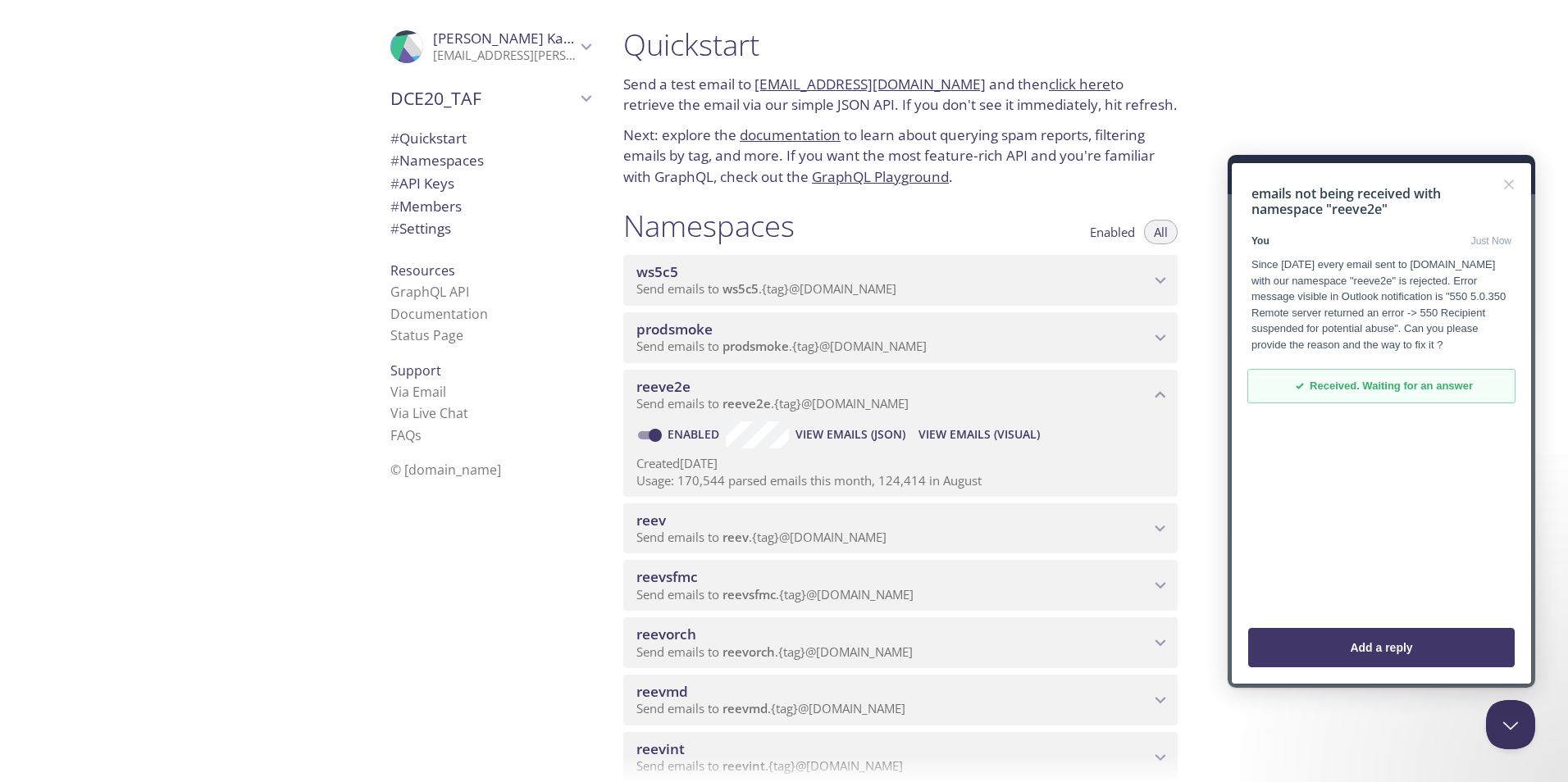
click at [1378, 391] on span "Received. Waiting for an answer" at bounding box center [1391, 386] width 163 height 17
click at [1503, 182] on button "Close" at bounding box center [1508, 184] width 27 height 27
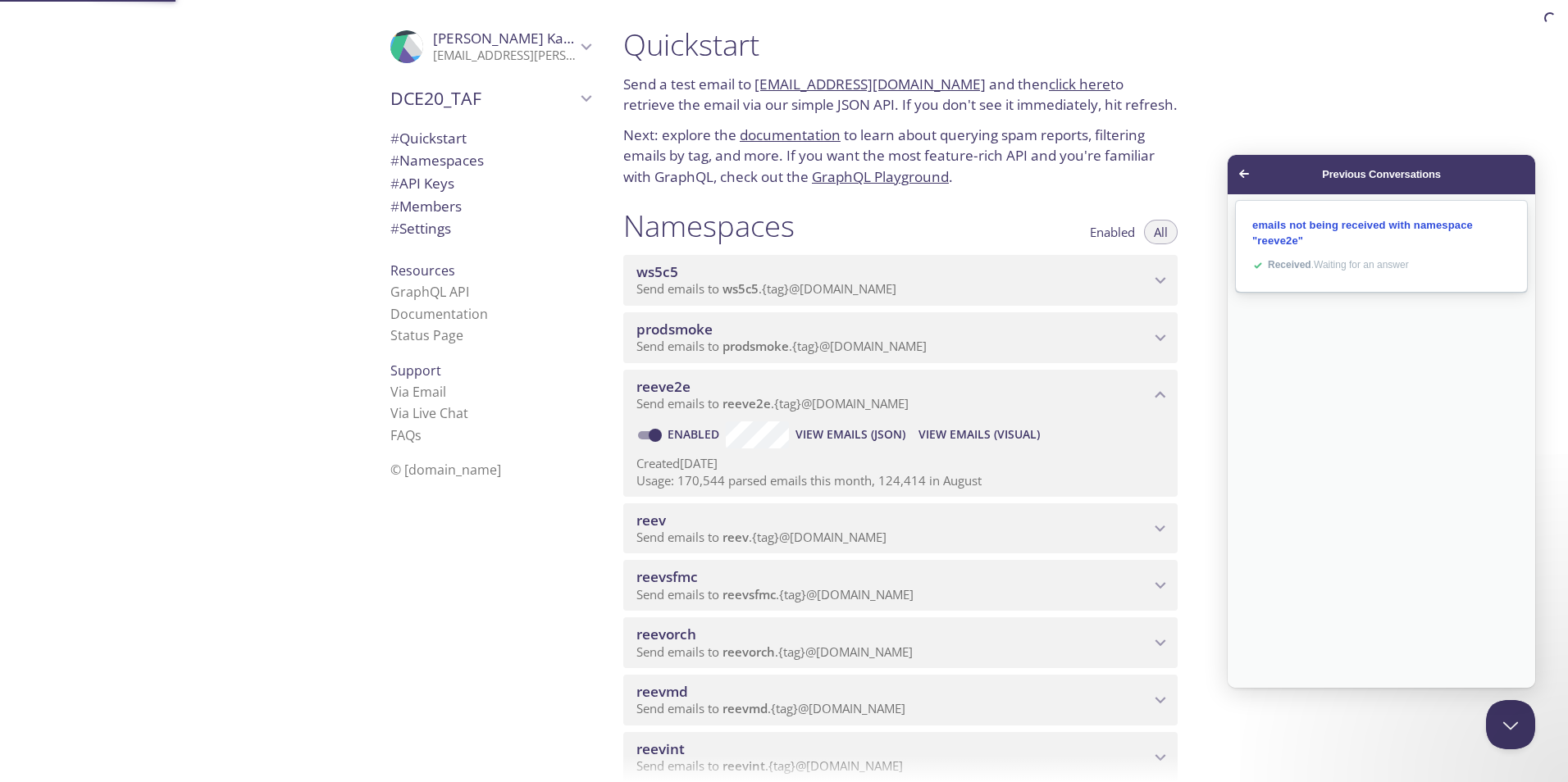
click at [1402, 244] on span "emails not being received with namespace "reeve2e"" at bounding box center [1362, 233] width 221 height 28
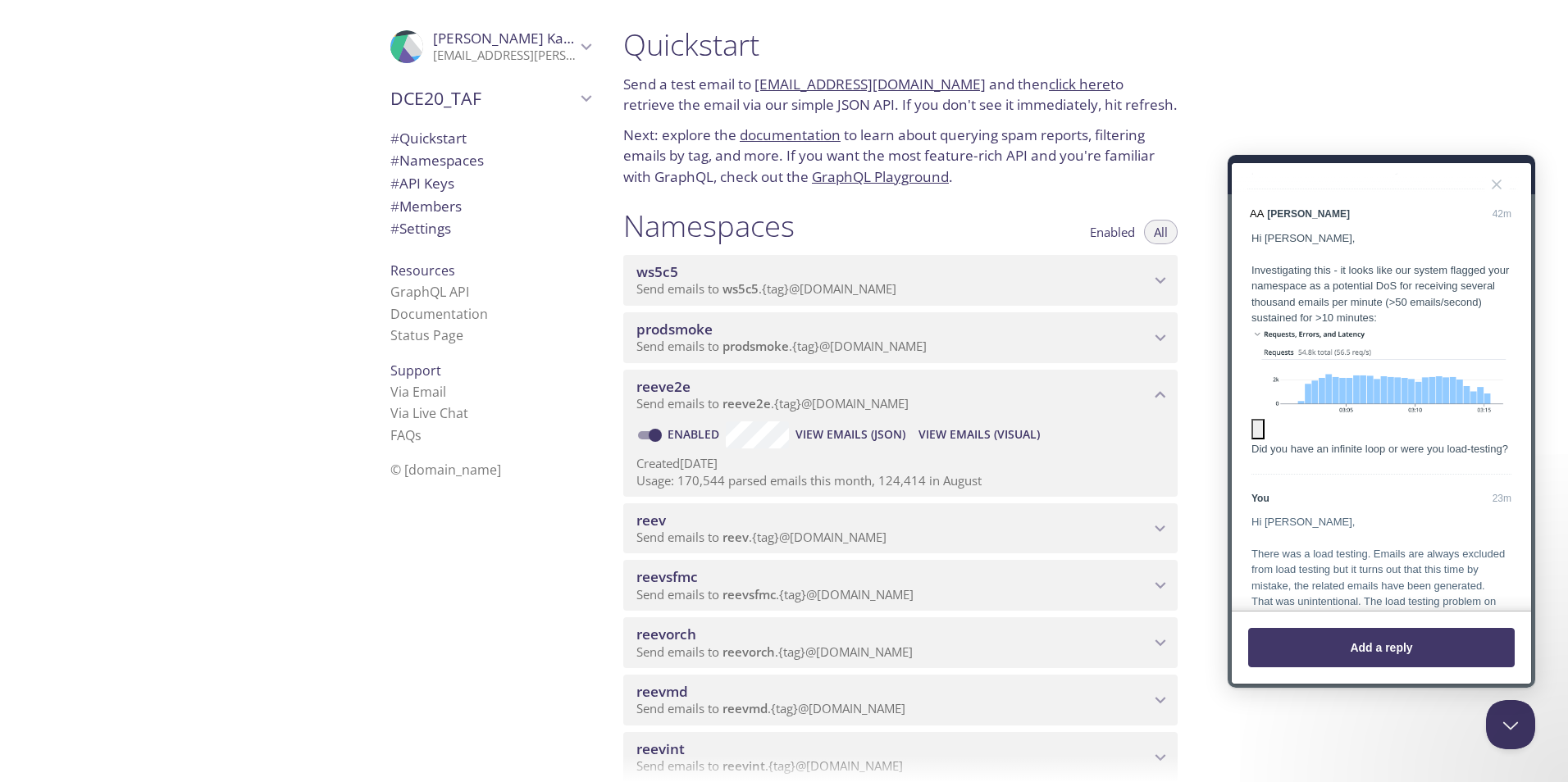
scroll to position [246, 0]
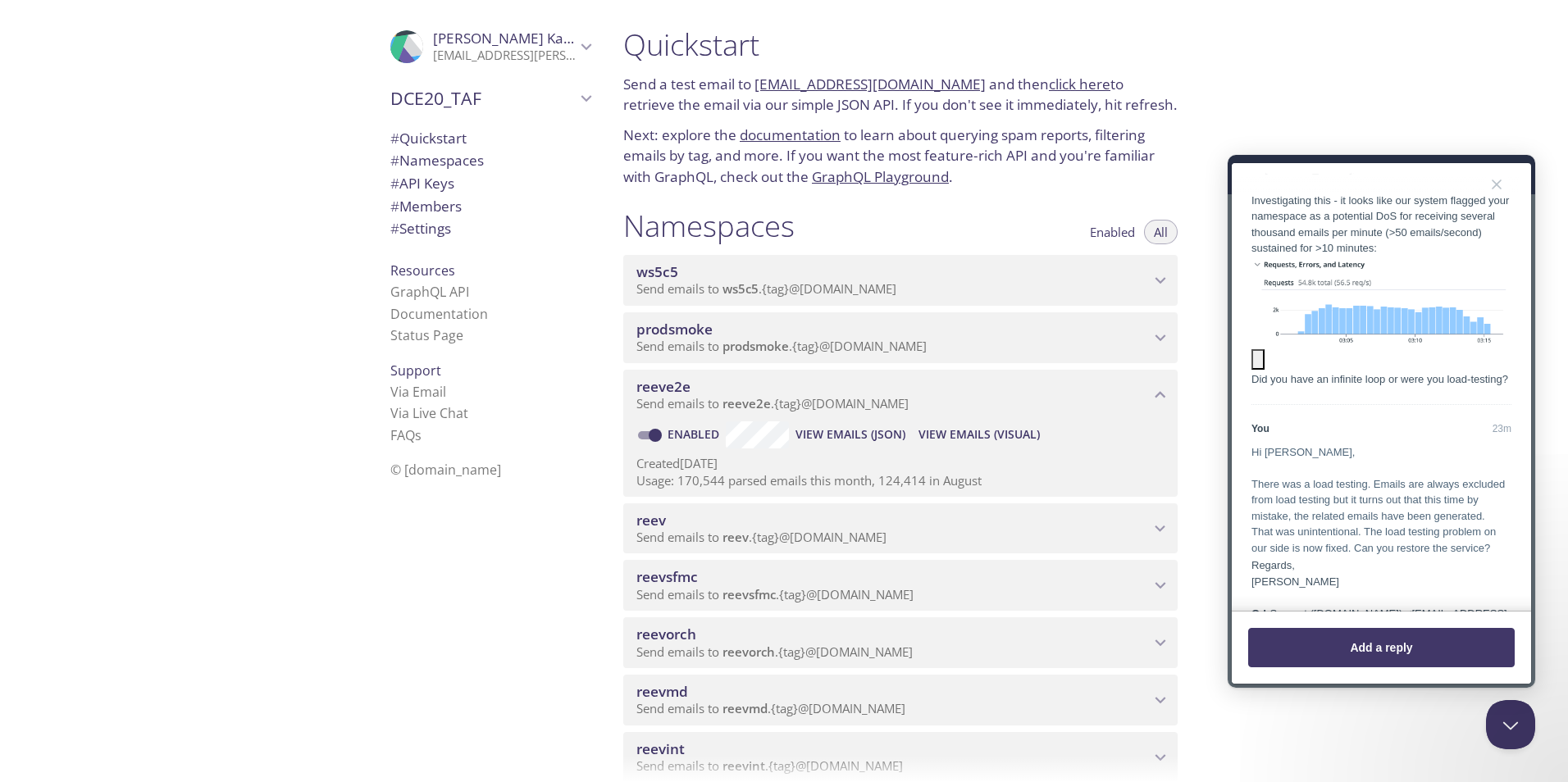
click at [1397, 345] on img "Image preview. Open larger image in dialog window." at bounding box center [1380, 303] width 259 height 93
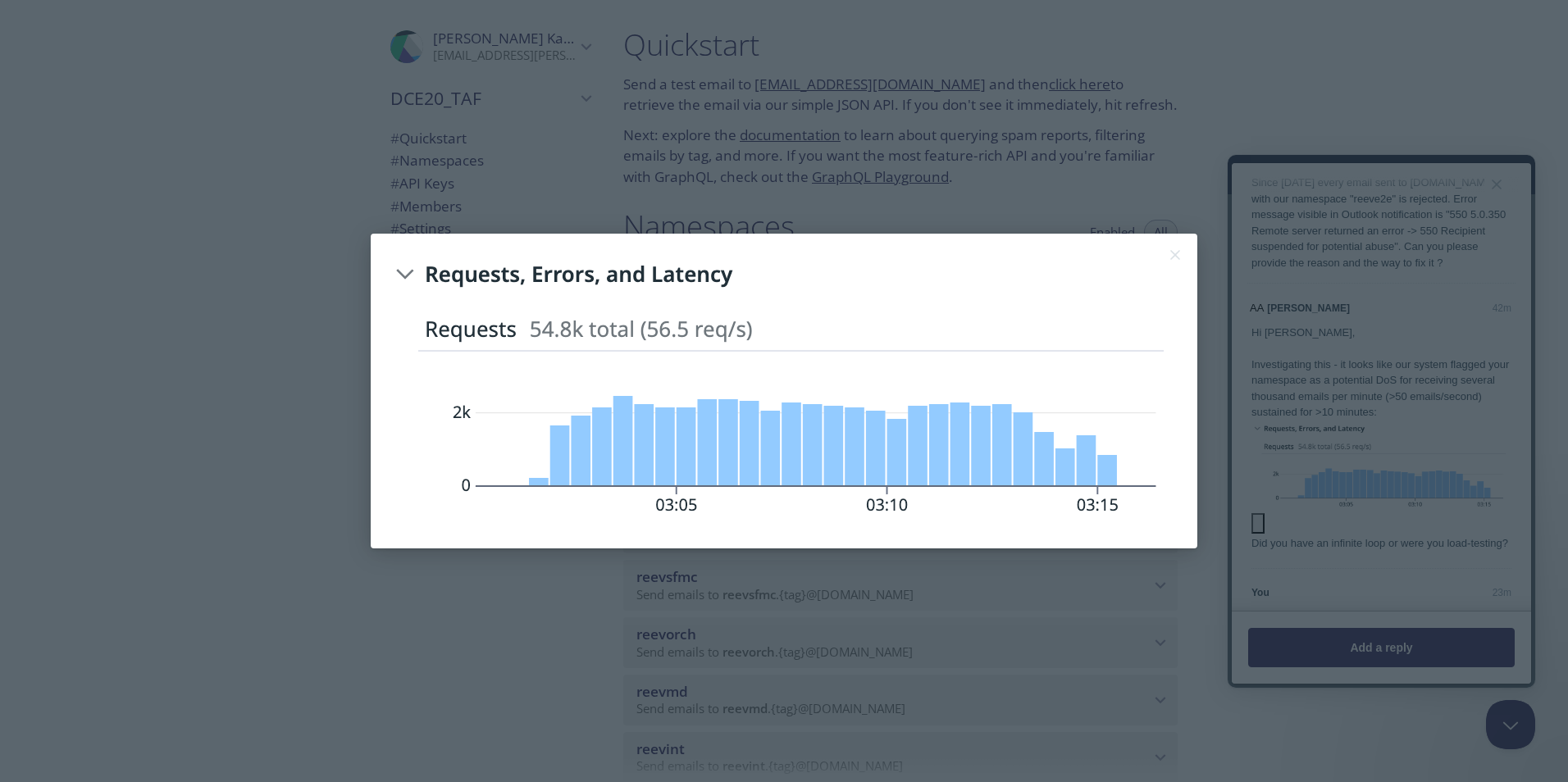
scroll to position [0, 0]
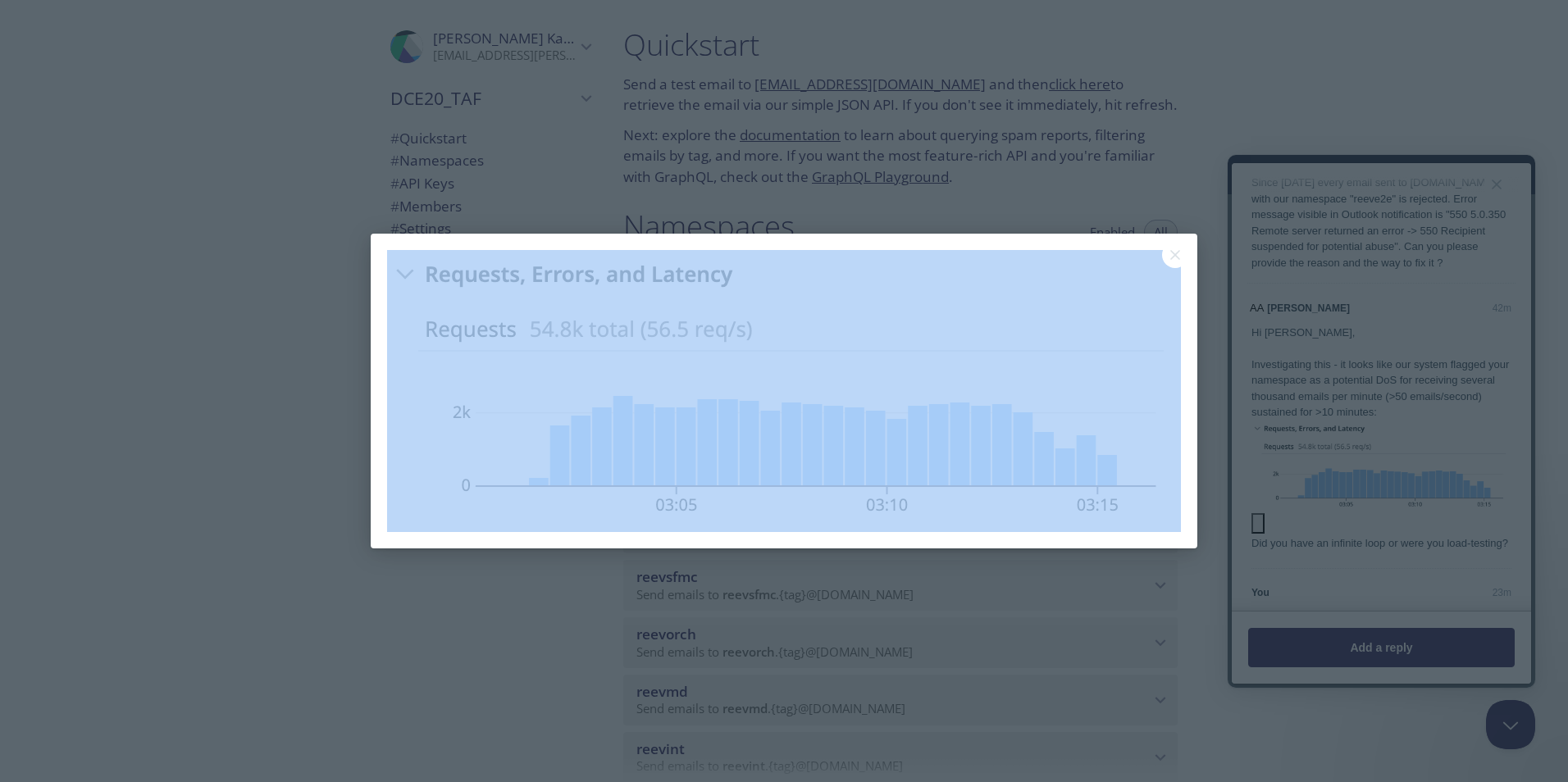
copy div "Close"
click at [1174, 254] on button "Close" at bounding box center [1175, 255] width 27 height 27
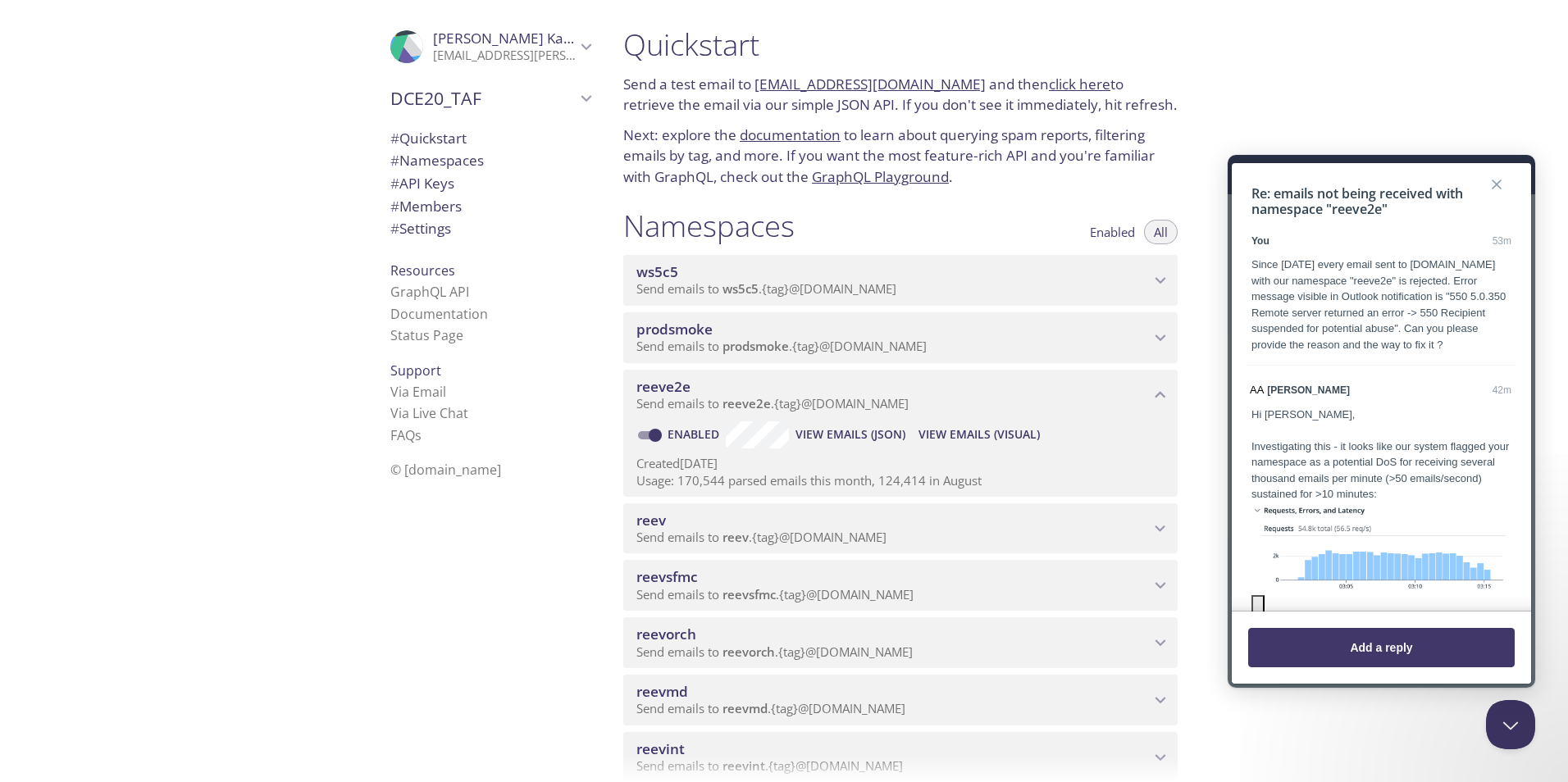
click at [1488, 183] on button "Close" at bounding box center [1496, 184] width 27 height 27
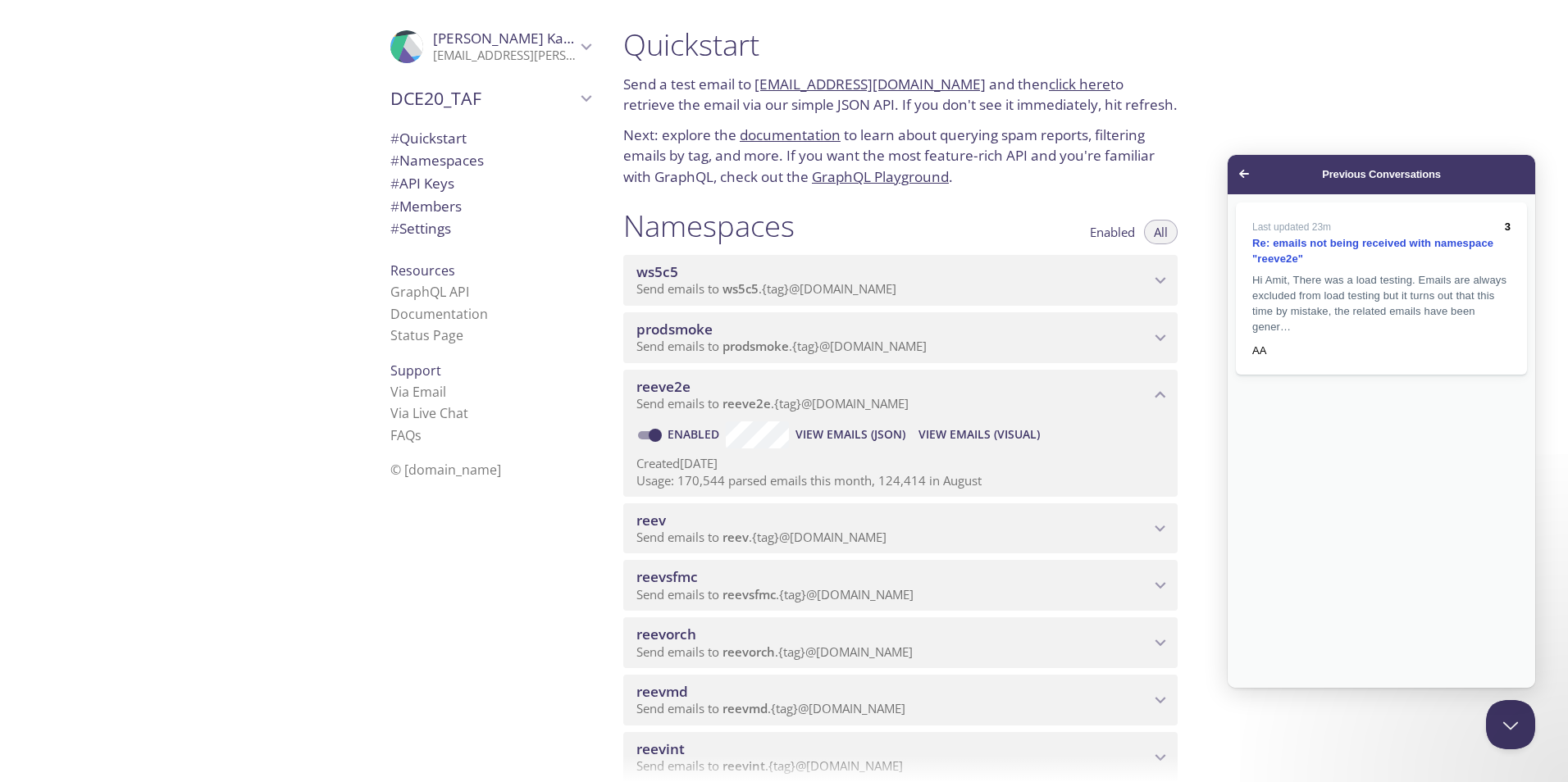
click at [1238, 174] on span "Go back" at bounding box center [1243, 173] width 19 height 19
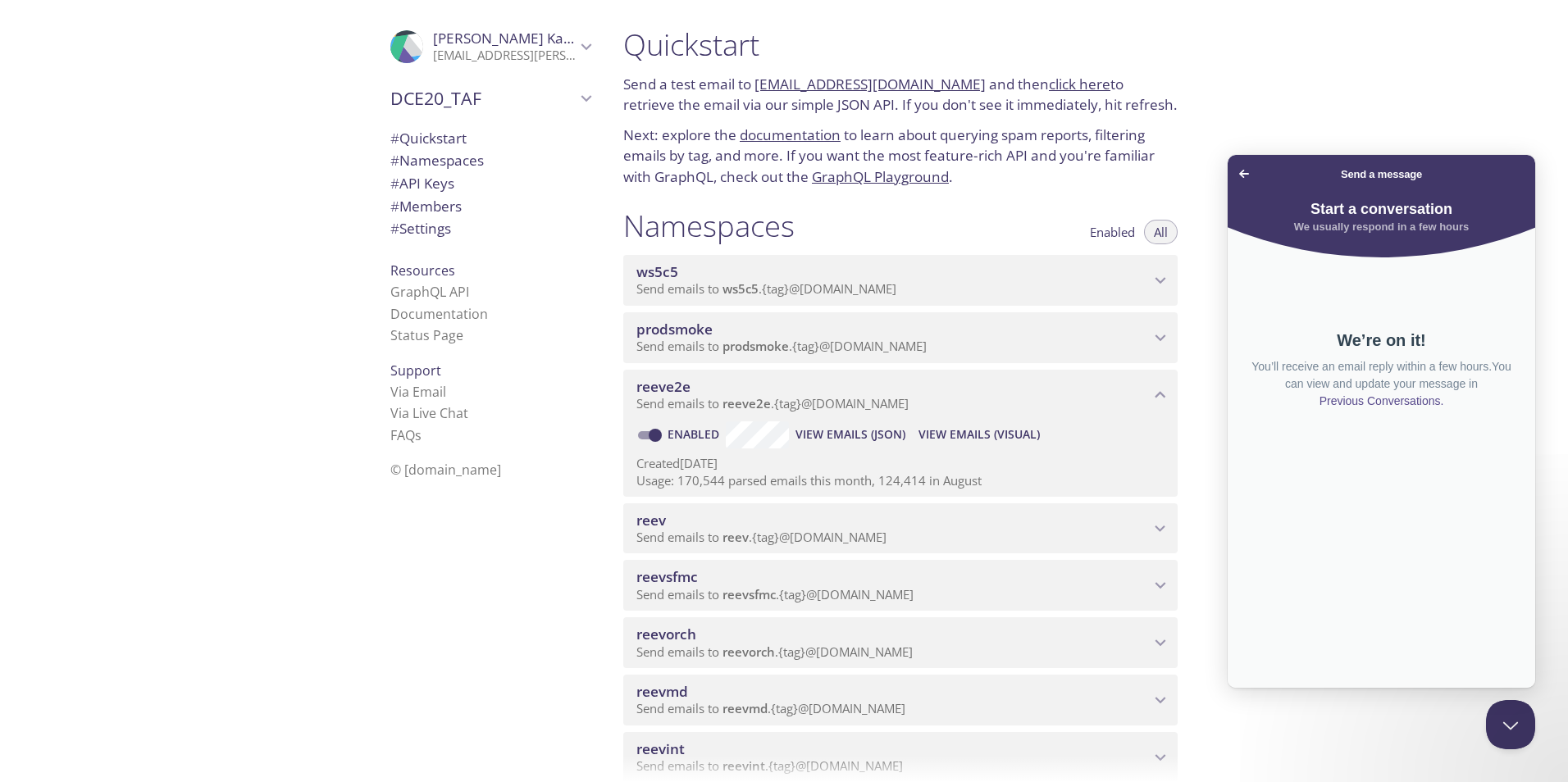
click at [963, 433] on span "View Emails (Visual)" at bounding box center [978, 434] width 121 height 19
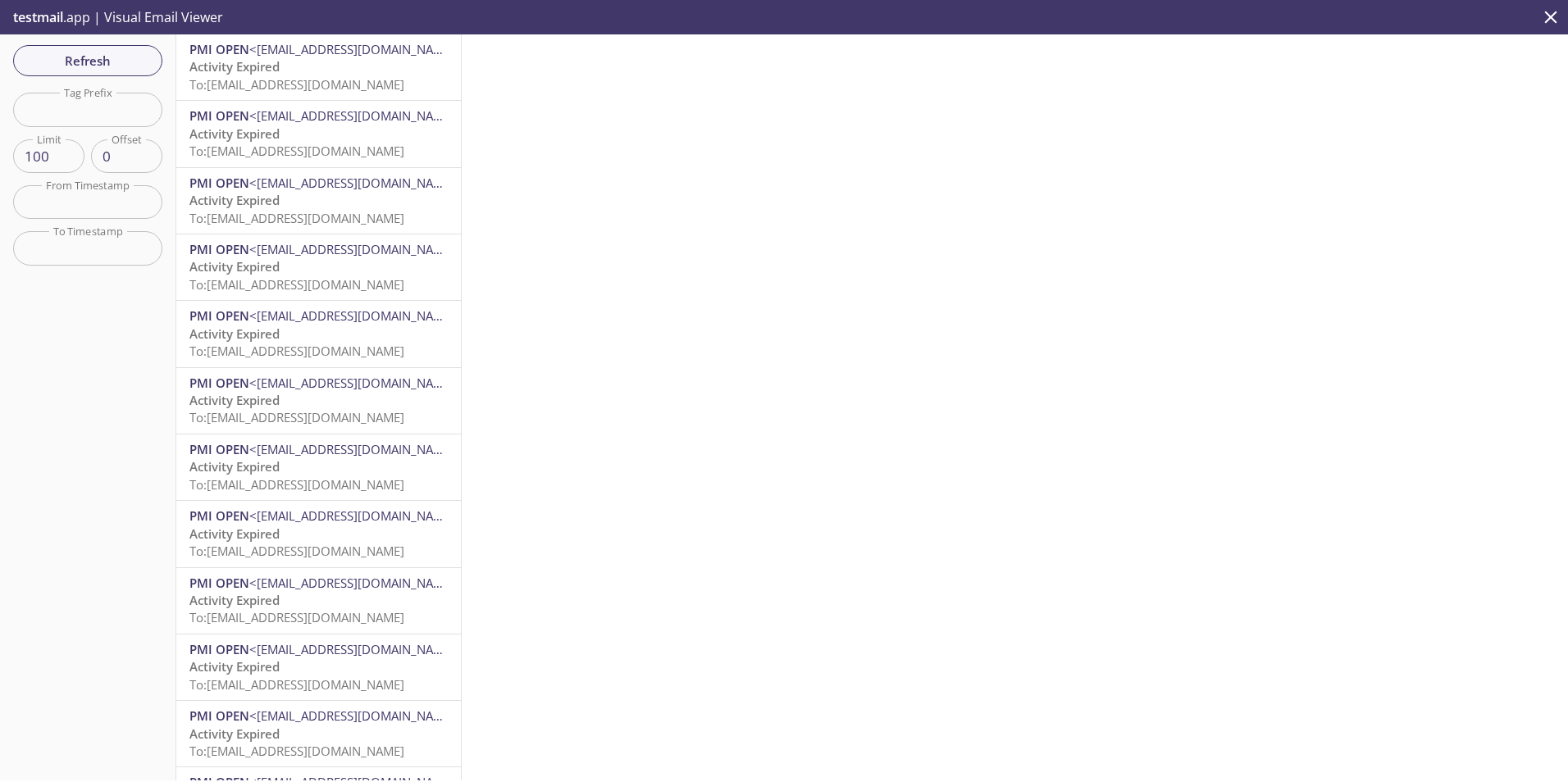
click at [327, 76] on span "To: [EMAIL_ADDRESS][DOMAIN_NAME]" at bounding box center [297, 84] width 215 height 17
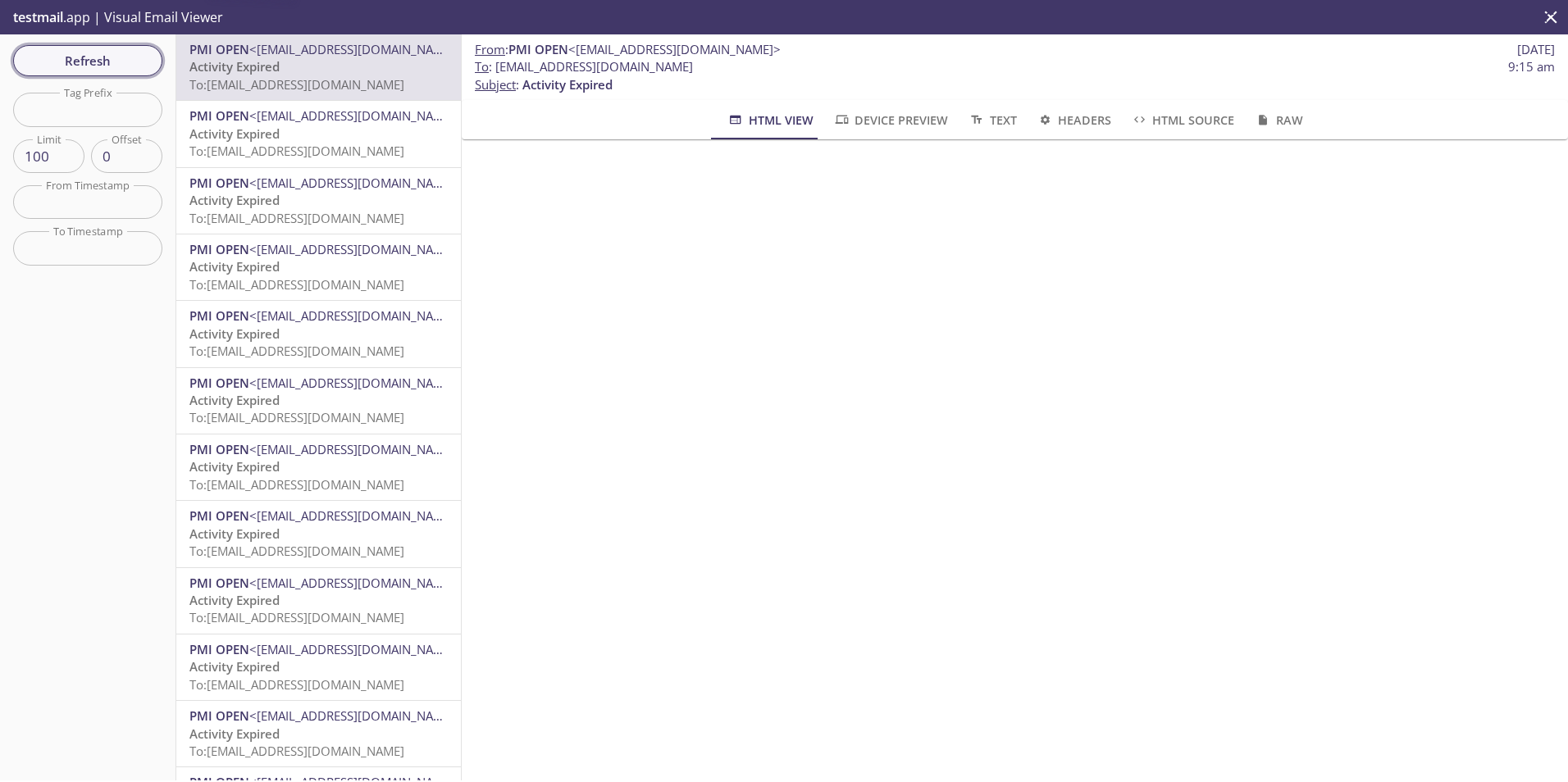
click at [97, 56] on span "Refresh" at bounding box center [88, 61] width 123 height 21
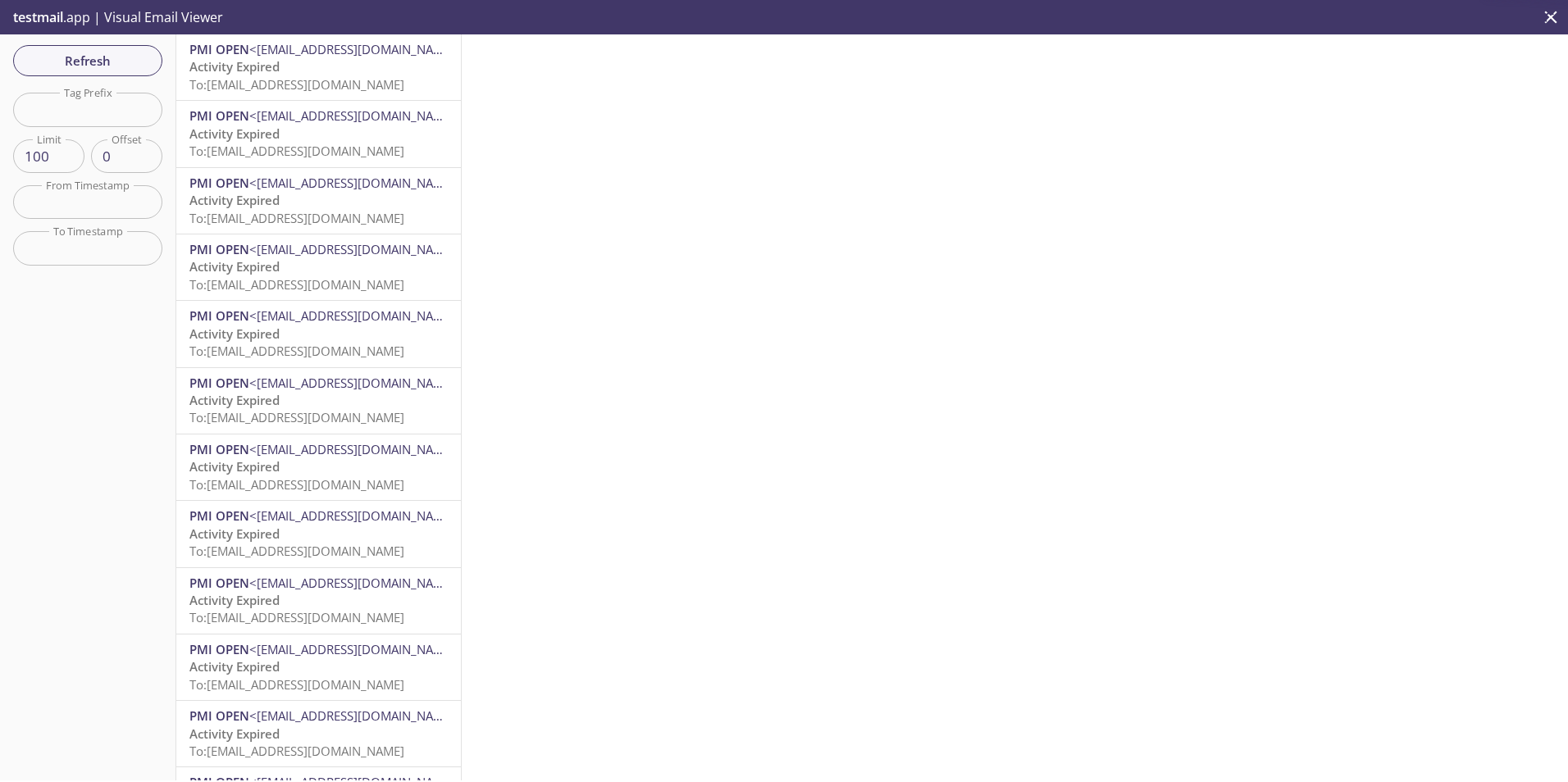
click at [287, 85] on span "To: [EMAIL_ADDRESS][DOMAIN_NAME]" at bounding box center [297, 84] width 215 height 17
